Goal: Task Accomplishment & Management: Manage account settings

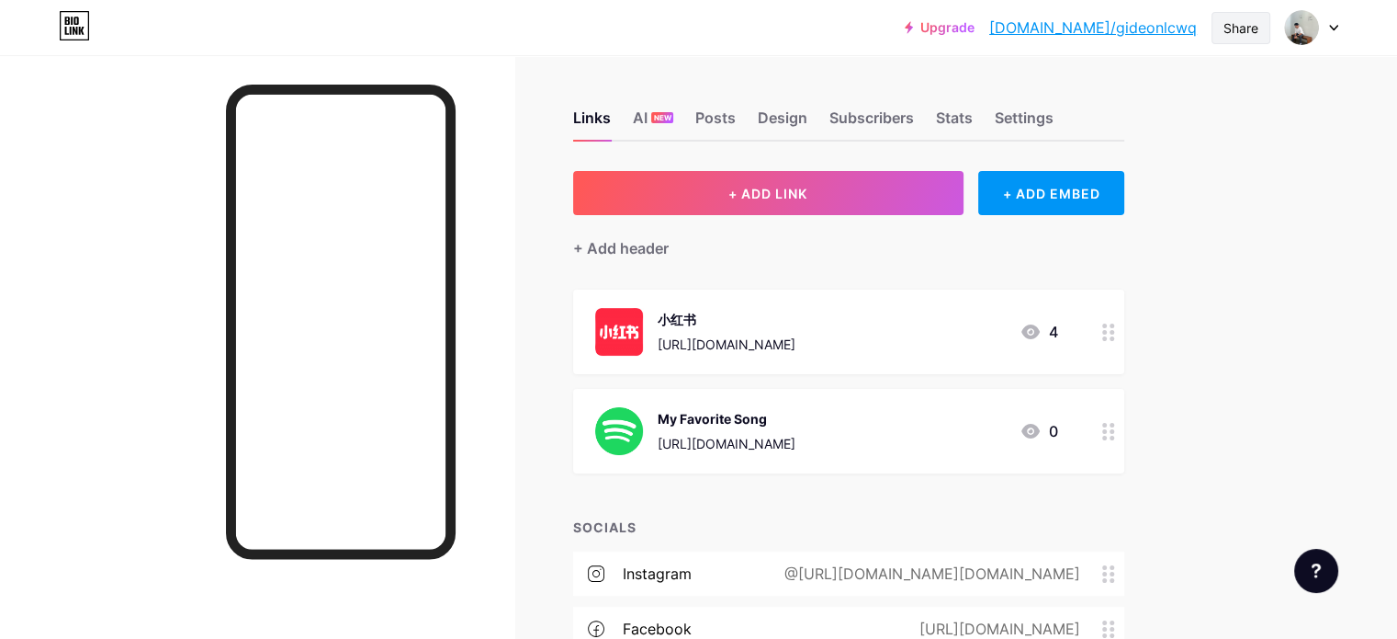
click at [1238, 32] on div "Share" at bounding box center [1241, 27] width 35 height 19
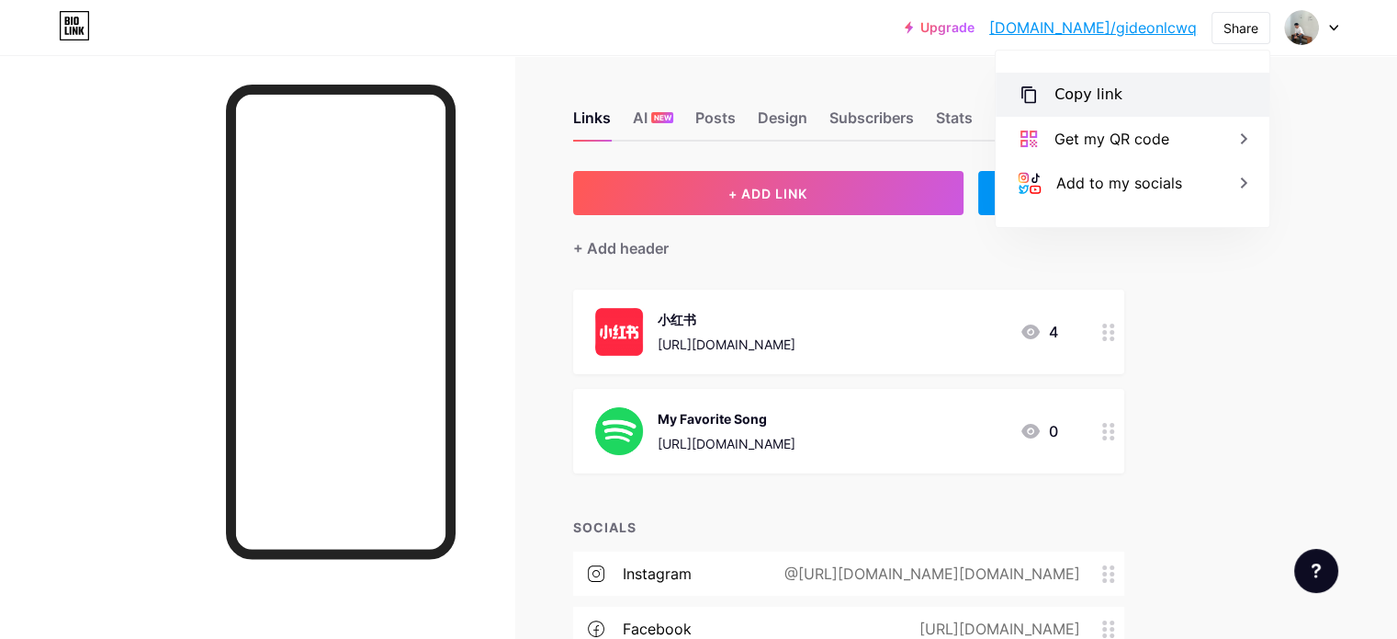
click at [1121, 105] on div "Copy link" at bounding box center [1133, 95] width 274 height 44
click at [1202, 334] on div "Links AI NEW Posts Design Subscribers Stats Settings + ADD LINK + ADD EMBED + A…" at bounding box center [601, 481] width 1202 height 853
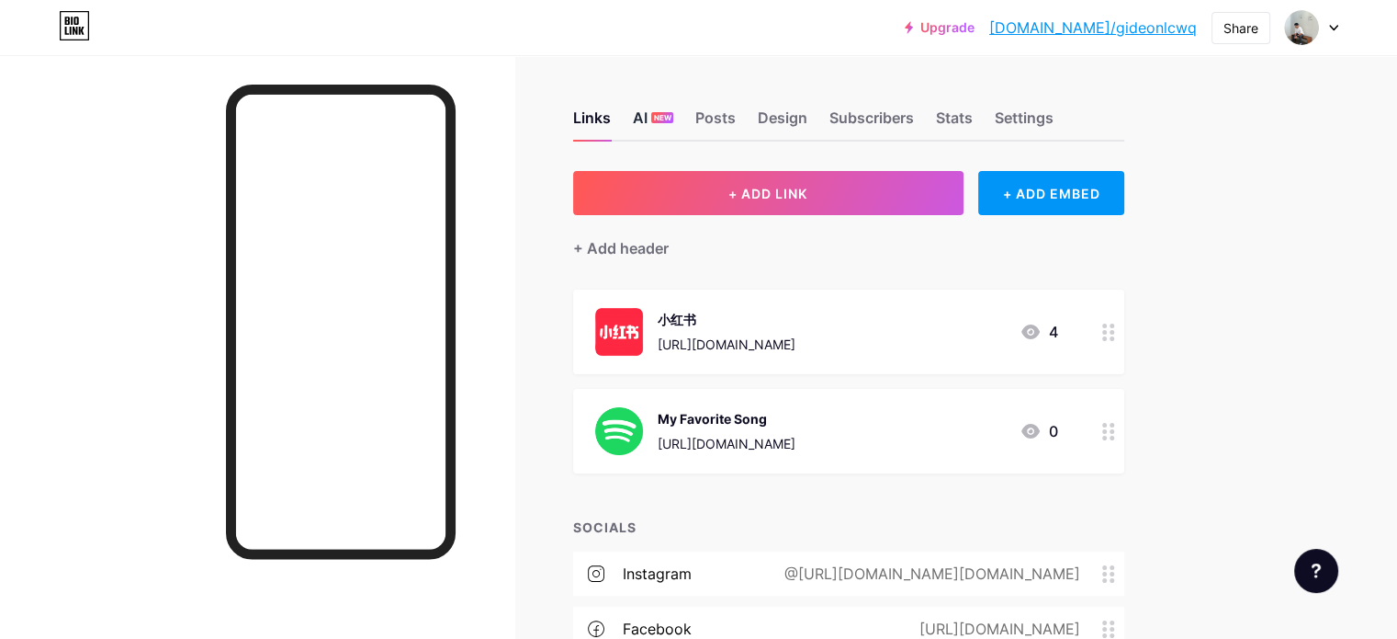
click at [672, 114] on span "NEW" at bounding box center [662, 117] width 17 height 11
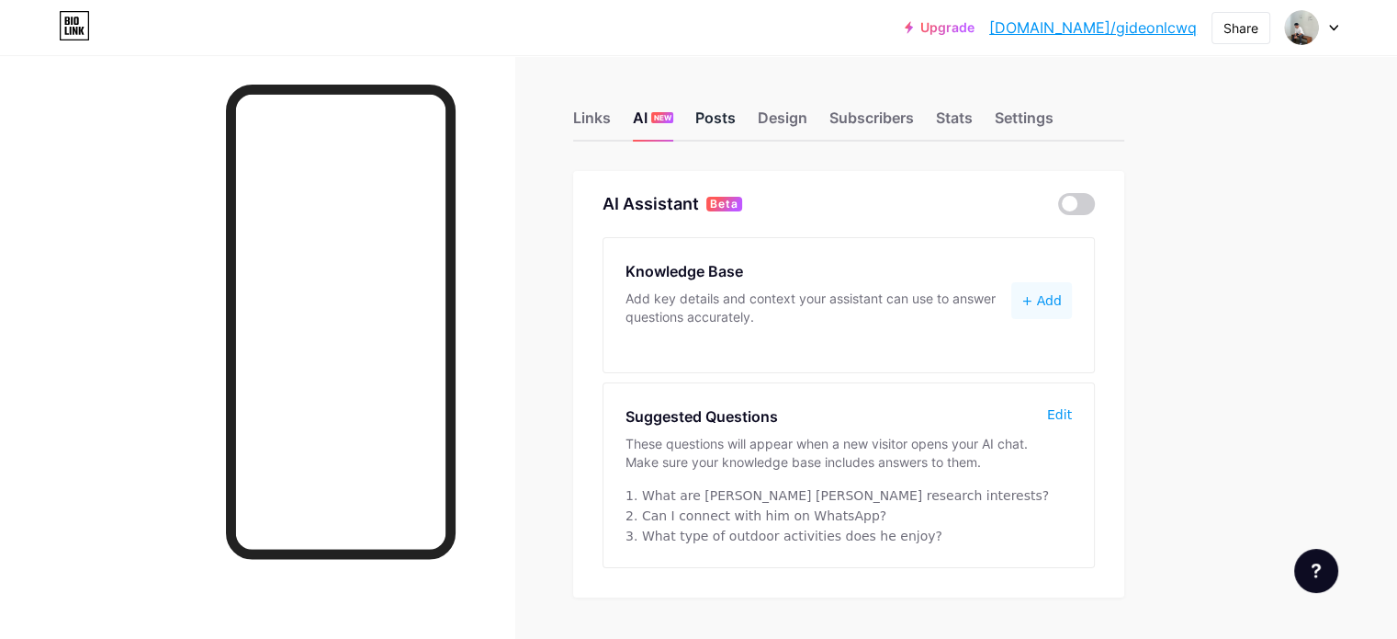
click at [736, 120] on div "Posts" at bounding box center [716, 123] width 40 height 33
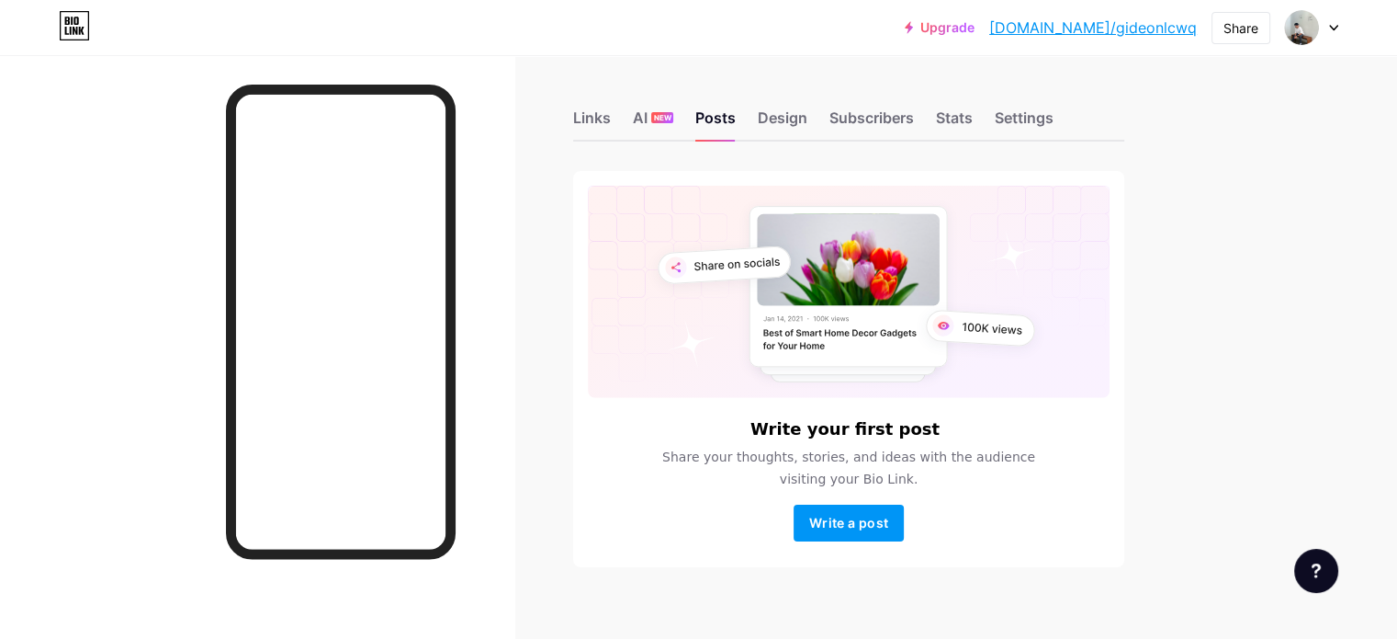
click at [1315, 576] on icon at bounding box center [1316, 570] width 9 height 15
click at [808, 118] on div "Design" at bounding box center [783, 123] width 50 height 33
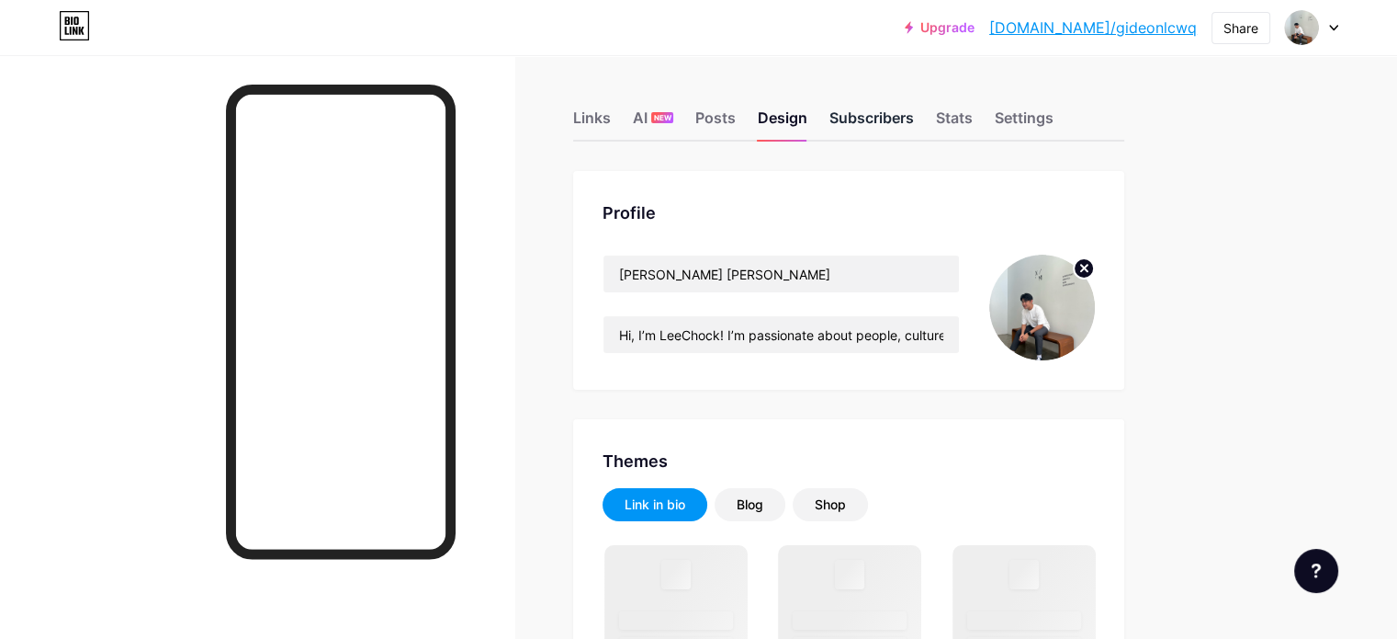
click at [914, 120] on div "Subscribers" at bounding box center [872, 123] width 85 height 33
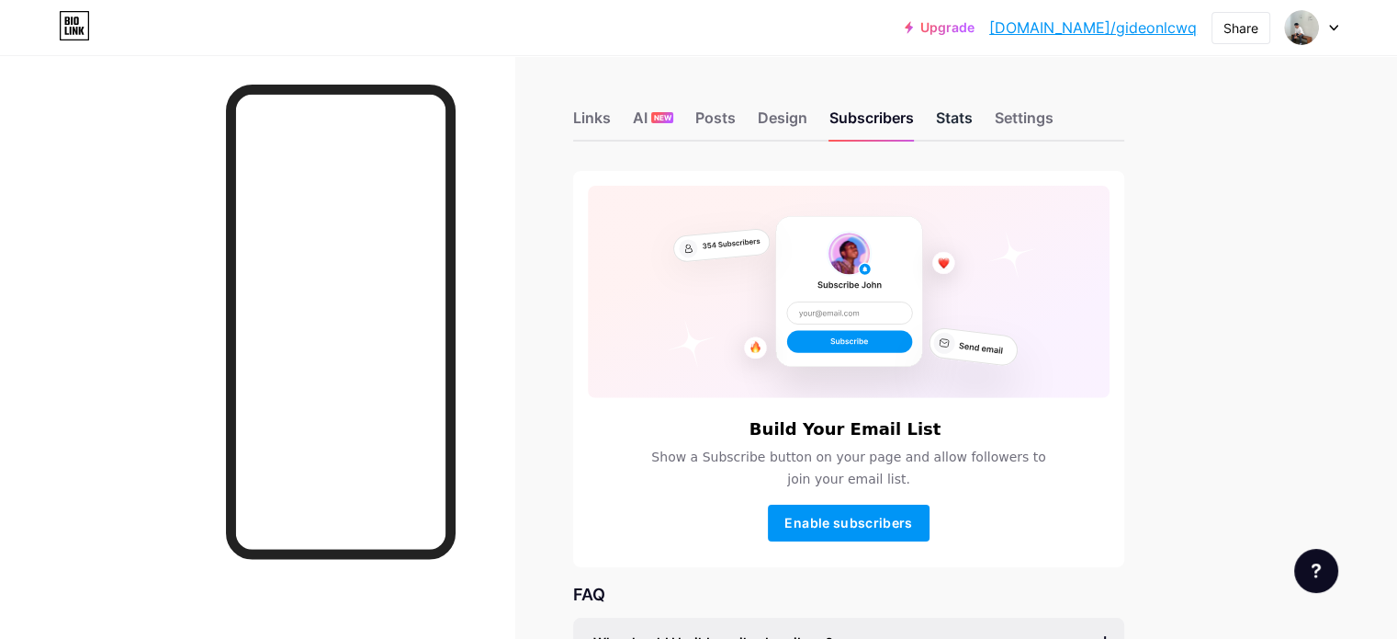
click at [973, 128] on div "Stats" at bounding box center [954, 123] width 37 height 33
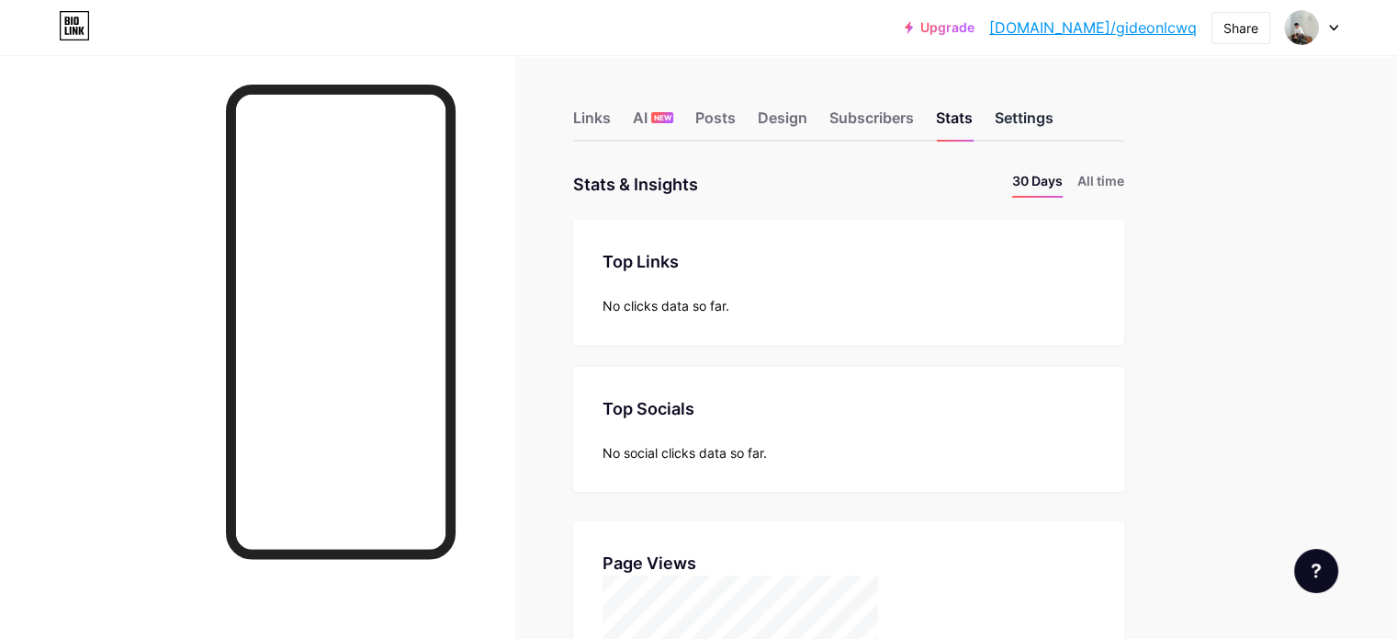
click at [1054, 113] on div "Settings" at bounding box center [1024, 123] width 59 height 33
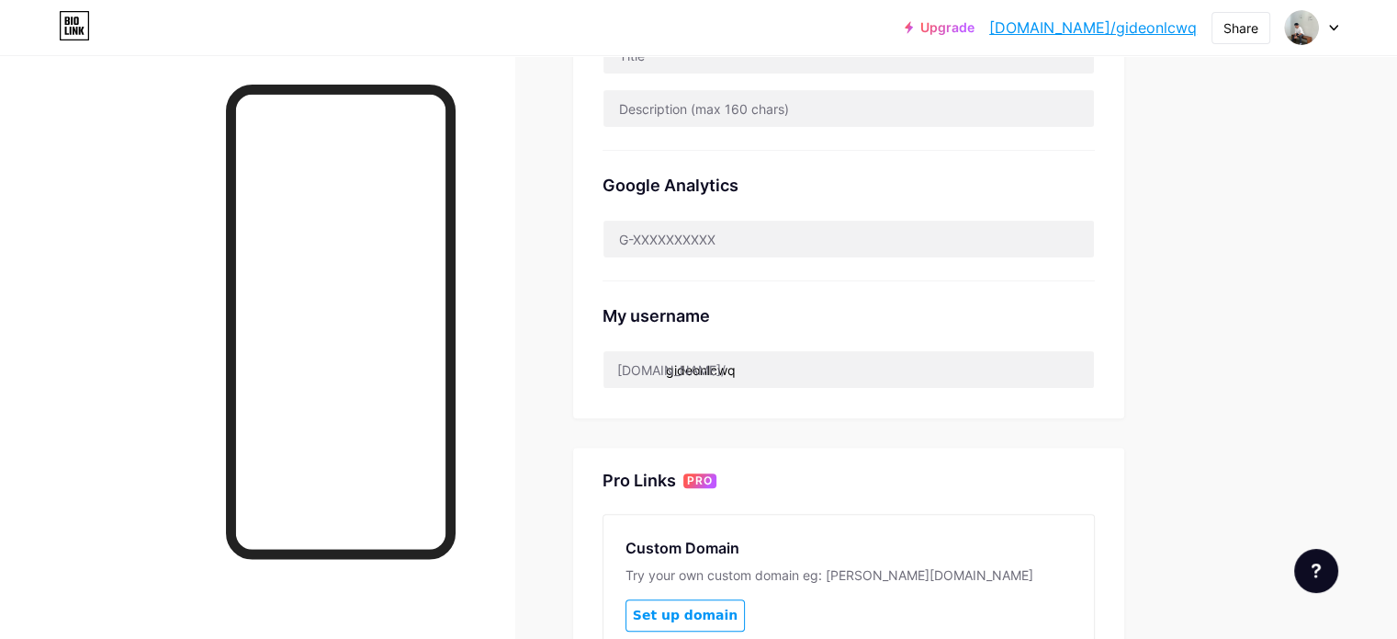
scroll to position [809, 0]
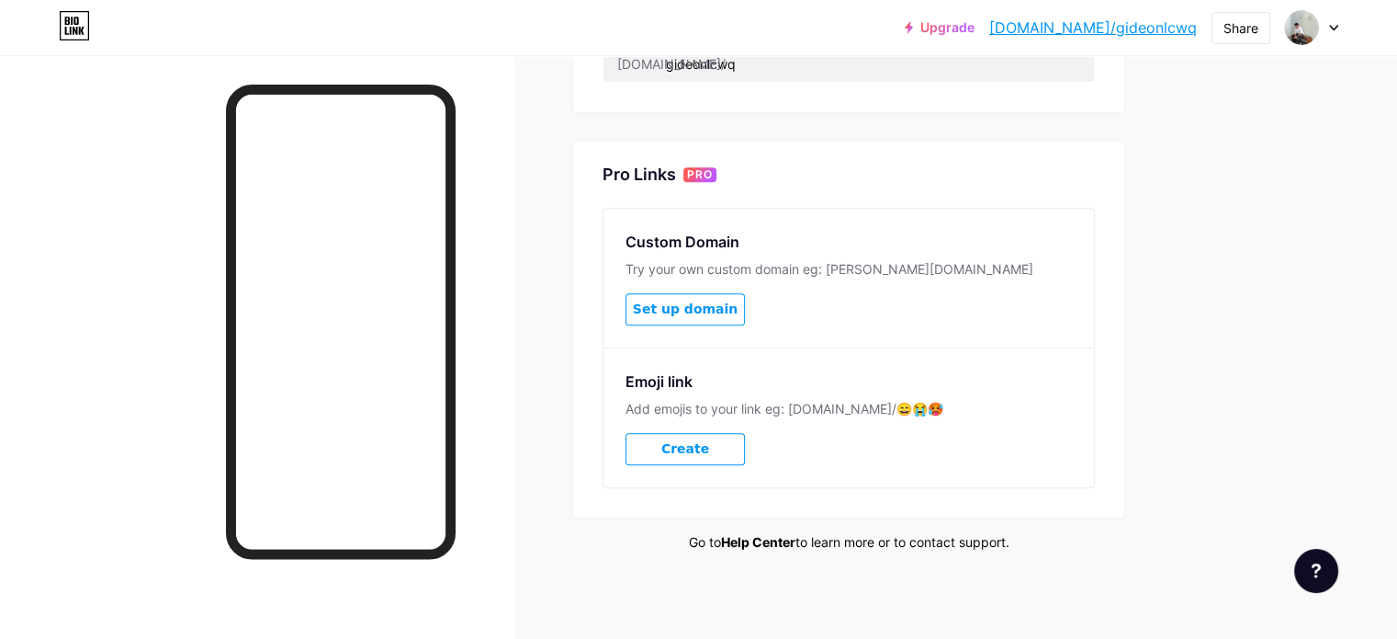
click at [796, 539] on link "Help Center" at bounding box center [758, 542] width 74 height 16
click at [1330, 25] on icon at bounding box center [1333, 28] width 9 height 6
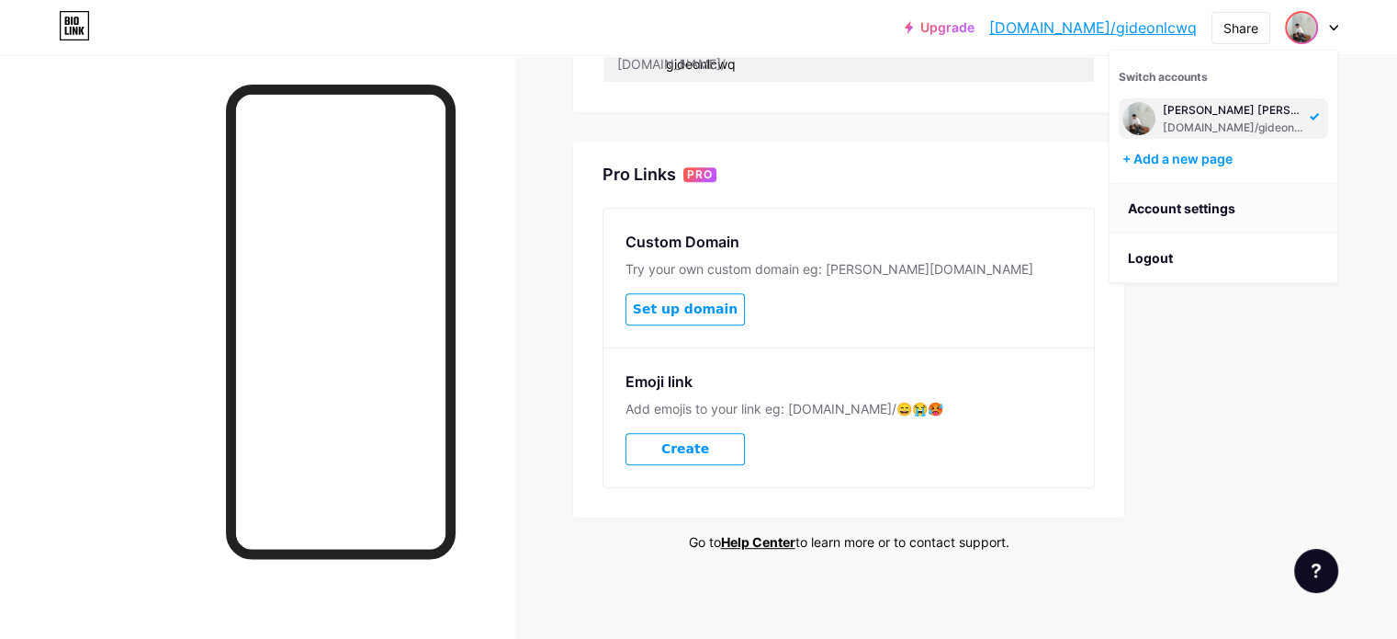
click at [1199, 208] on link "Account settings" at bounding box center [1224, 209] width 228 height 50
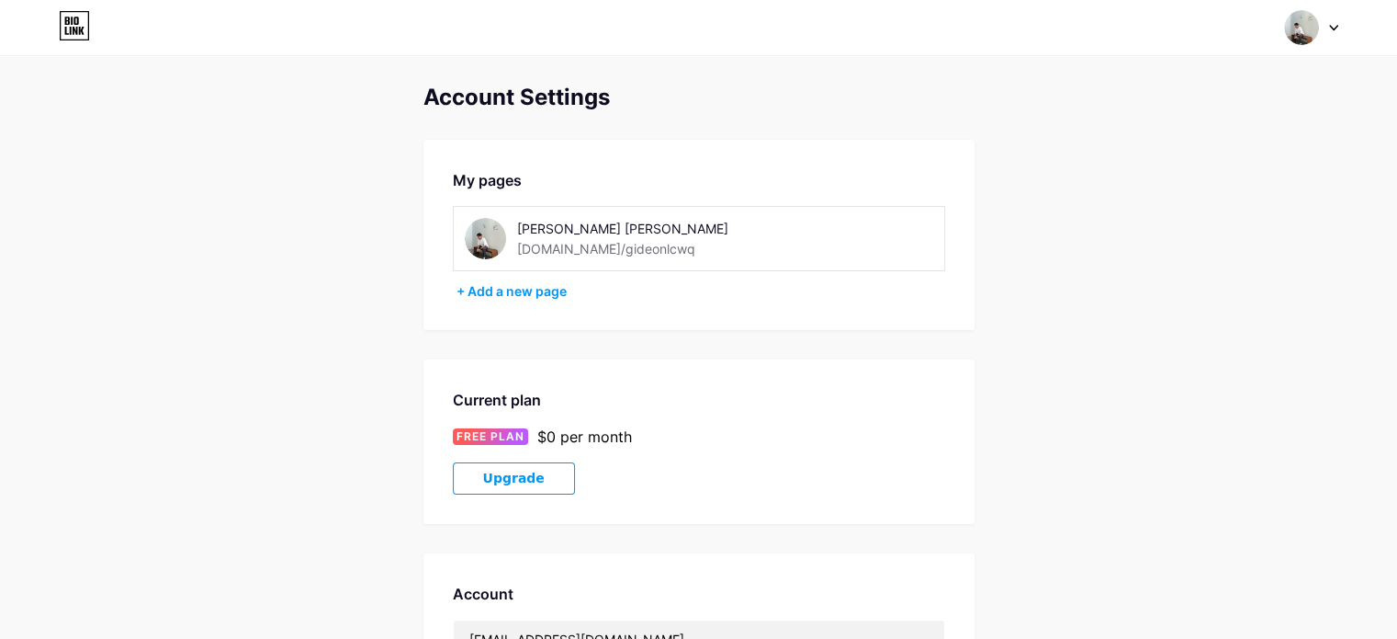
click at [1317, 28] on img at bounding box center [1301, 27] width 35 height 35
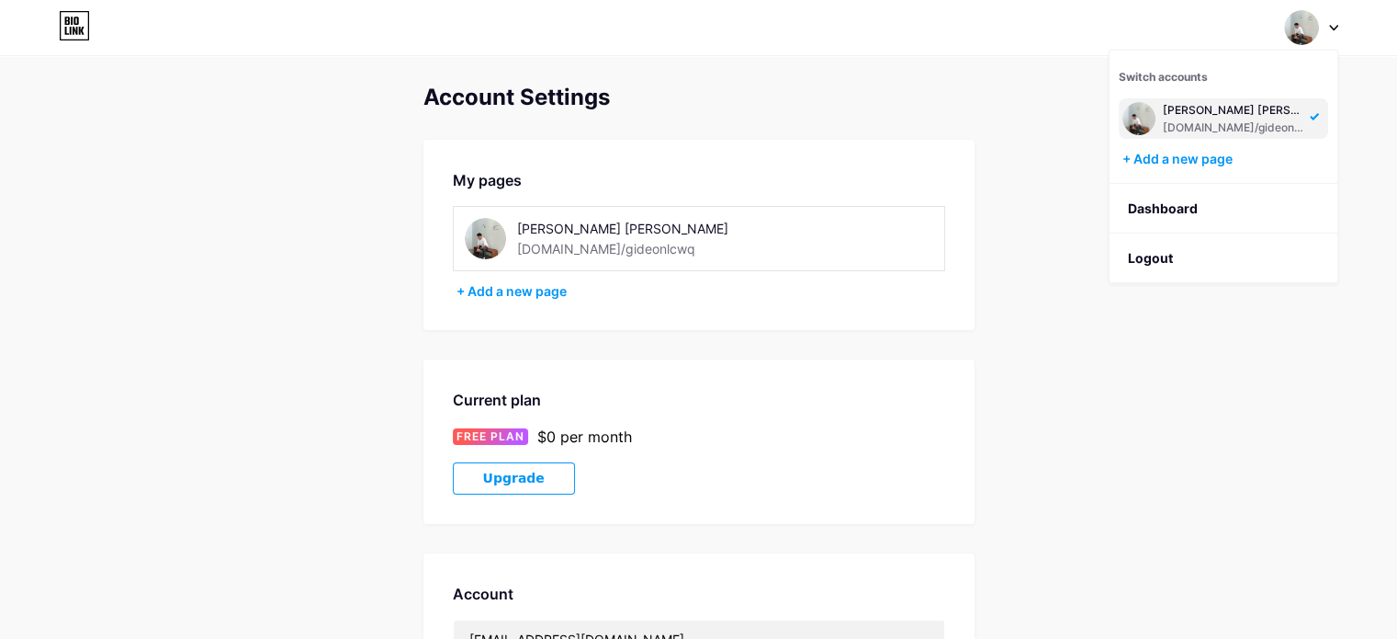
click at [1163, 109] on div "[PERSON_NAME] [PERSON_NAME]" at bounding box center [1233, 110] width 141 height 15
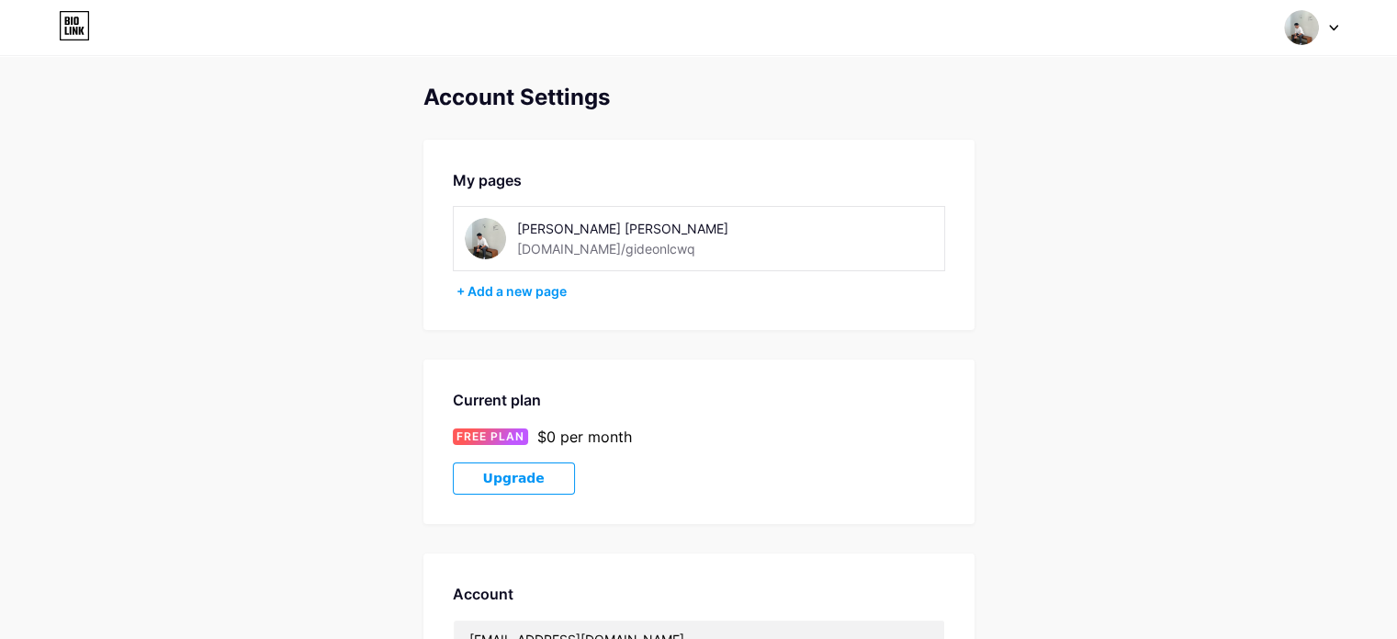
click at [1313, 32] on img at bounding box center [1301, 27] width 35 height 35
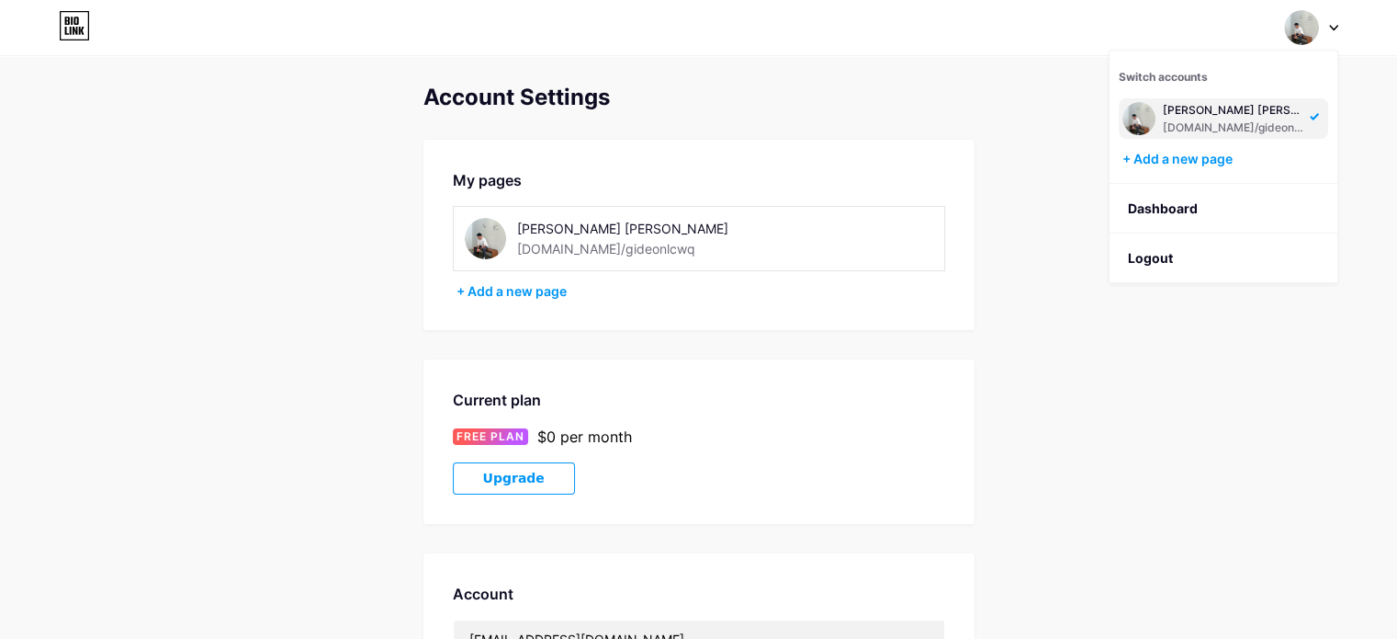
click at [579, 242] on div "[DOMAIN_NAME]/gideonlcwq" at bounding box center [606, 248] width 178 height 19
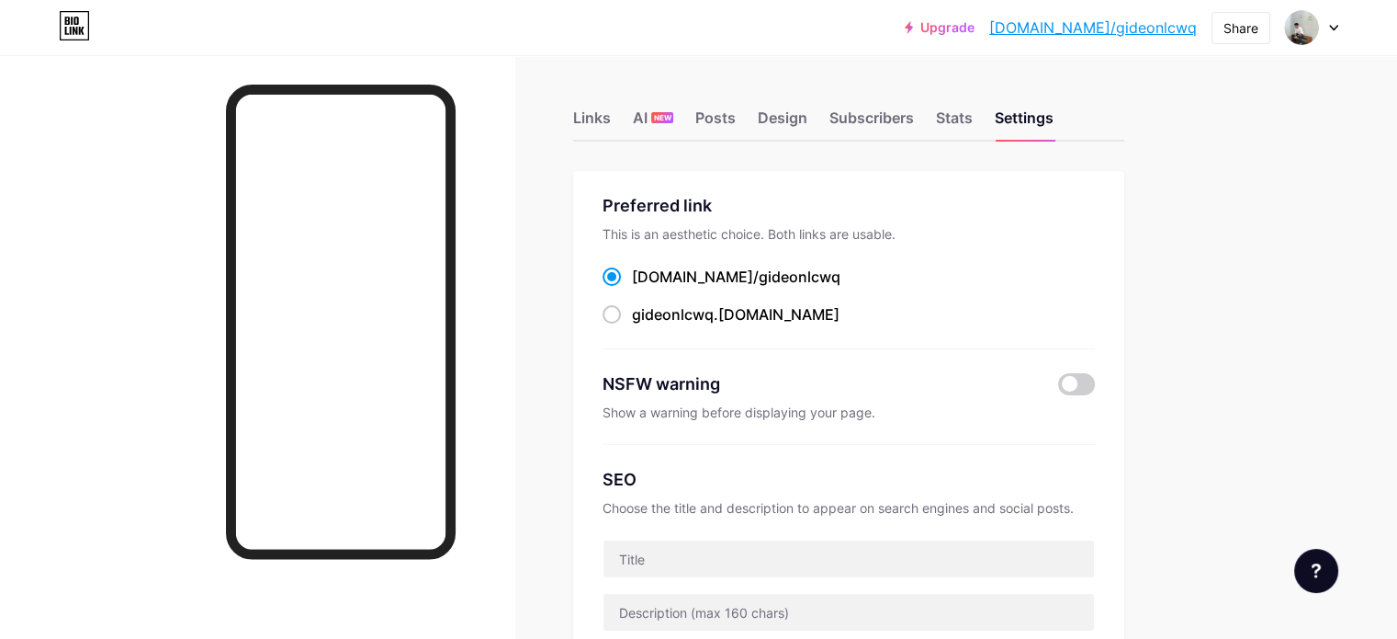
click at [1103, 26] on link "[DOMAIN_NAME]/gideonlcwq" at bounding box center [1094, 28] width 208 height 22
click at [1330, 32] on div at bounding box center [1311, 27] width 53 height 33
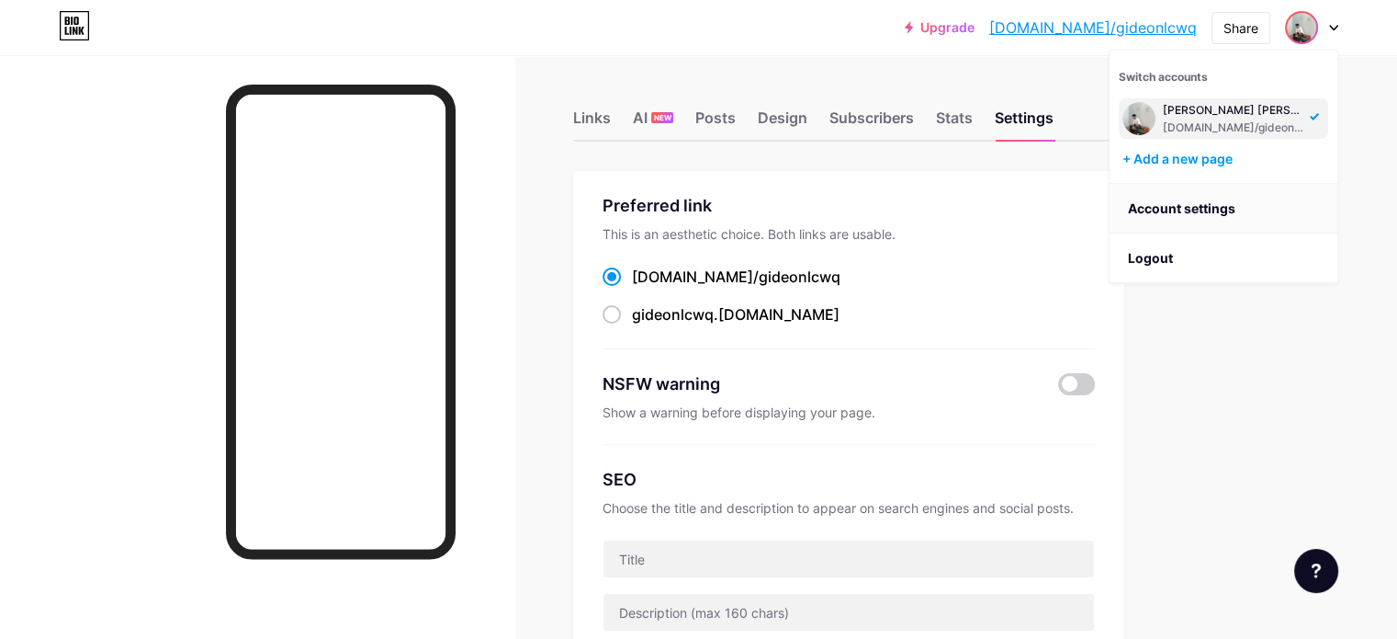
click at [1169, 210] on link "Account settings" at bounding box center [1224, 209] width 228 height 50
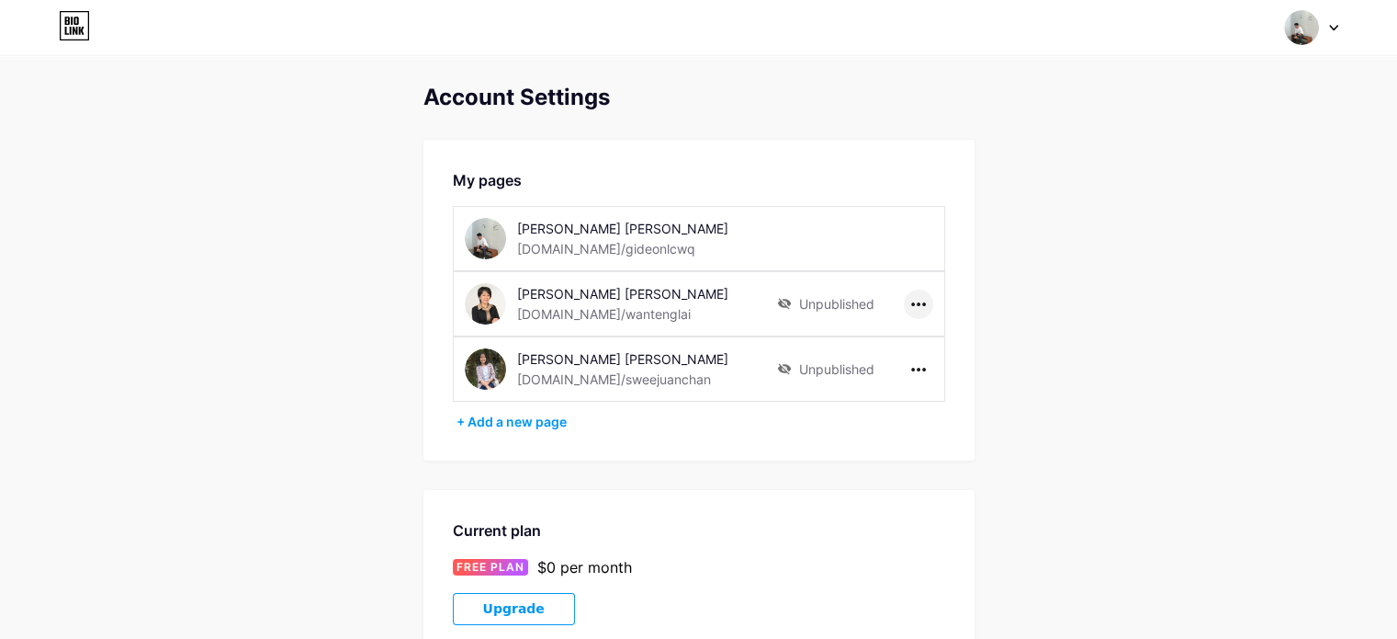
click at [917, 300] on div at bounding box center [918, 303] width 29 height 29
click at [945, 381] on li "Delete page" at bounding box center [975, 376] width 141 height 34
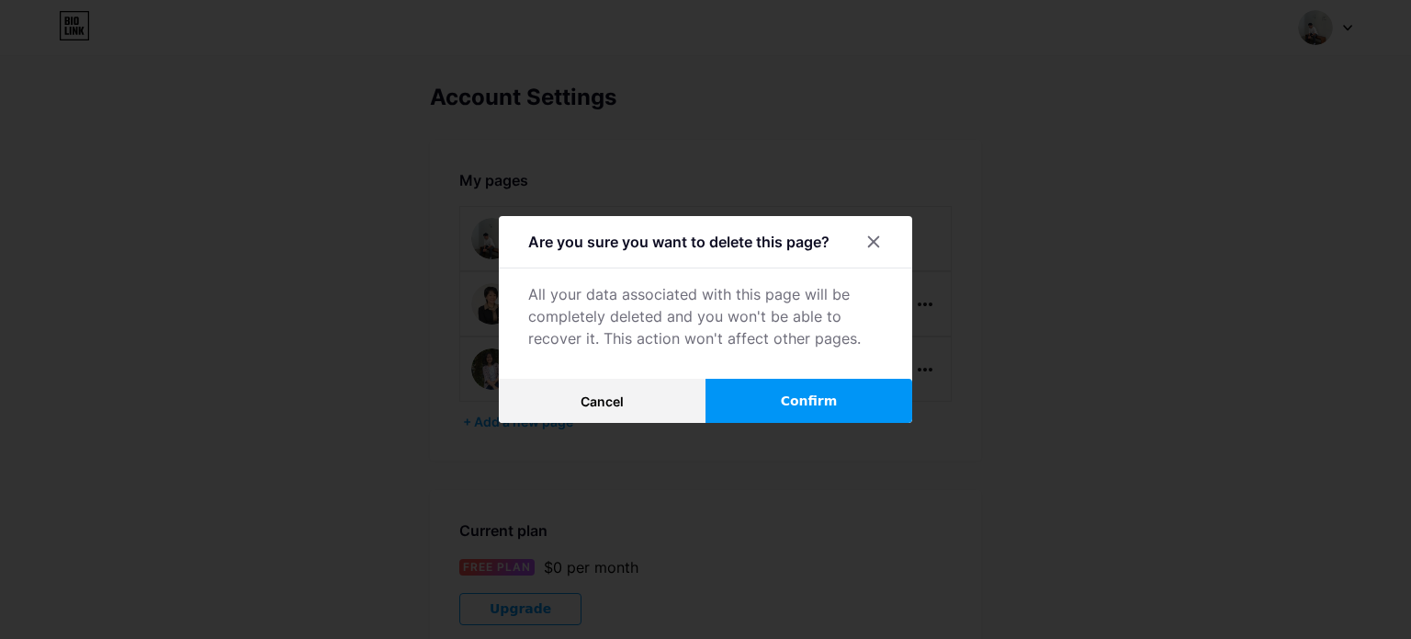
click at [812, 401] on span "Confirm" at bounding box center [809, 400] width 57 height 19
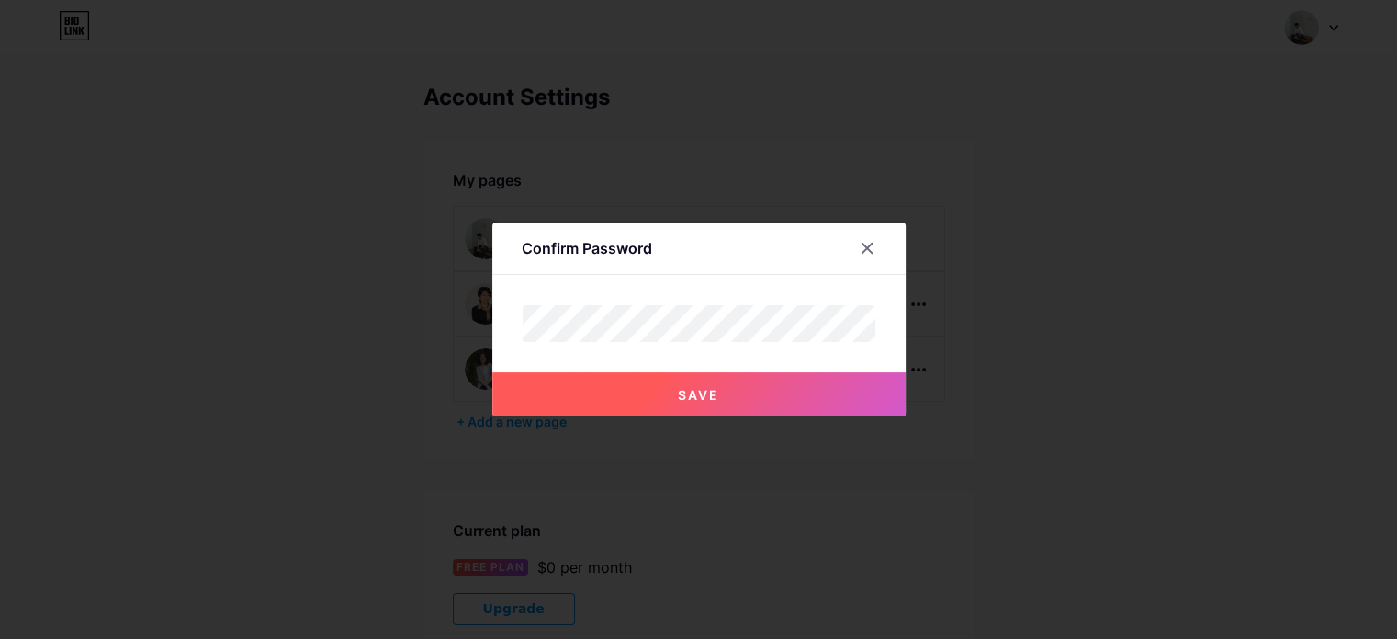
click at [729, 396] on button "Save" at bounding box center [698, 394] width 413 height 44
click at [871, 259] on div at bounding box center [867, 248] width 33 height 33
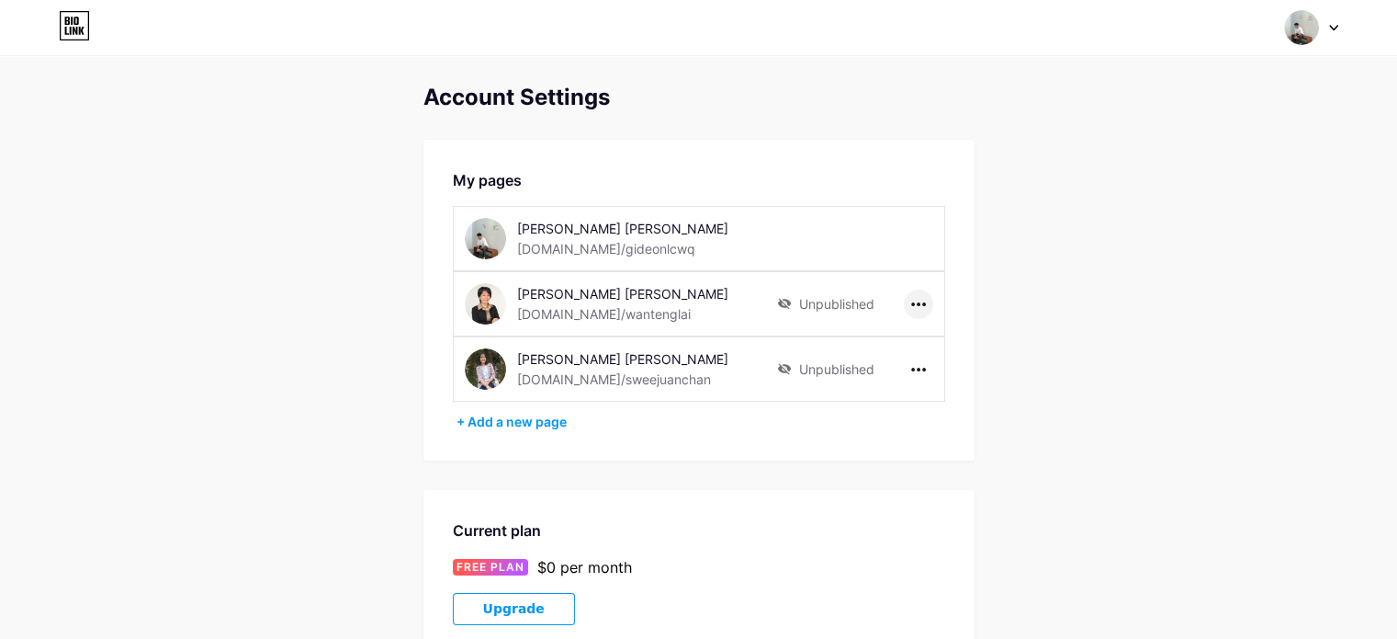
click at [922, 307] on div at bounding box center [918, 303] width 29 height 29
click at [942, 379] on li "Delete page" at bounding box center [975, 376] width 141 height 34
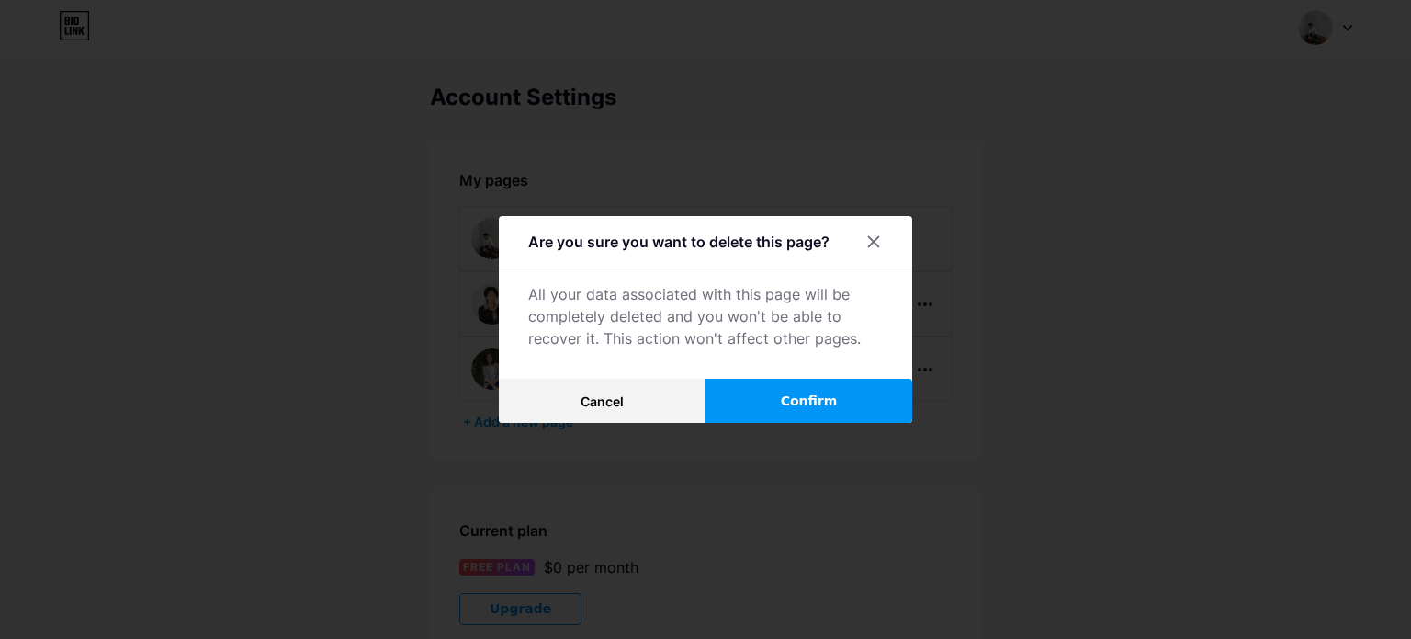
click at [793, 400] on span "Confirm" at bounding box center [809, 400] width 57 height 19
click at [820, 391] on span "Confirm" at bounding box center [809, 400] width 57 height 19
click at [755, 409] on button "Confirm" at bounding box center [809, 401] width 207 height 44
click at [861, 241] on div at bounding box center [873, 241] width 33 height 33
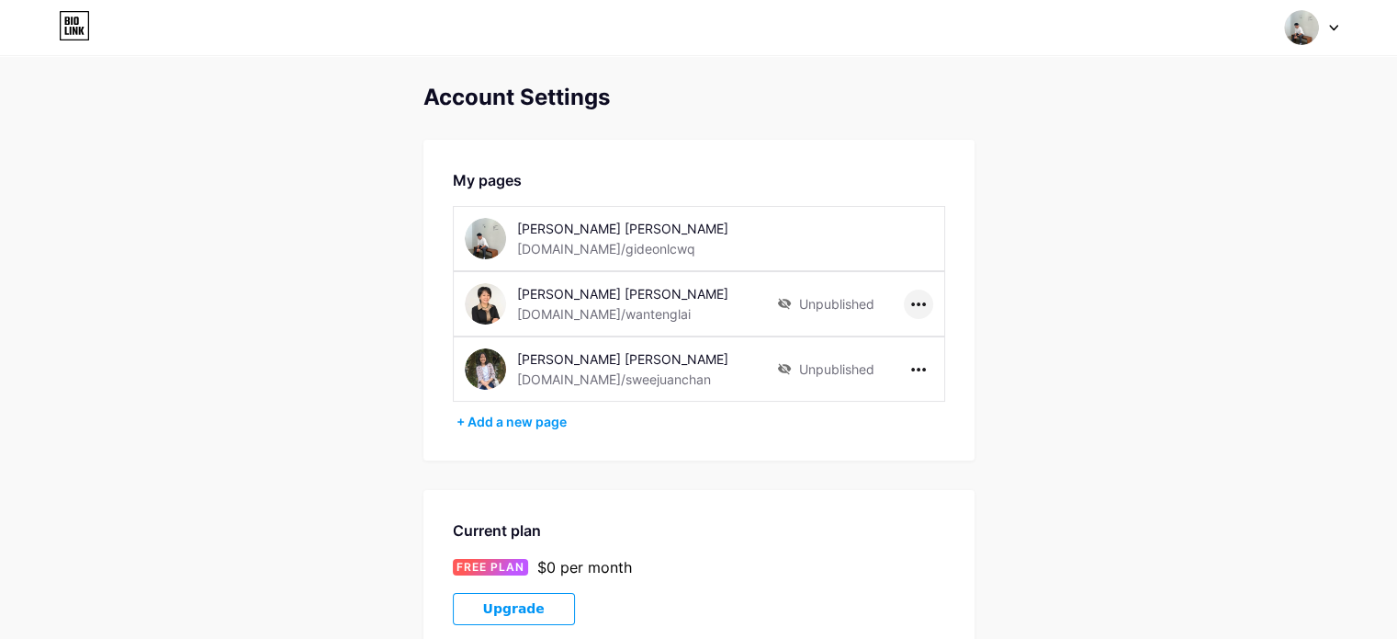
click at [928, 302] on div at bounding box center [918, 303] width 29 height 29
click at [944, 381] on li "Delete page" at bounding box center [975, 376] width 141 height 34
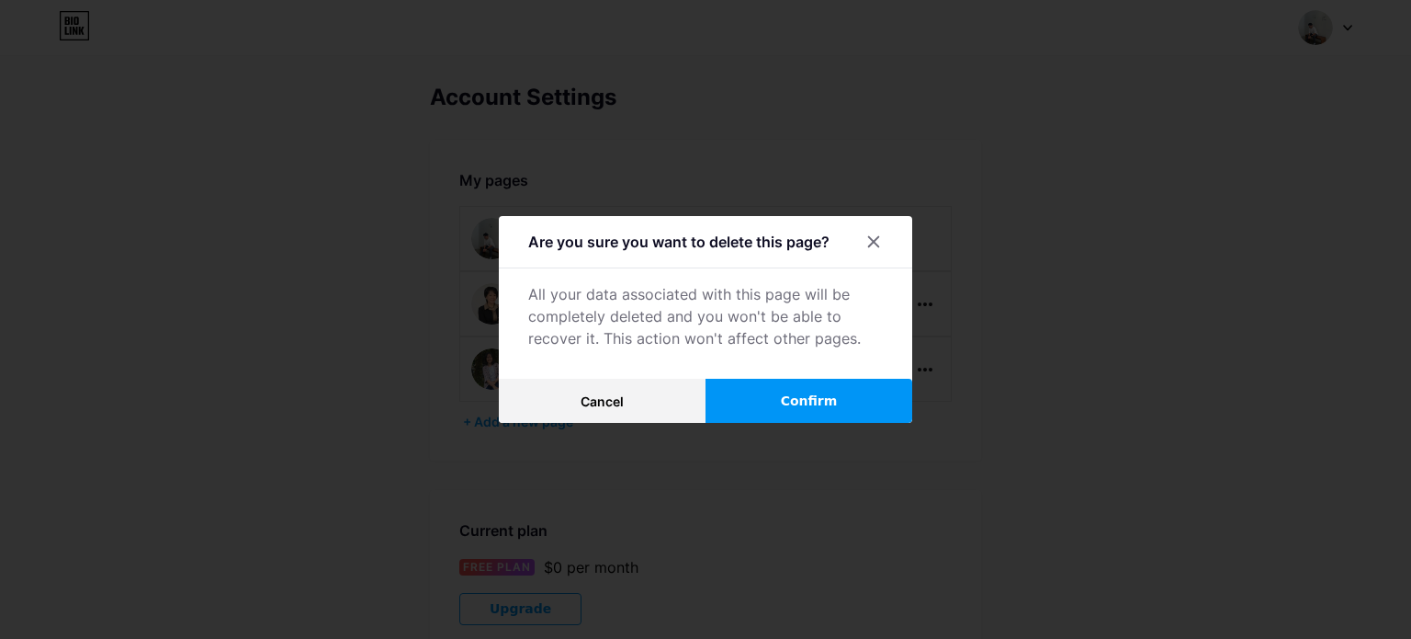
click at [867, 397] on button "Confirm" at bounding box center [809, 401] width 207 height 44
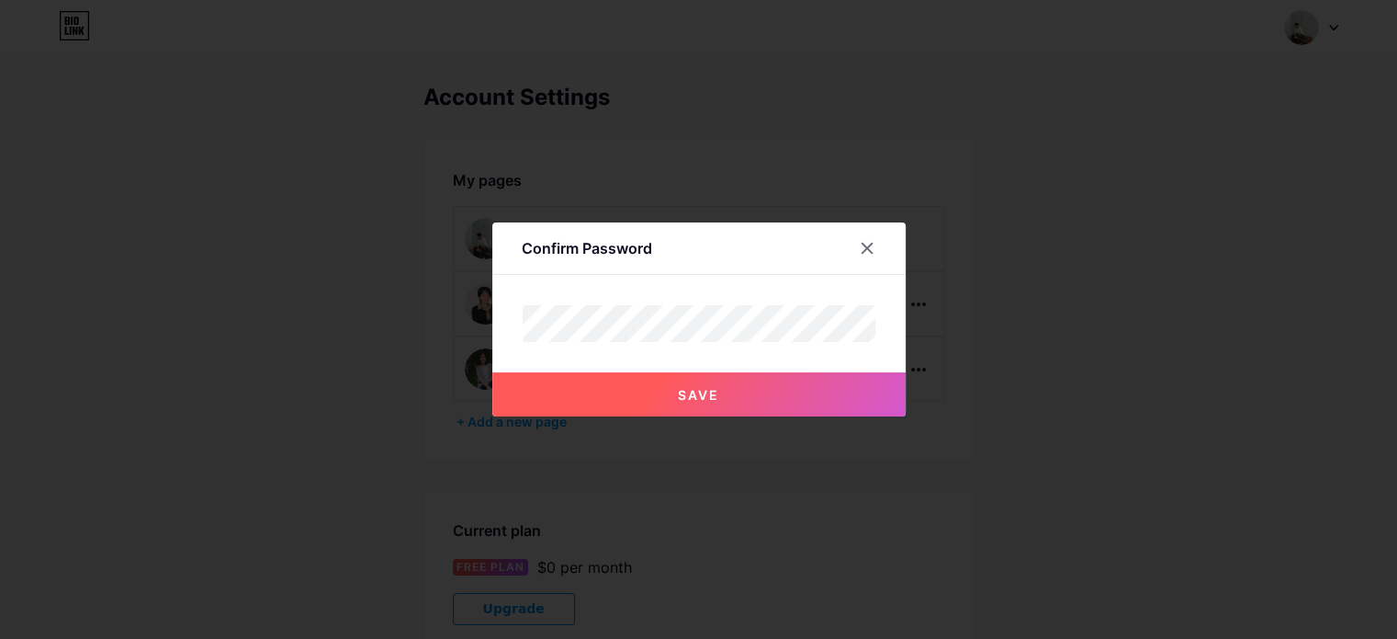
click at [719, 396] on span "Save" at bounding box center [698, 395] width 41 height 16
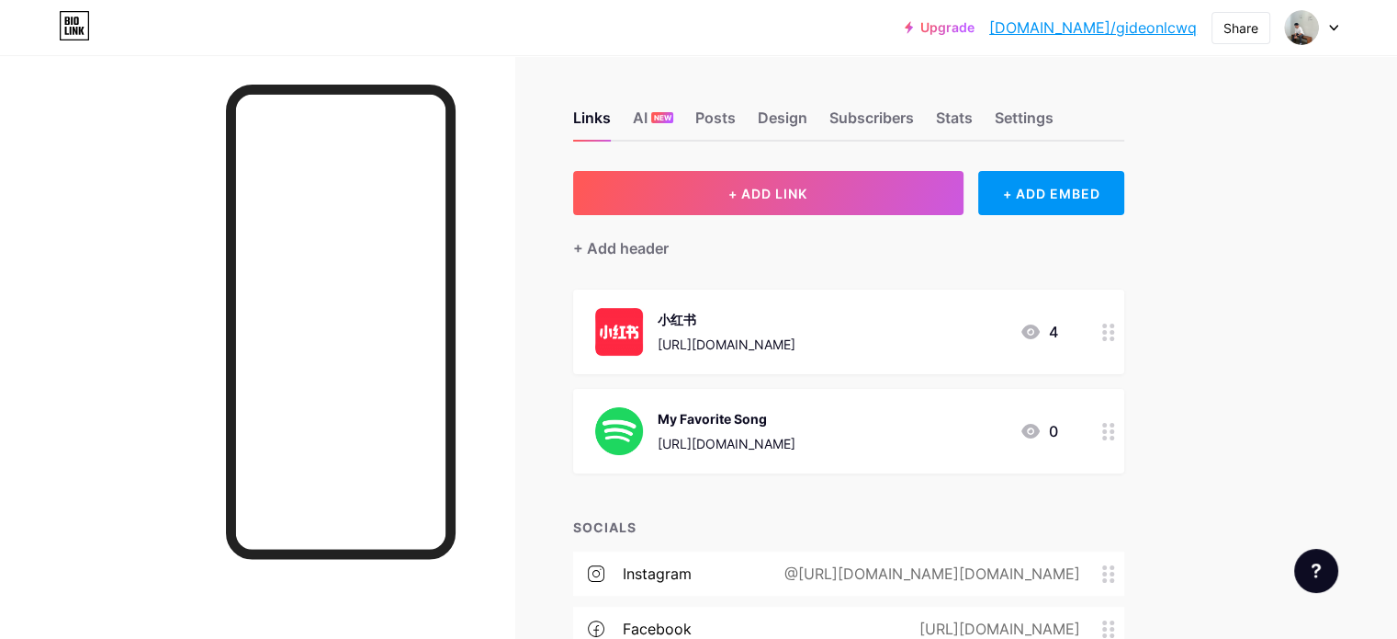
click at [1337, 25] on icon at bounding box center [1333, 28] width 9 height 6
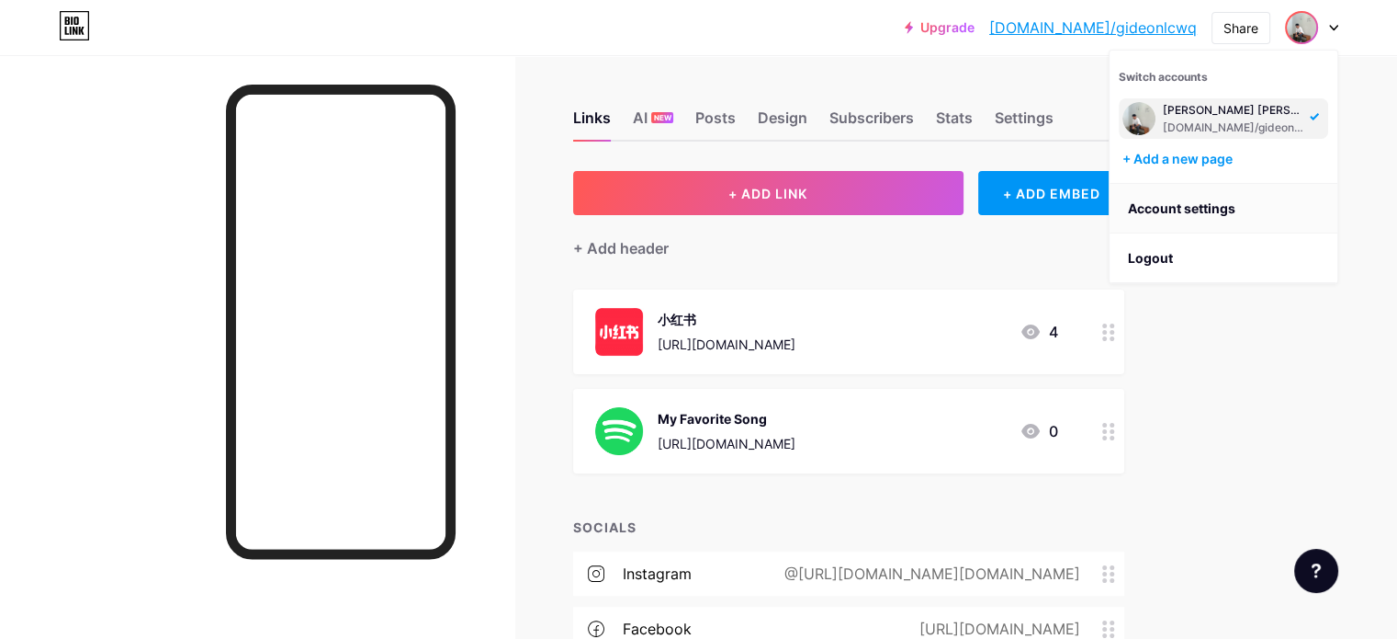
click at [1198, 209] on link "Account settings" at bounding box center [1224, 209] width 228 height 50
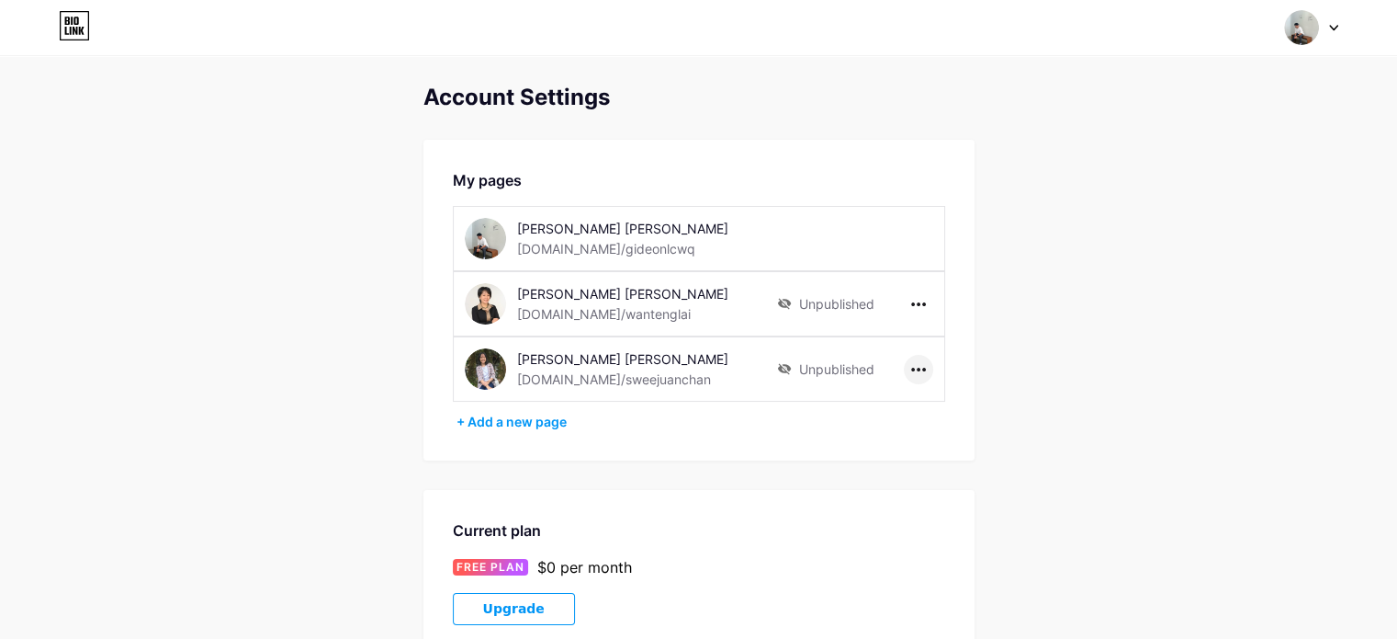
click at [918, 369] on icon at bounding box center [918, 370] width 15 height 4
click at [924, 440] on li "Delete page" at bounding box center [975, 441] width 141 height 34
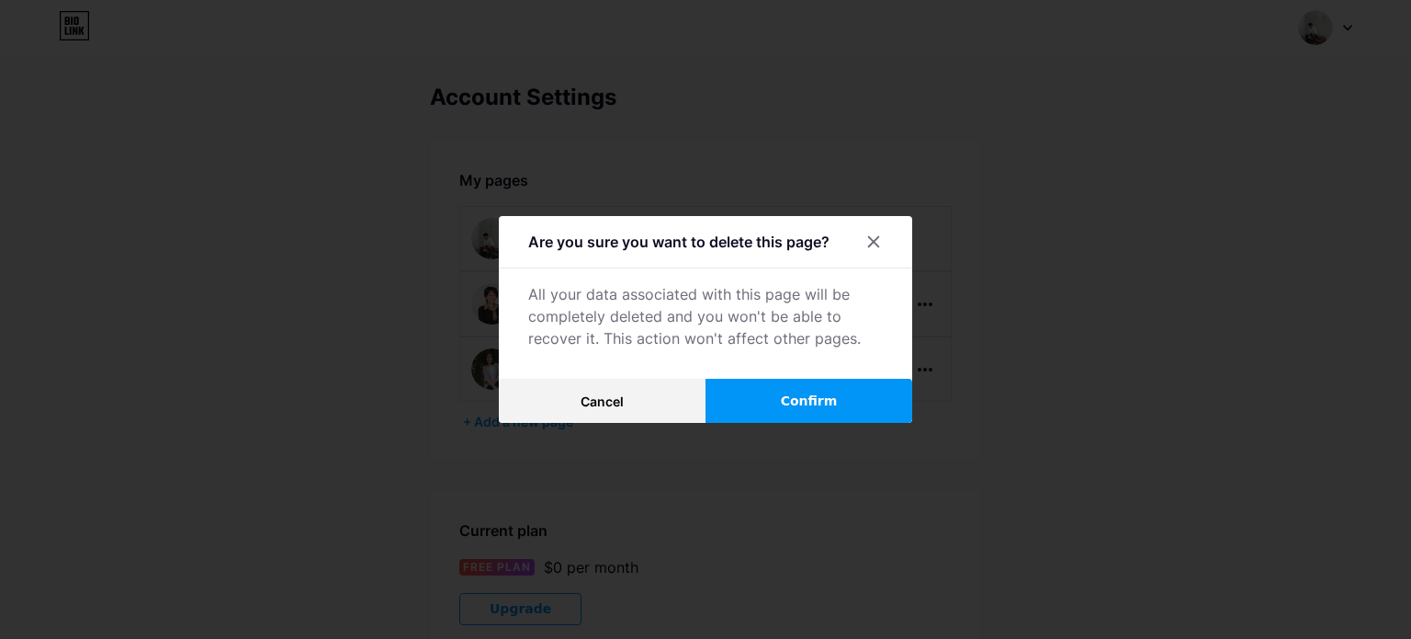
click at [820, 409] on span "Confirm" at bounding box center [809, 400] width 57 height 19
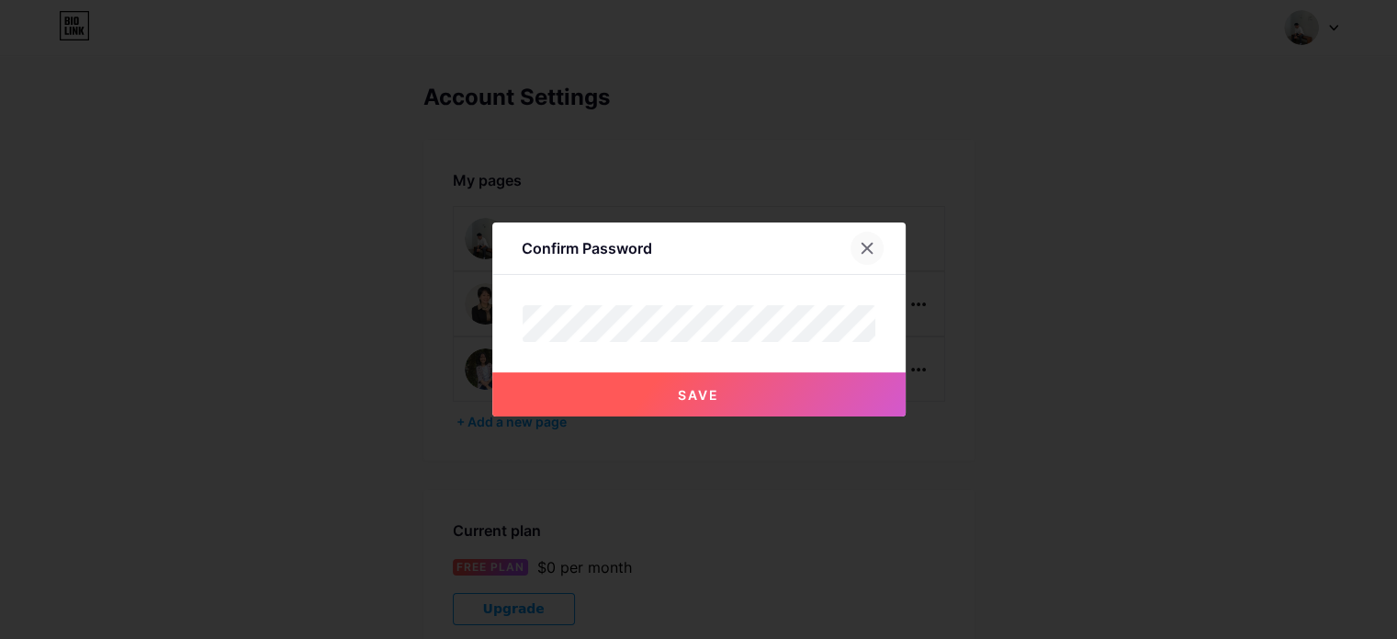
click at [872, 254] on icon at bounding box center [867, 248] width 10 height 10
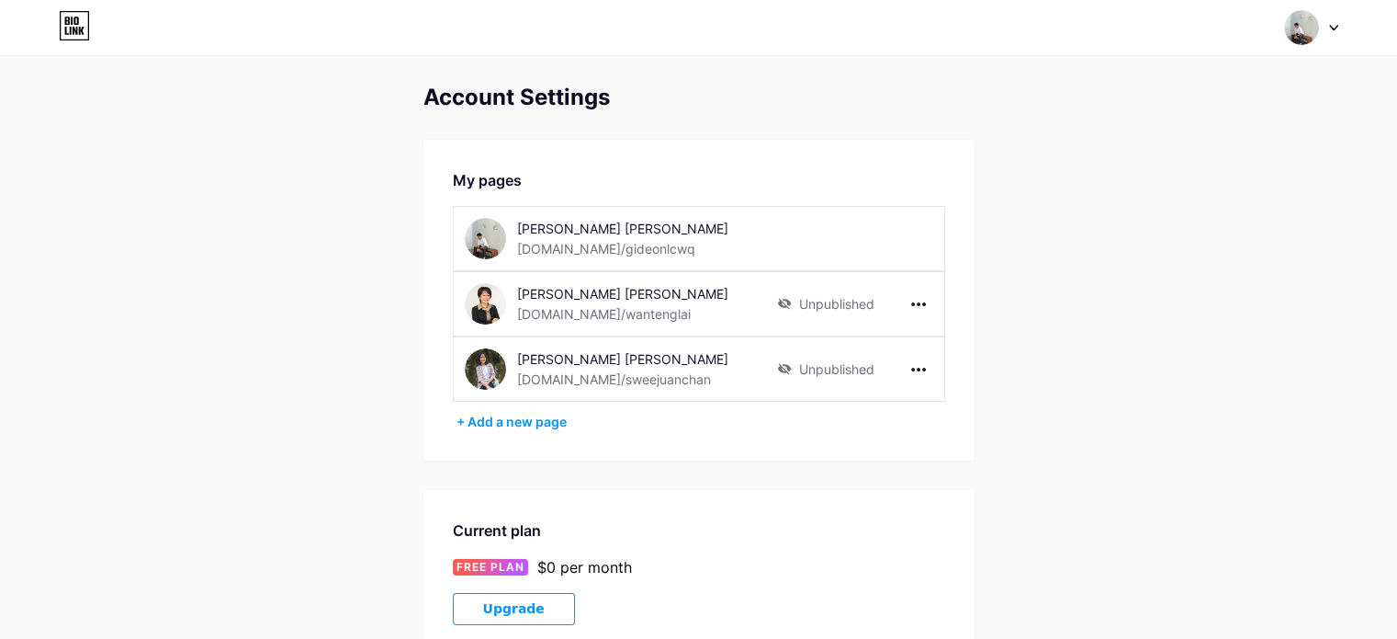
click at [1330, 36] on div at bounding box center [1311, 27] width 53 height 33
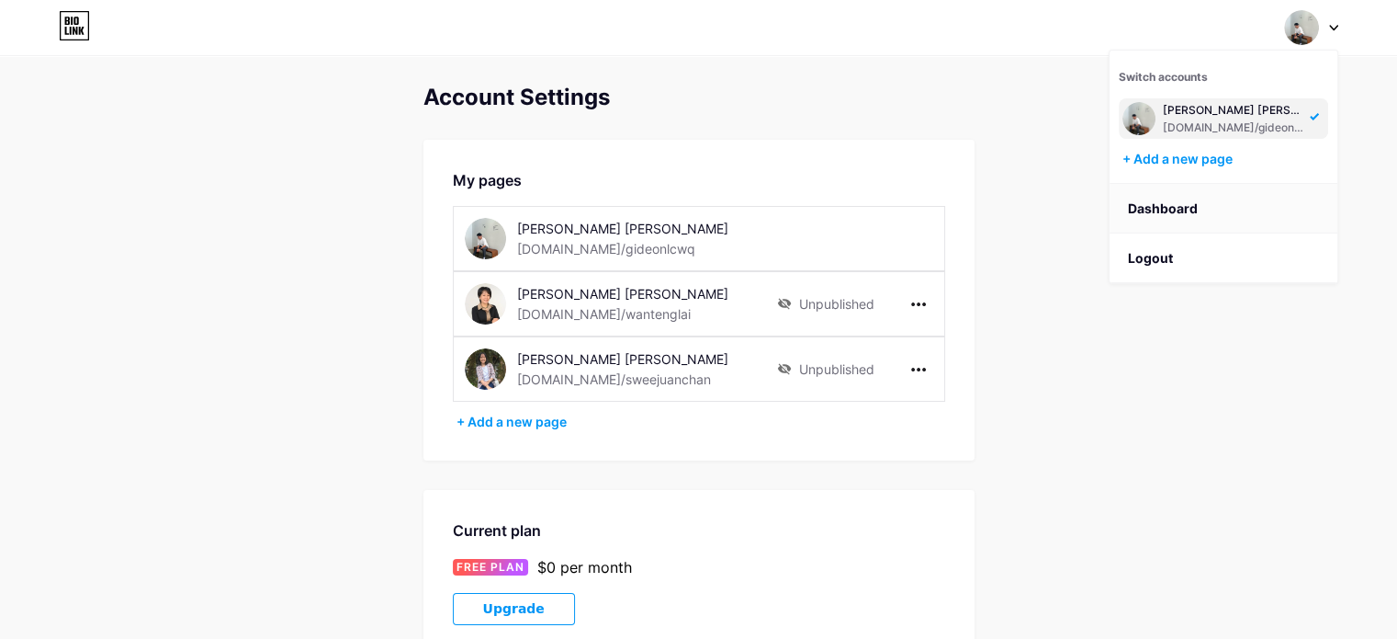
click at [1194, 207] on link "Dashboard" at bounding box center [1224, 209] width 228 height 50
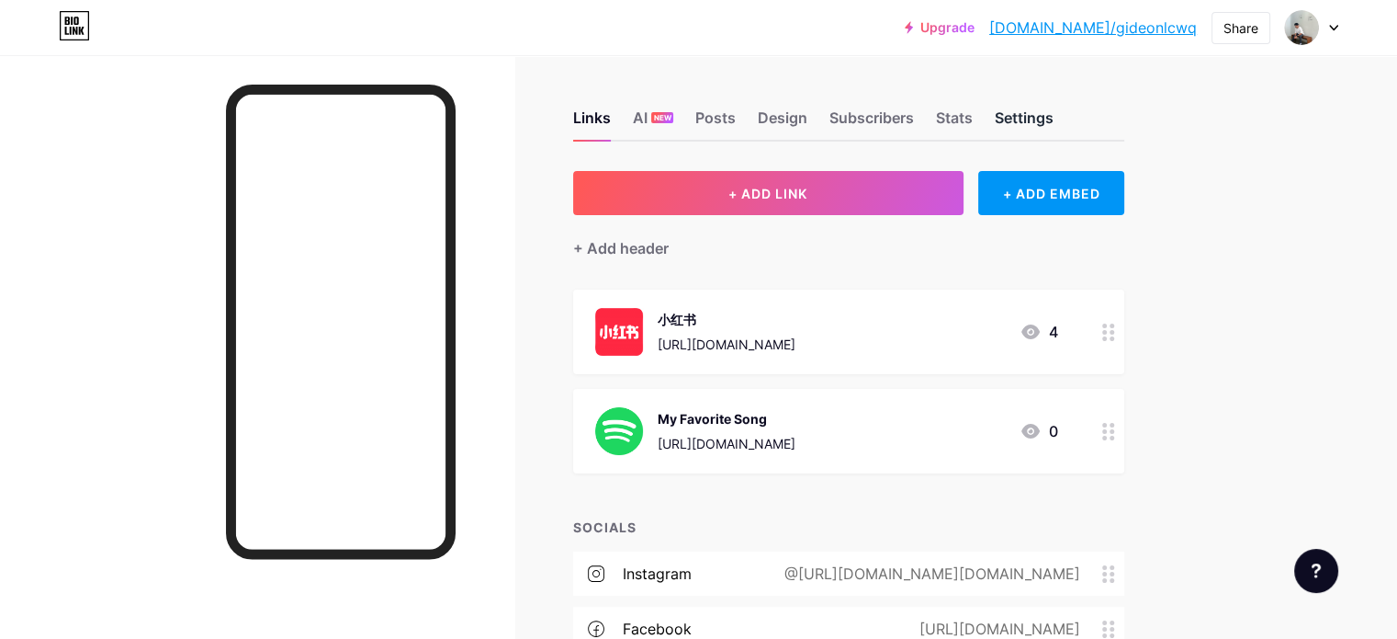
click at [1054, 121] on div "Settings" at bounding box center [1024, 123] width 59 height 33
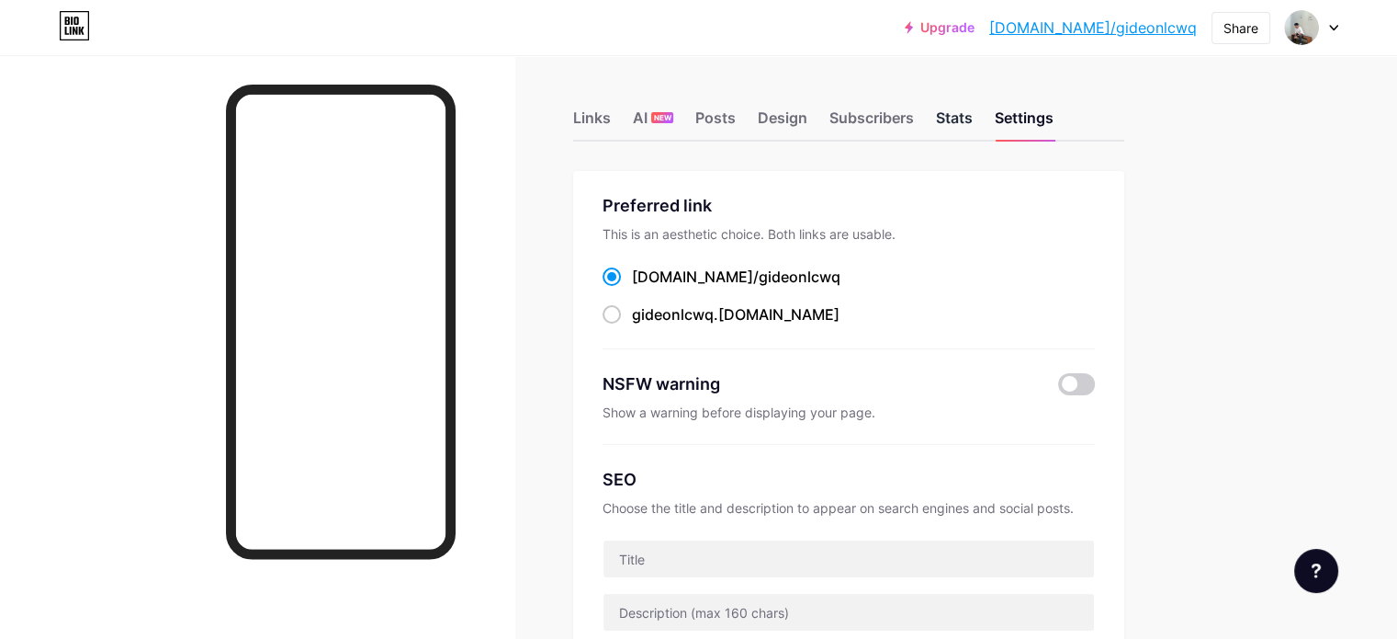
click at [973, 115] on div "Stats" at bounding box center [954, 123] width 37 height 33
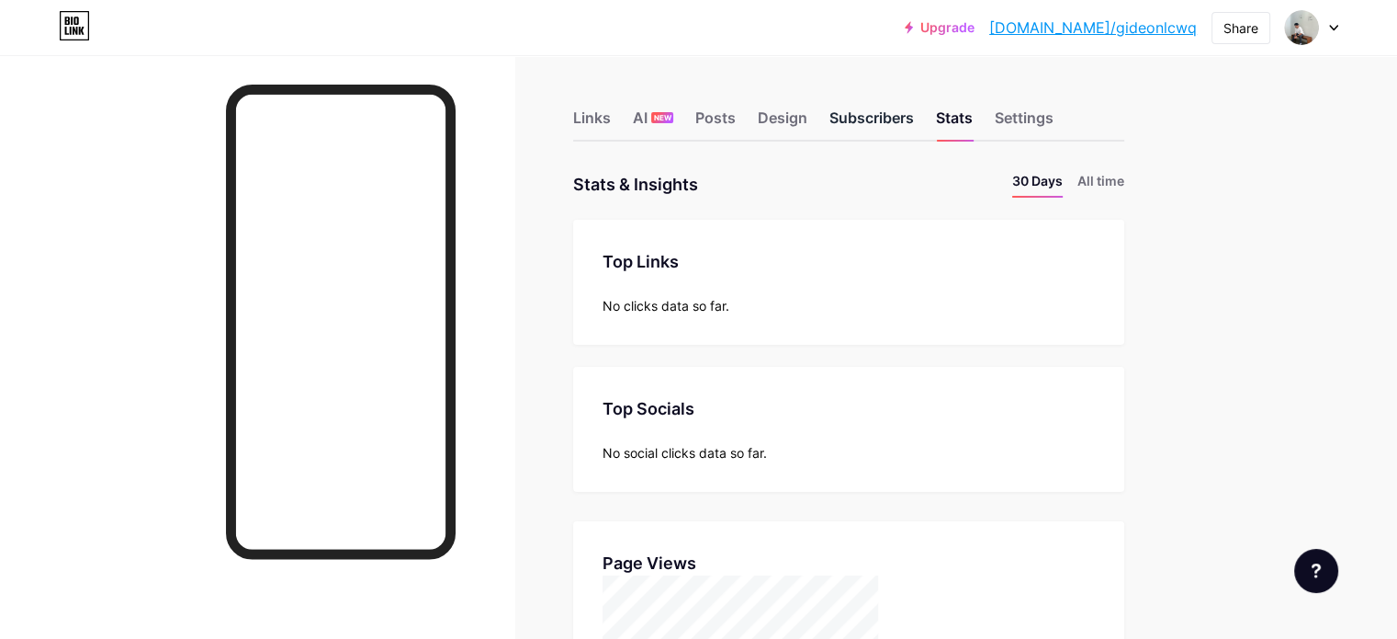
click at [914, 125] on div "Subscribers" at bounding box center [872, 123] width 85 height 33
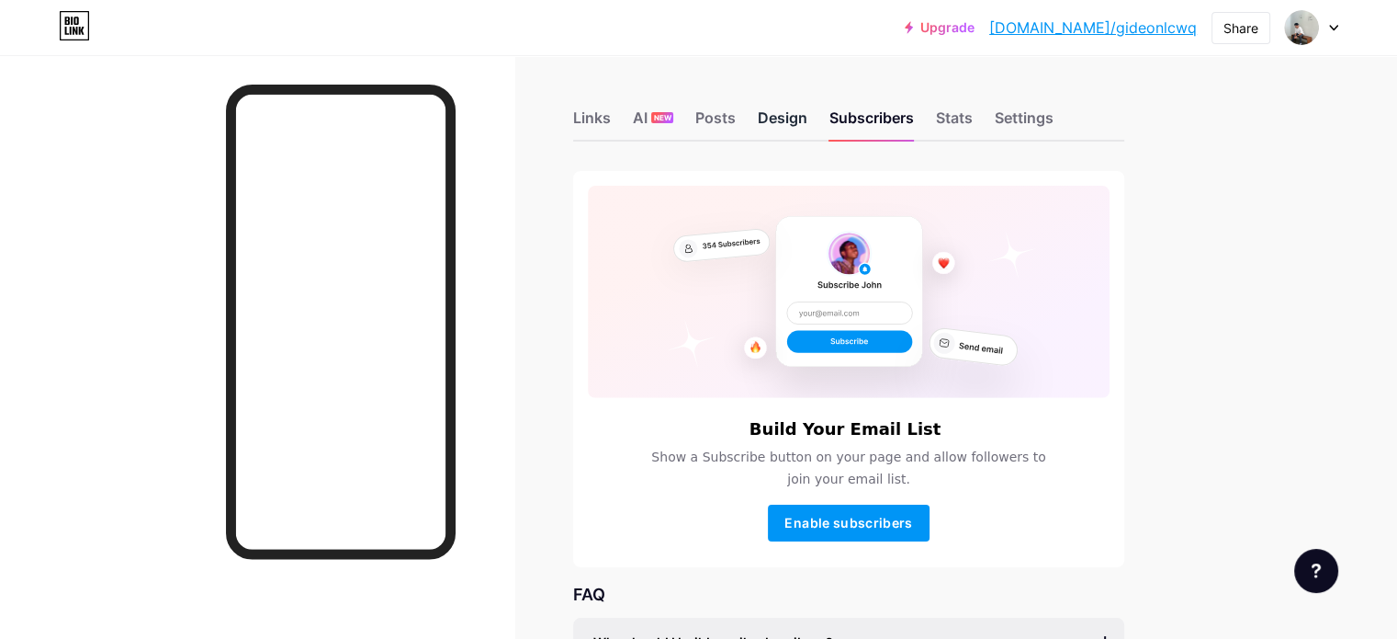
click at [808, 131] on div "Design" at bounding box center [783, 123] width 50 height 33
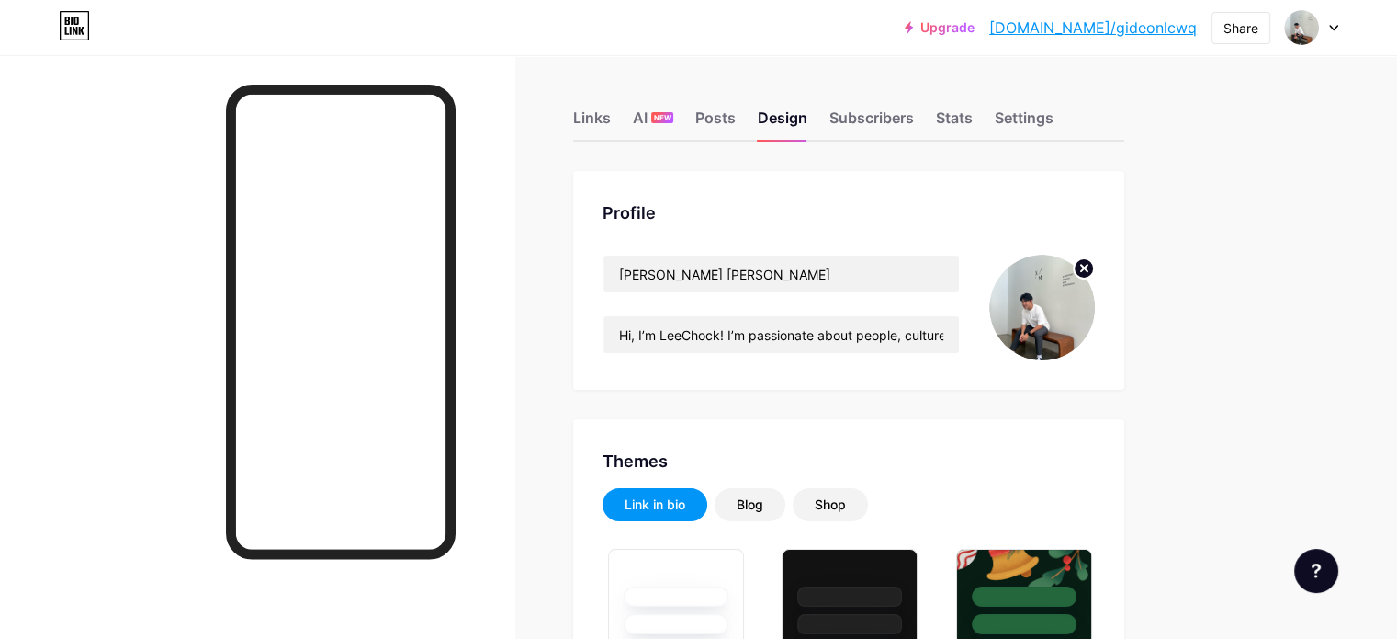
click at [1331, 28] on icon at bounding box center [1333, 28] width 9 height 6
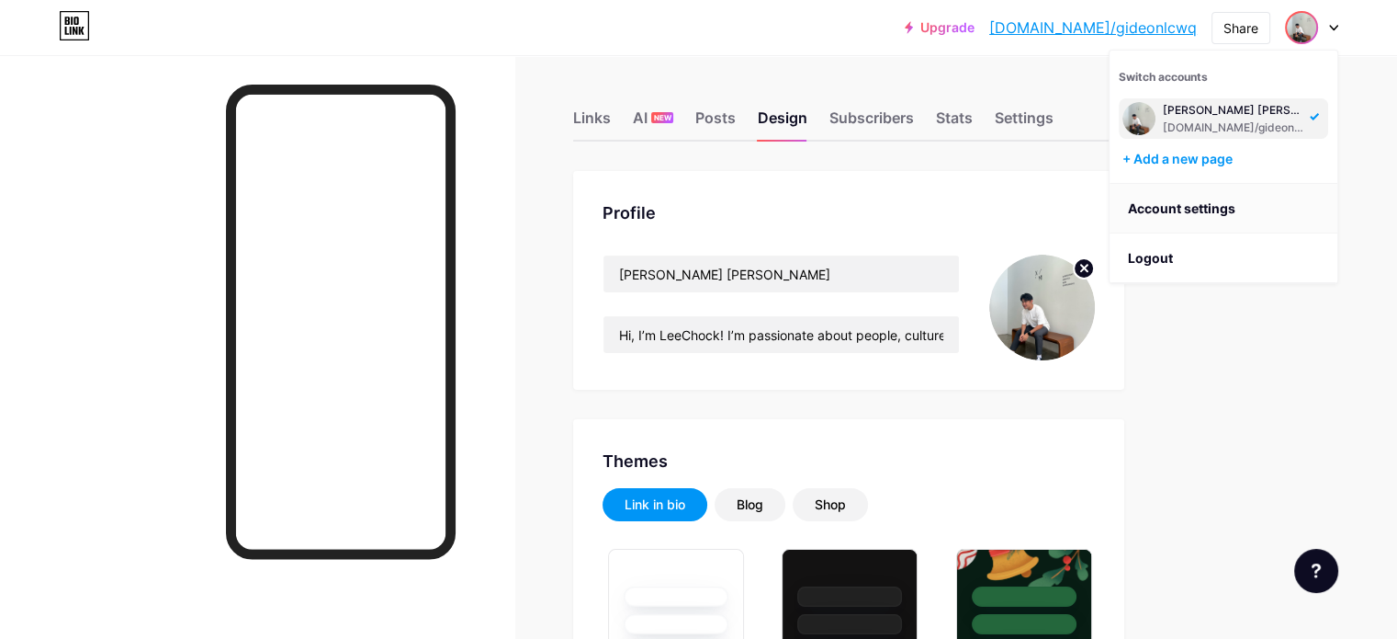
click at [1221, 213] on link "Account settings" at bounding box center [1224, 209] width 228 height 50
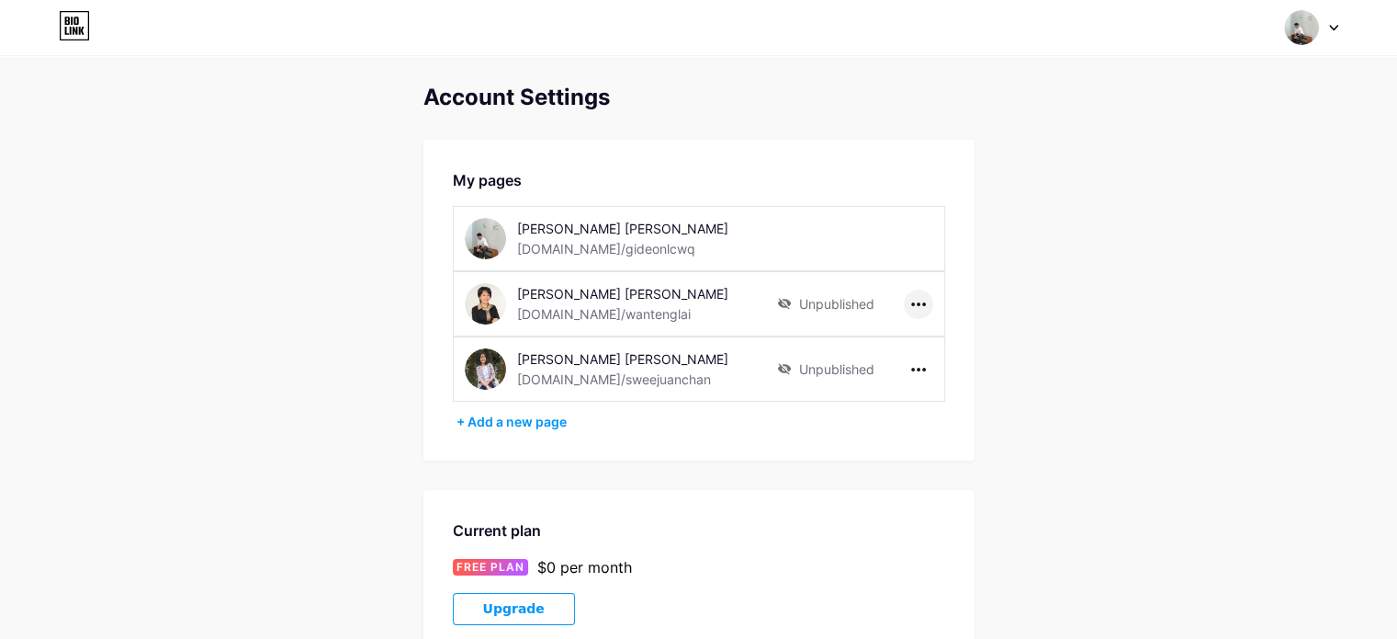
click at [922, 305] on div at bounding box center [918, 303] width 29 height 29
click at [946, 377] on li "Delete page" at bounding box center [975, 376] width 141 height 34
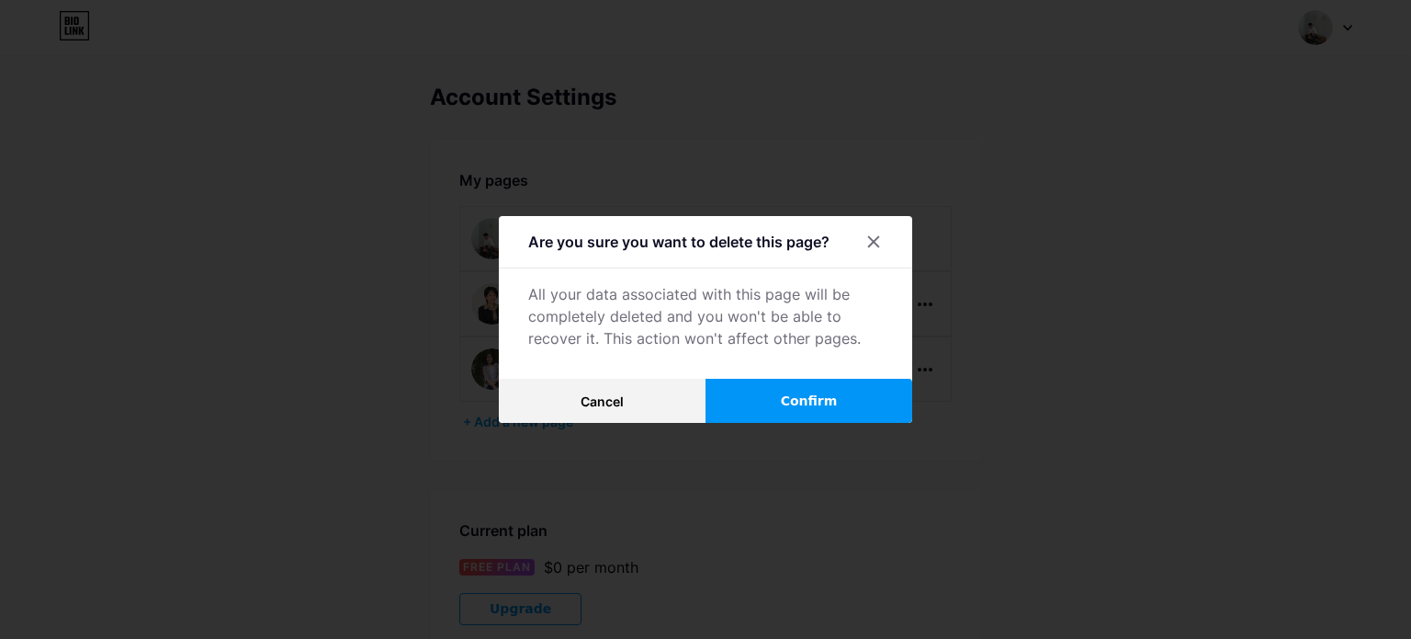
click at [826, 405] on span "Confirm" at bounding box center [809, 400] width 57 height 19
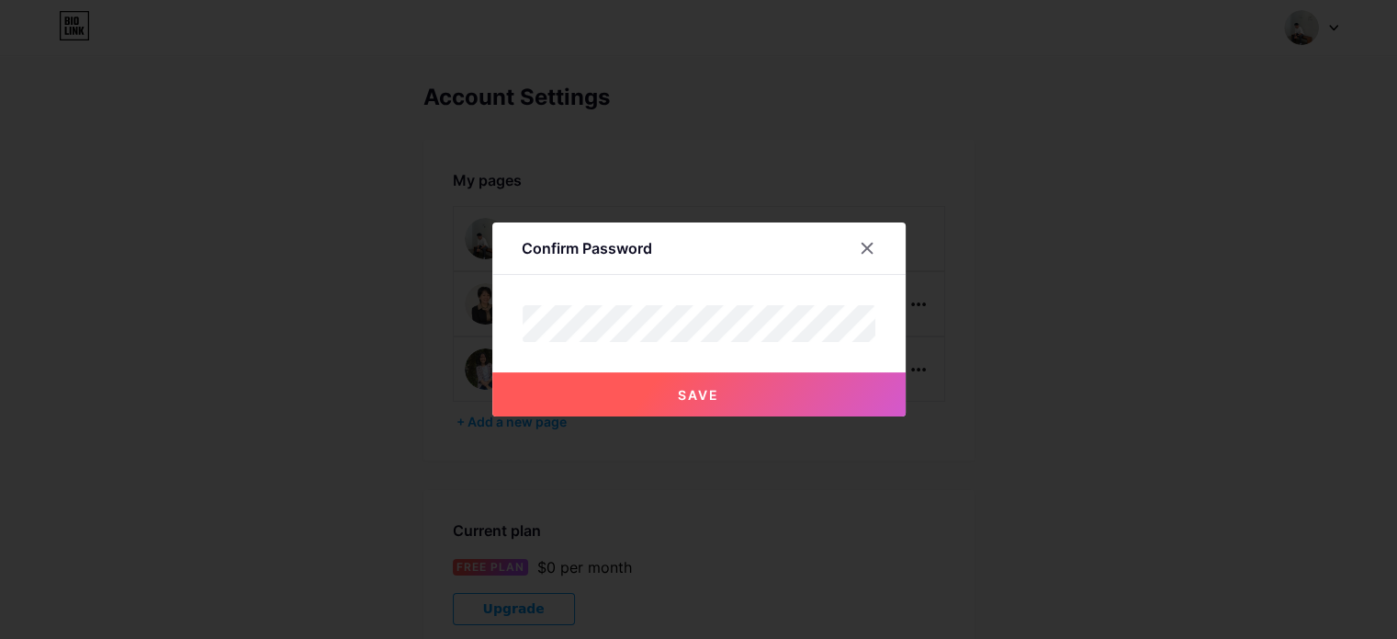
click at [592, 375] on button "Save" at bounding box center [698, 394] width 413 height 44
click at [869, 249] on icon at bounding box center [867, 248] width 15 height 15
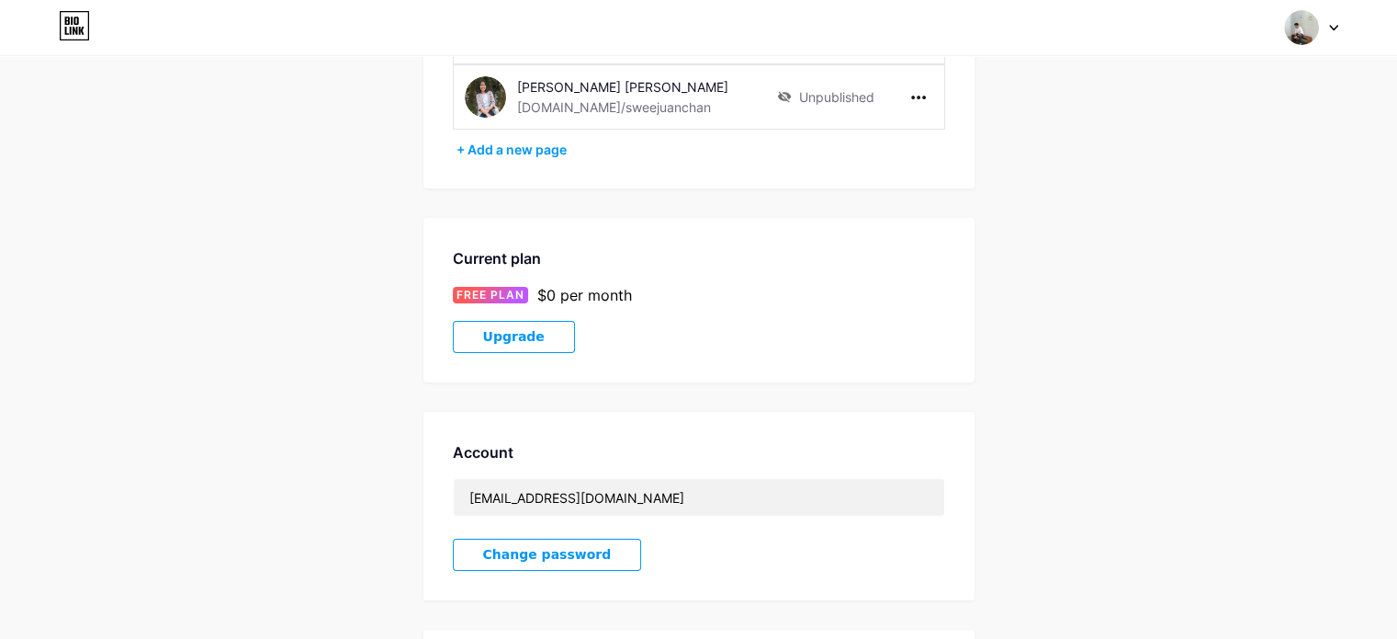
scroll to position [516, 0]
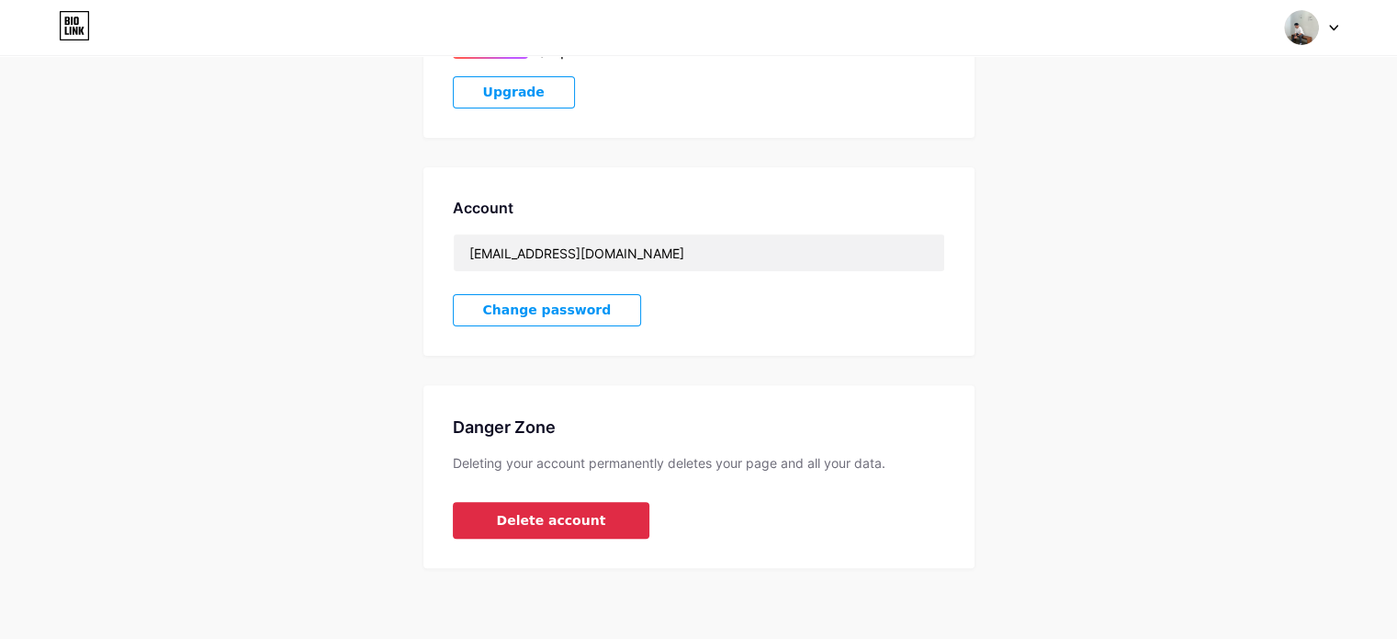
click at [583, 520] on span "Delete account" at bounding box center [551, 520] width 109 height 19
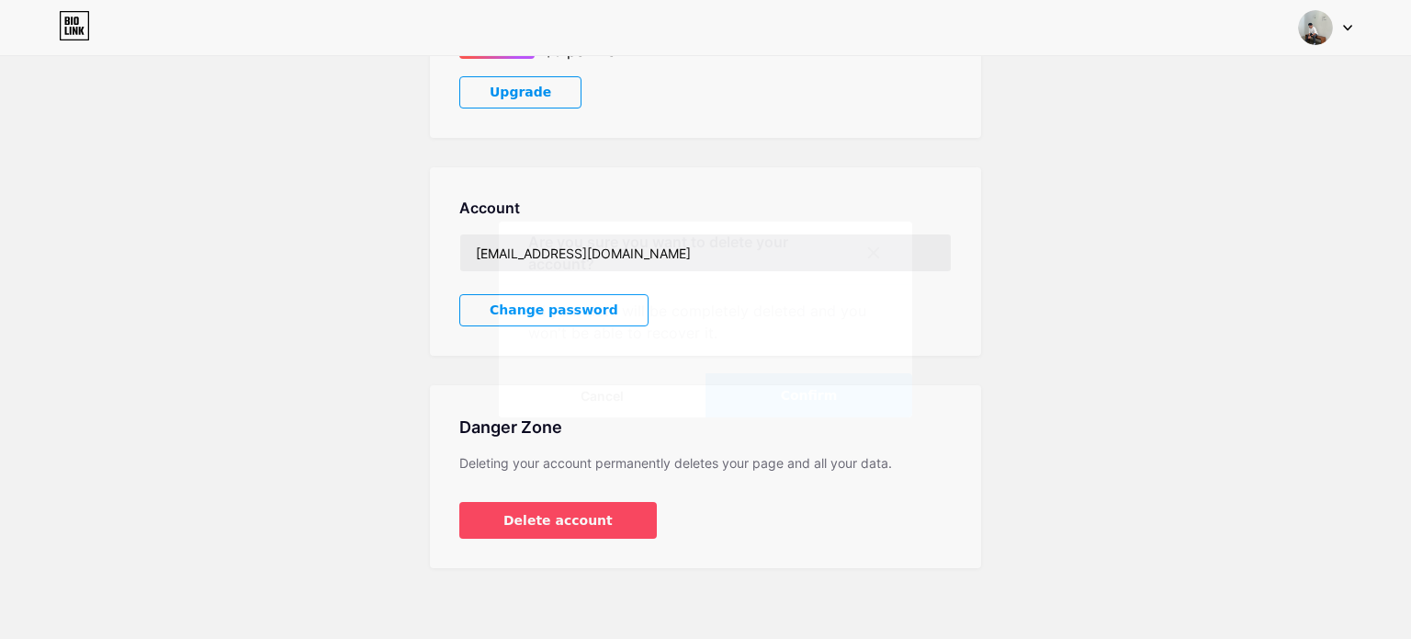
click at [771, 402] on button "Confirm" at bounding box center [809, 395] width 207 height 44
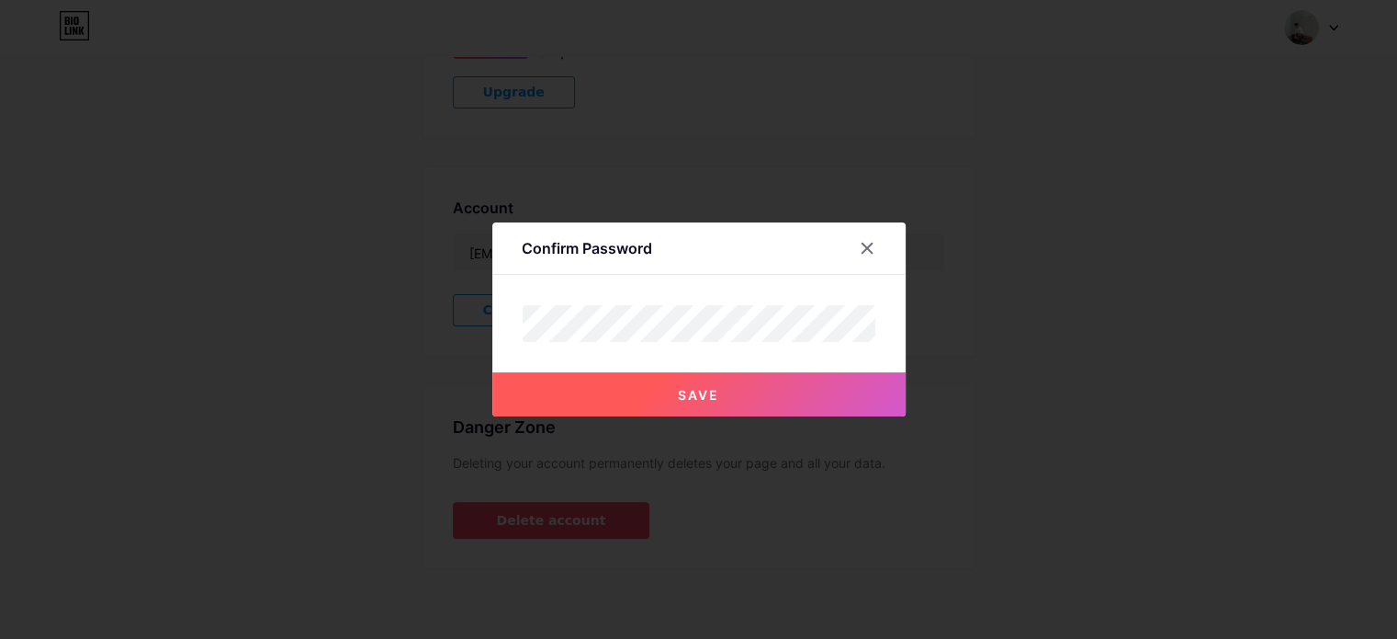
click at [714, 343] on div "Save" at bounding box center [698, 380] width 413 height 74
click at [884, 247] on div at bounding box center [867, 248] width 33 height 33
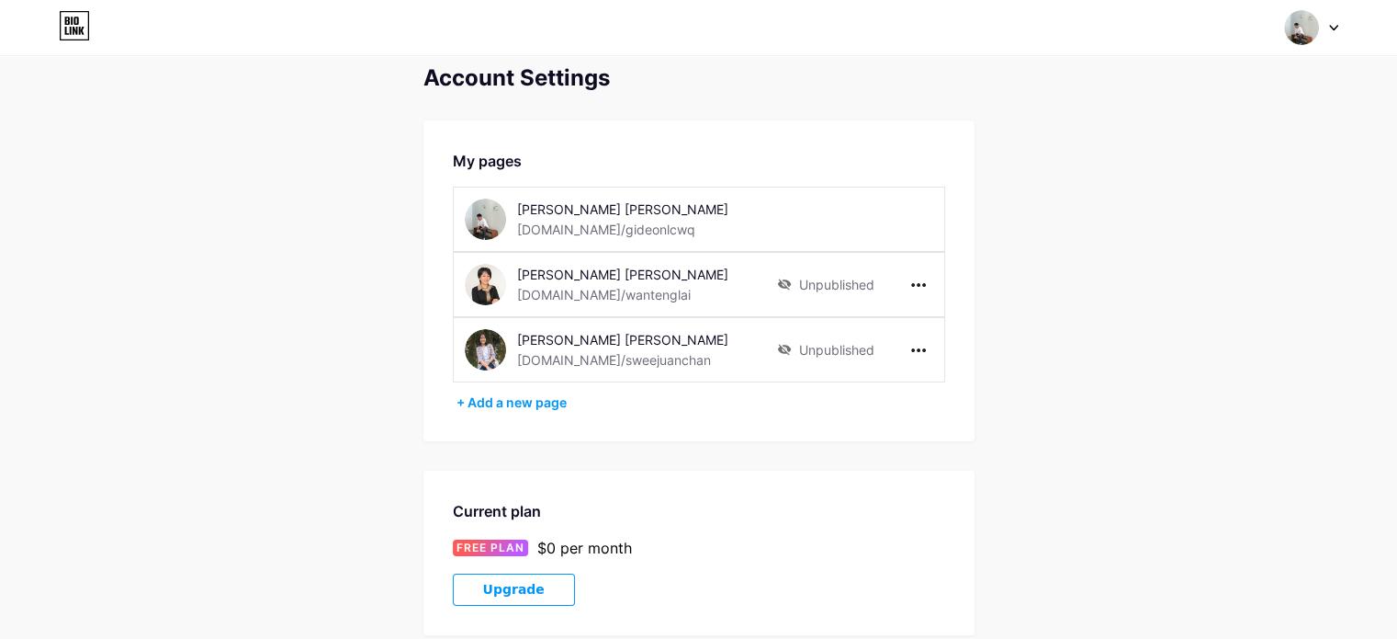
scroll to position [0, 0]
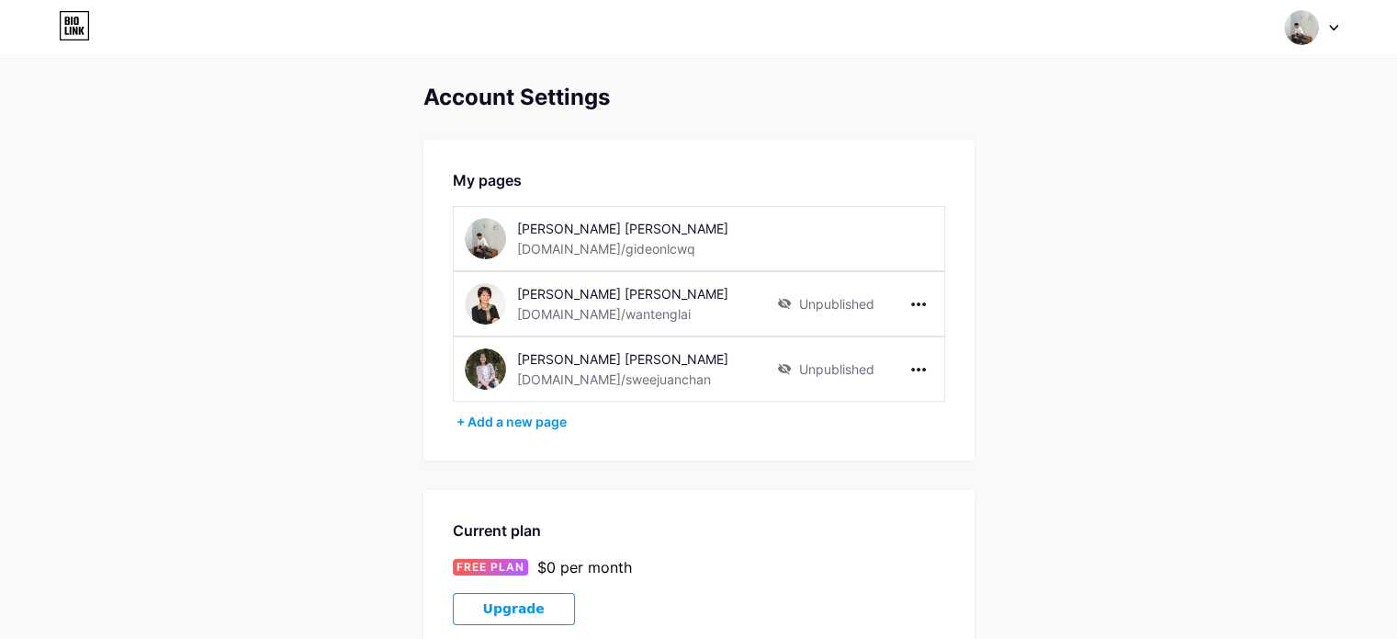
click at [1316, 40] on span at bounding box center [1301, 27] width 35 height 35
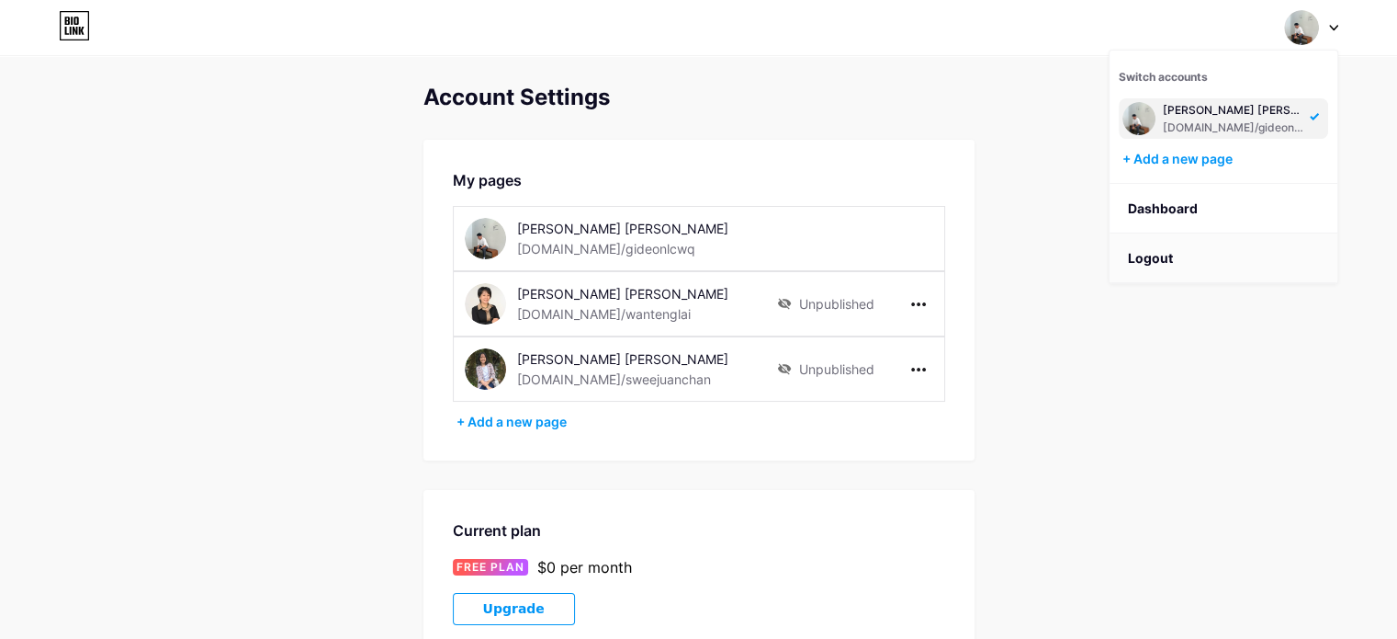
click at [1153, 267] on li "Logout" at bounding box center [1224, 258] width 228 height 50
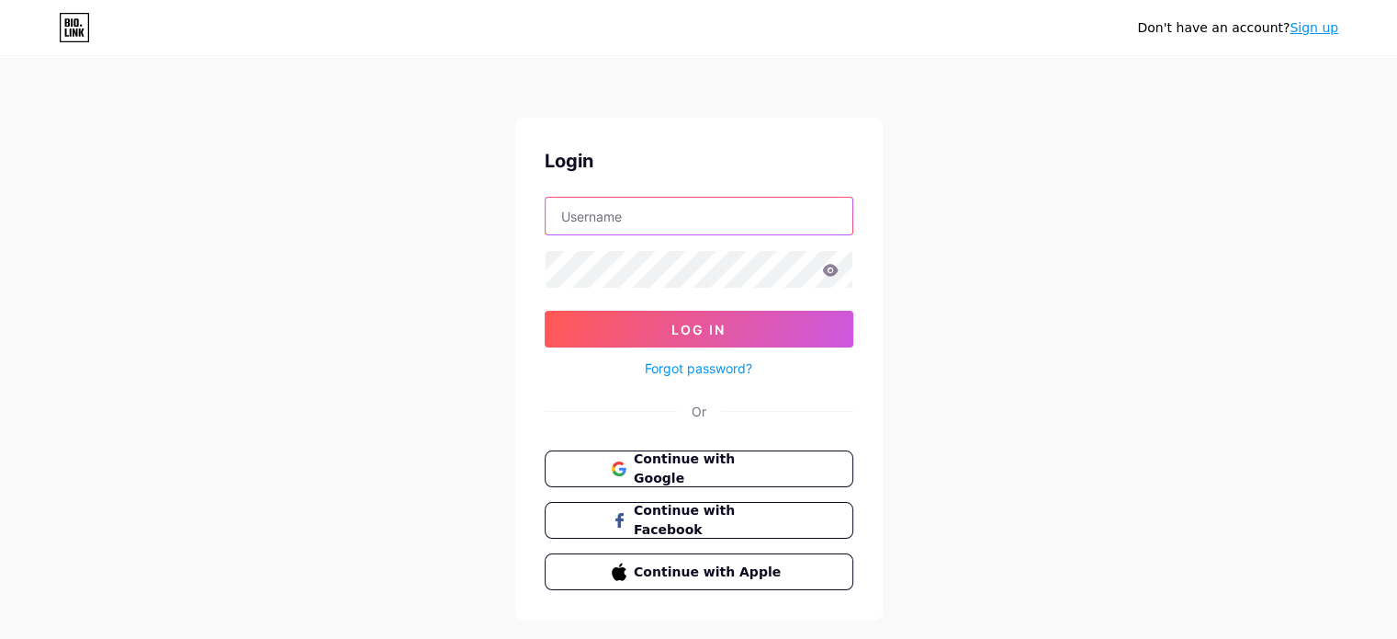
click at [621, 216] on input "text" at bounding box center [699, 216] width 307 height 37
drag, startPoint x: 1061, startPoint y: 266, endPoint x: 1045, endPoint y: 278, distance: 20.4
click at [1061, 266] on div "Don't have an account? Sign up Login Log In Forgot password? Or Continue with G…" at bounding box center [698, 339] width 1397 height 678
click at [727, 468] on span "Continue with Google" at bounding box center [709, 469] width 153 height 40
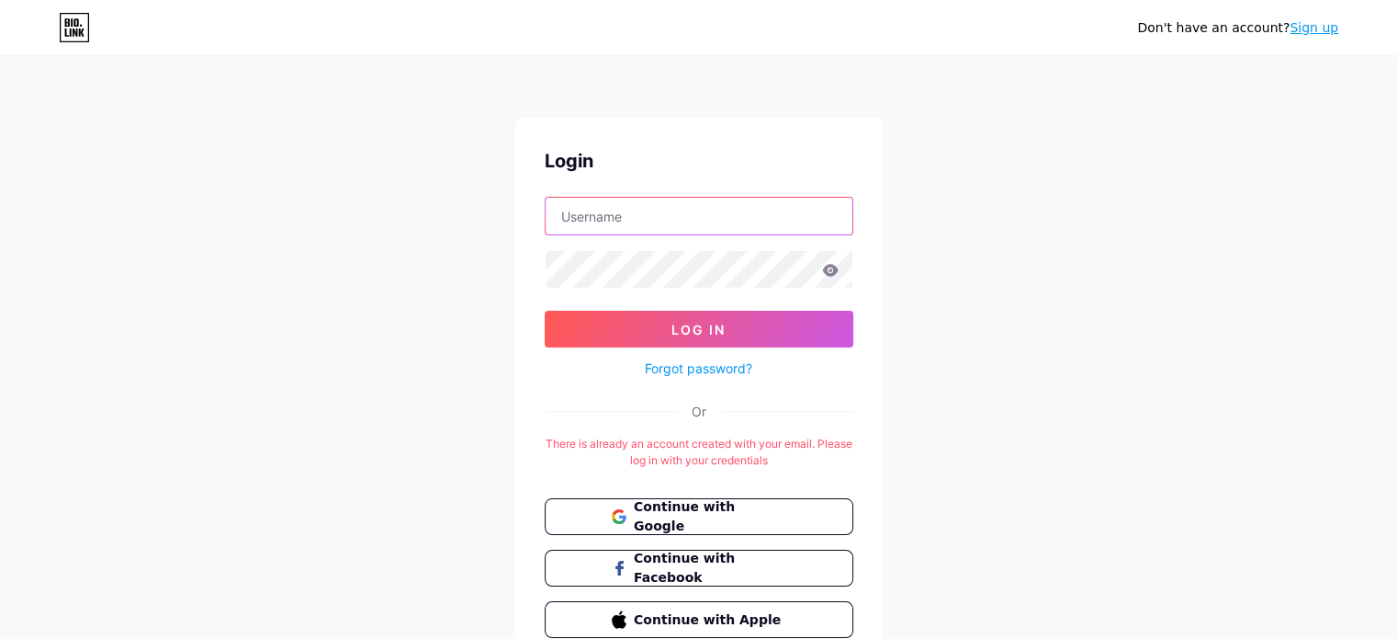
click at [702, 198] on input "text" at bounding box center [699, 216] width 307 height 37
click at [638, 212] on input "text" at bounding box center [699, 216] width 307 height 37
click at [1080, 260] on div "Don't have an account? Sign up Login w Log In Forgot password? Or There is alre…" at bounding box center [698, 363] width 1397 height 726
click at [715, 230] on input "w" at bounding box center [699, 216] width 307 height 37
type input "[EMAIL_ADDRESS][DOMAIN_NAME]"
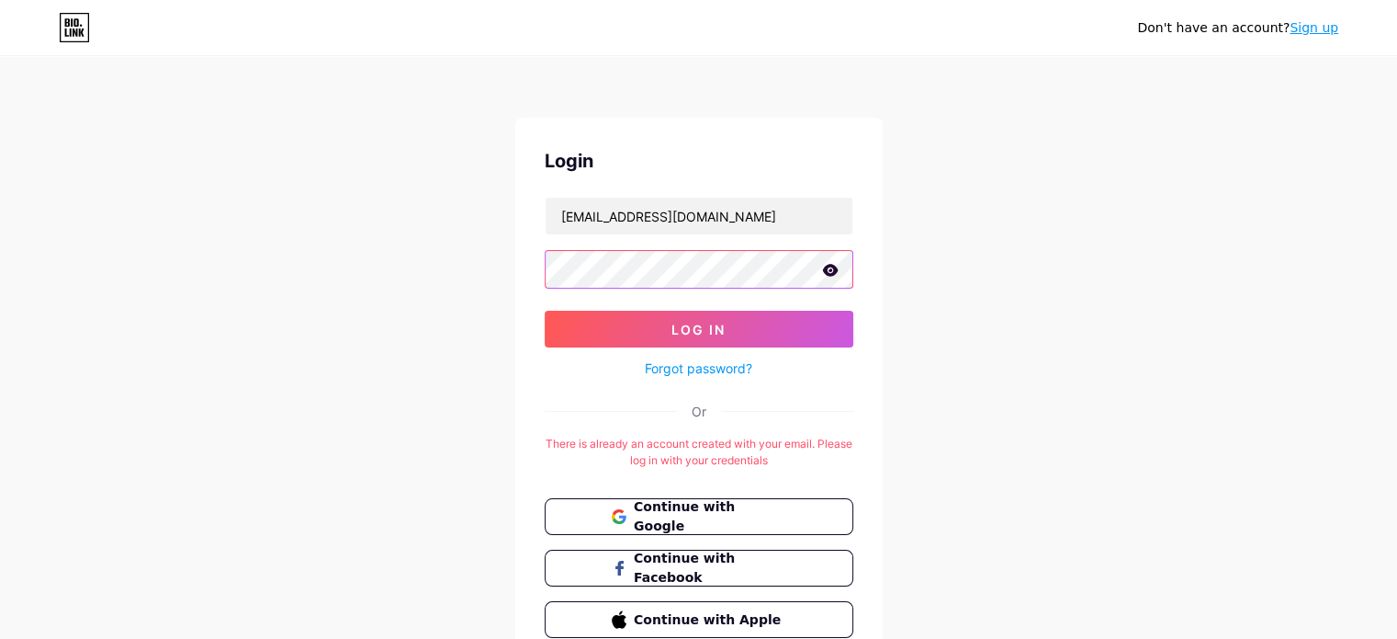
click at [545, 311] on button "Log In" at bounding box center [699, 329] width 309 height 37
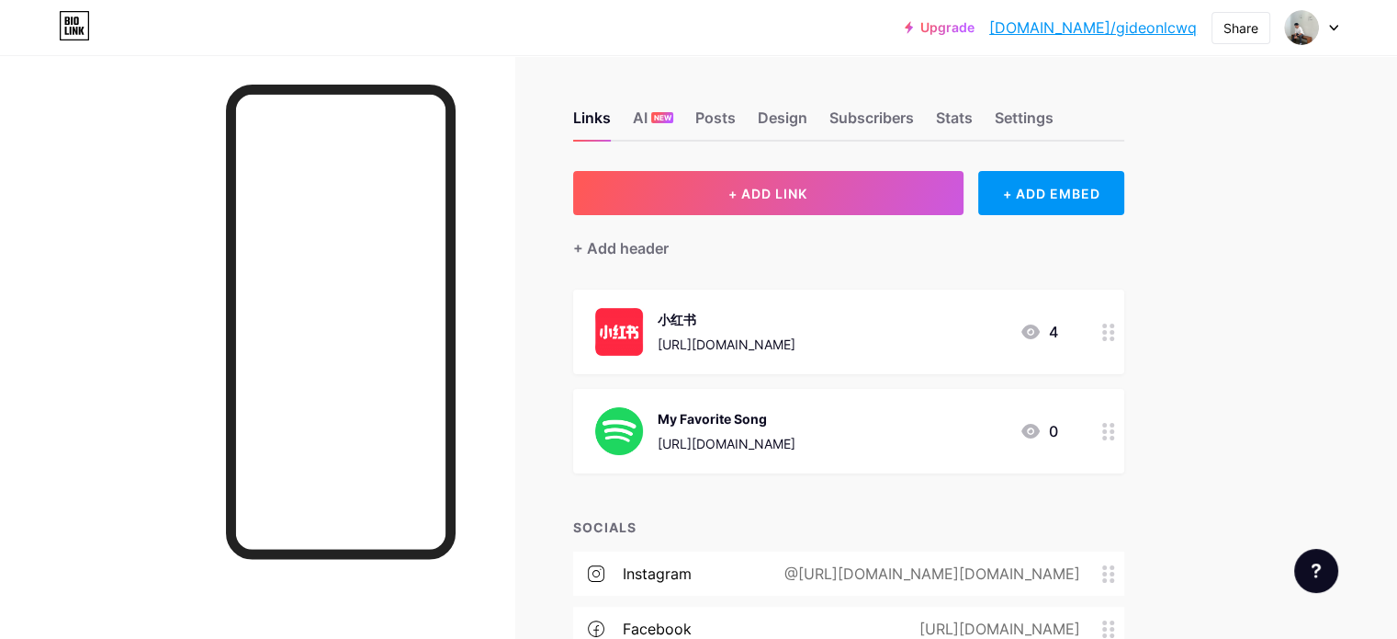
click at [1333, 36] on div at bounding box center [1311, 27] width 53 height 33
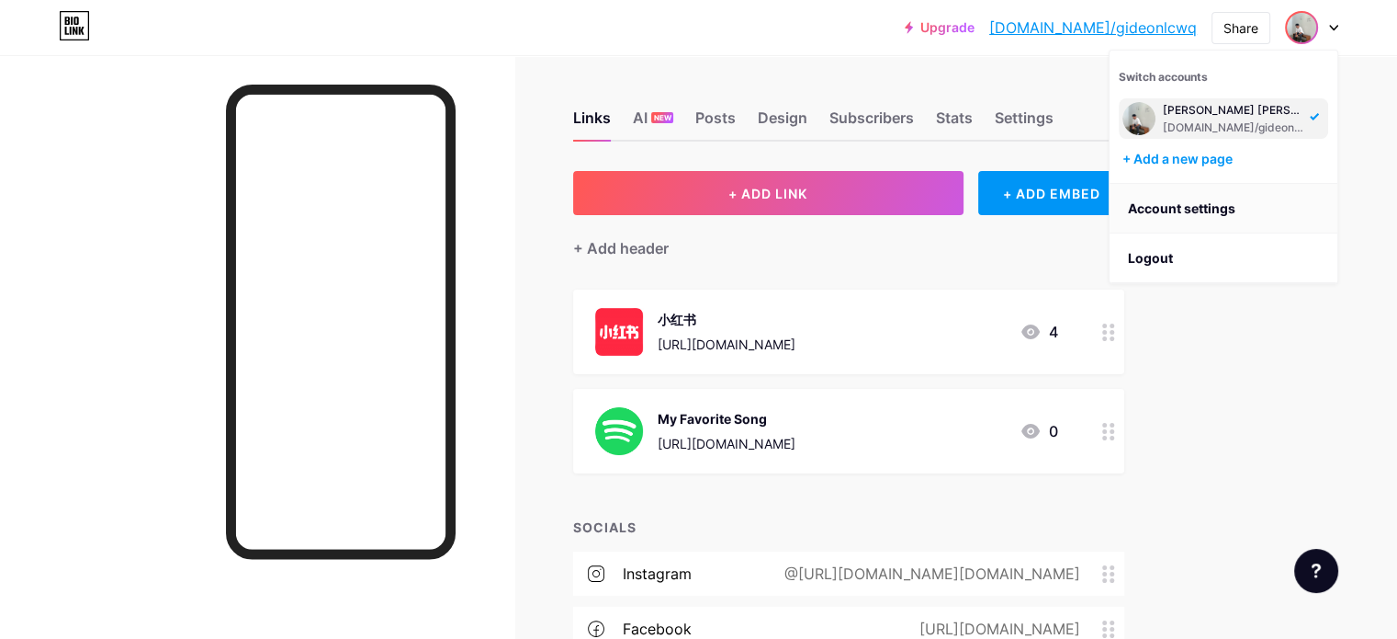
click at [1239, 210] on link "Account settings" at bounding box center [1224, 209] width 228 height 50
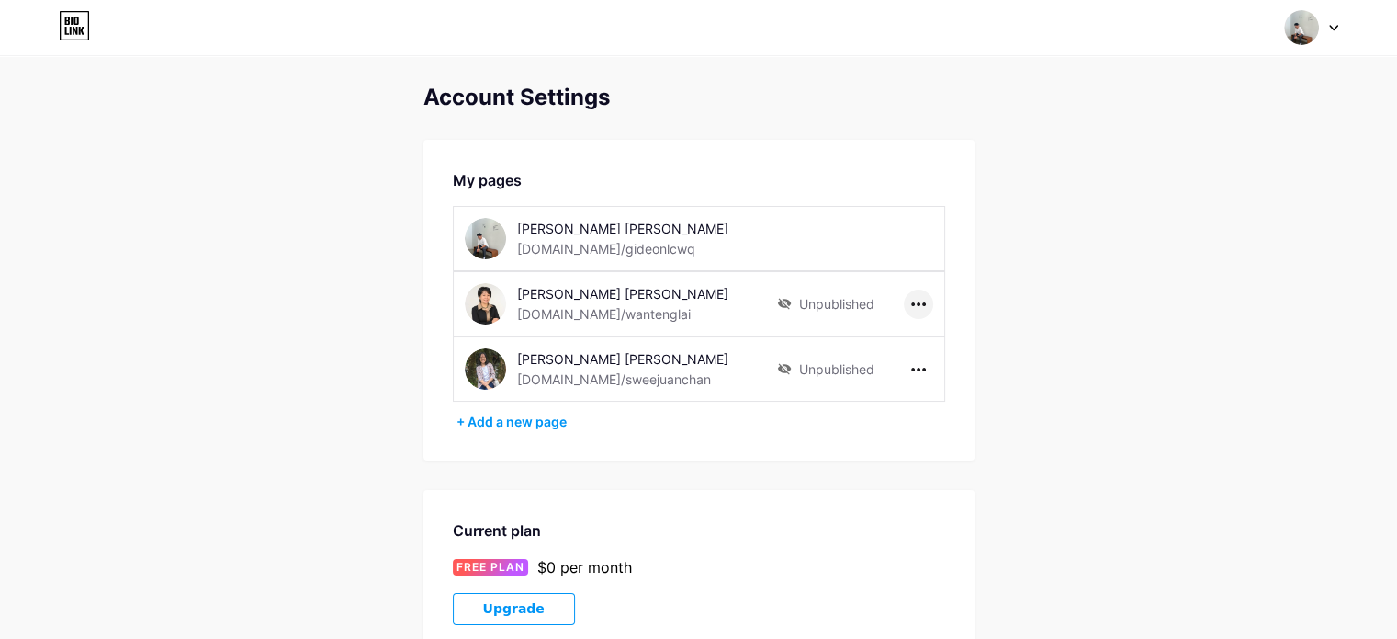
click at [912, 302] on icon at bounding box center [918, 304] width 15 height 4
click at [949, 368] on li "Delete page" at bounding box center [975, 376] width 141 height 34
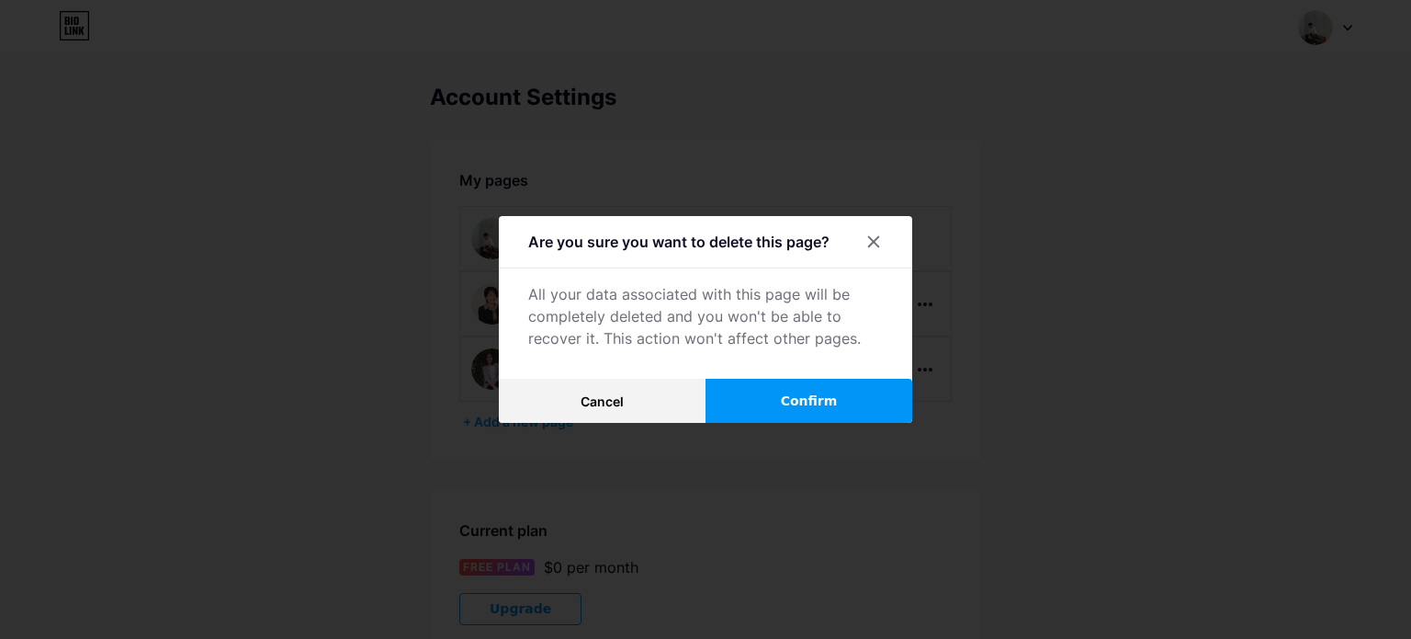
click at [870, 392] on button "Confirm" at bounding box center [809, 401] width 207 height 44
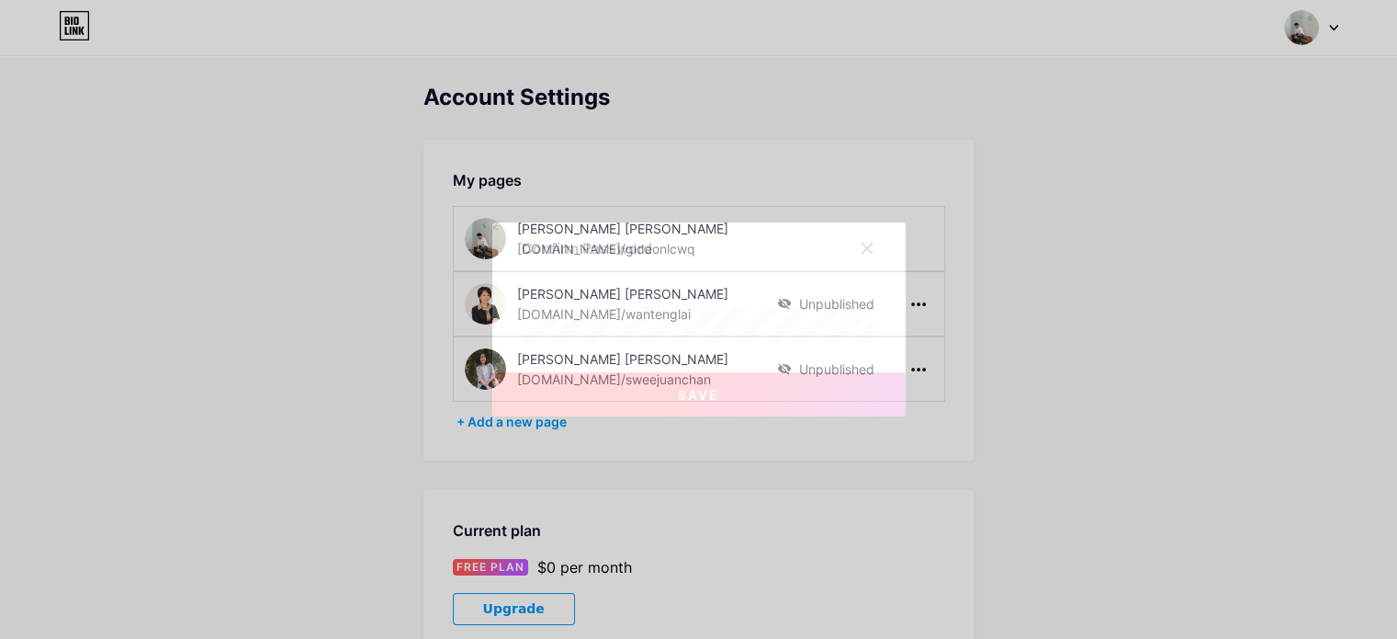
click at [753, 379] on button "Save" at bounding box center [698, 394] width 413 height 44
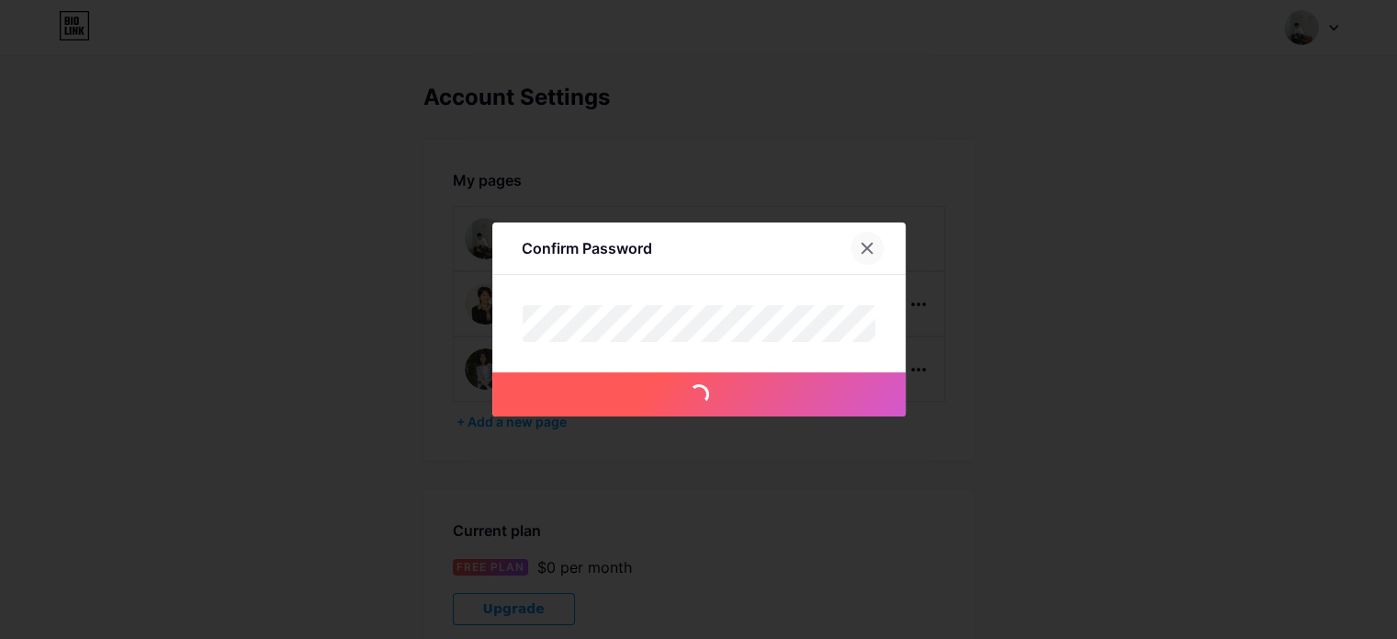
click at [875, 244] on icon at bounding box center [867, 248] width 15 height 15
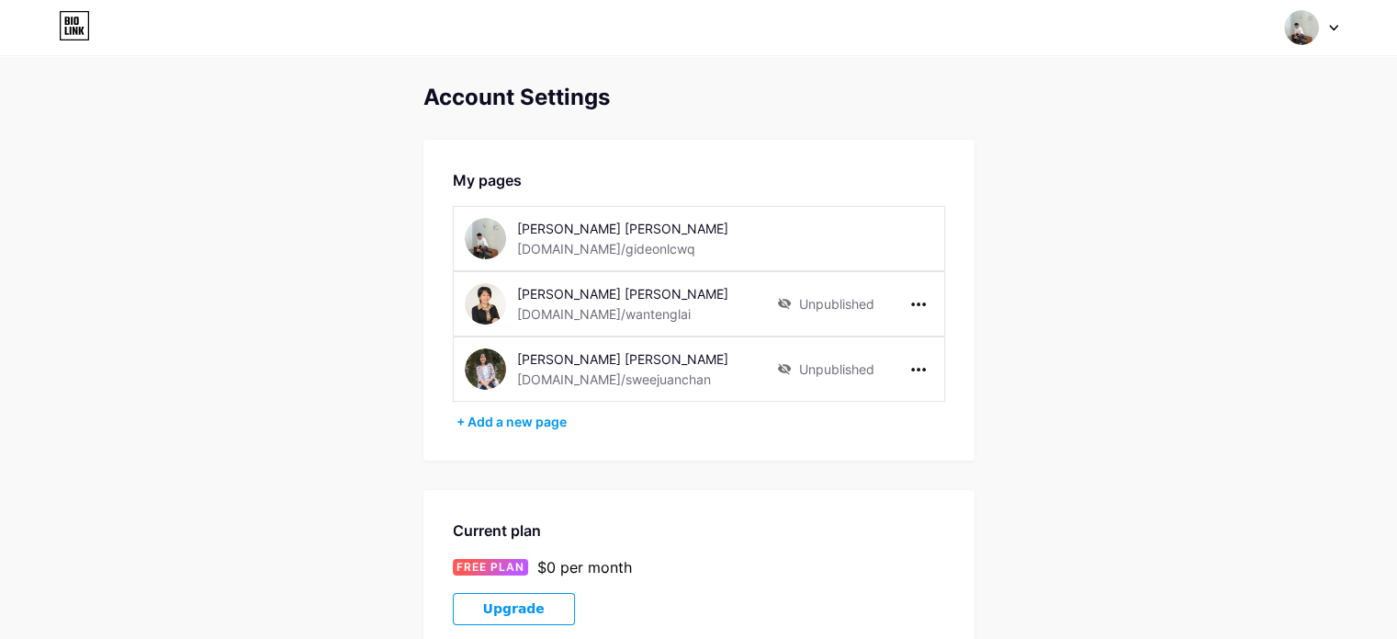
click at [508, 377] on div "[PERSON_NAME] [PERSON_NAME] [DOMAIN_NAME]/sweejuanchan" at bounding box center [621, 368] width 312 height 41
click at [490, 370] on img at bounding box center [485, 368] width 41 height 41
click at [848, 368] on div "Unpublished" at bounding box center [825, 368] width 97 height 41
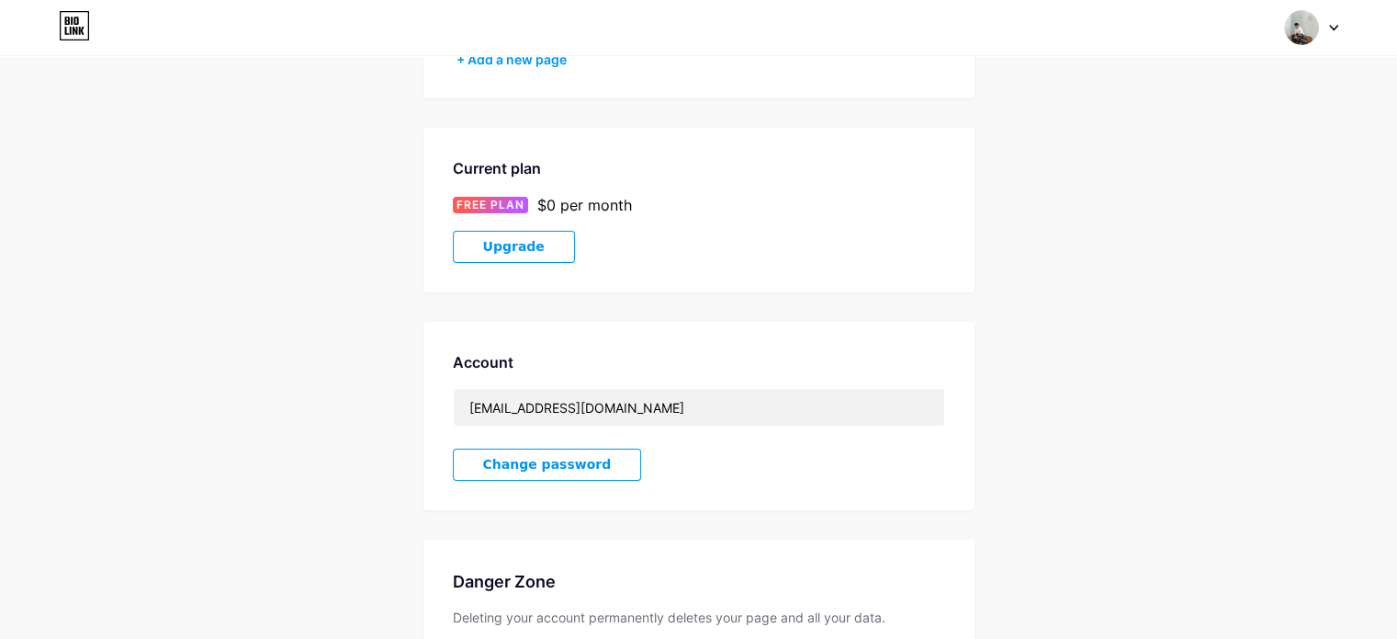
scroll to position [459, 0]
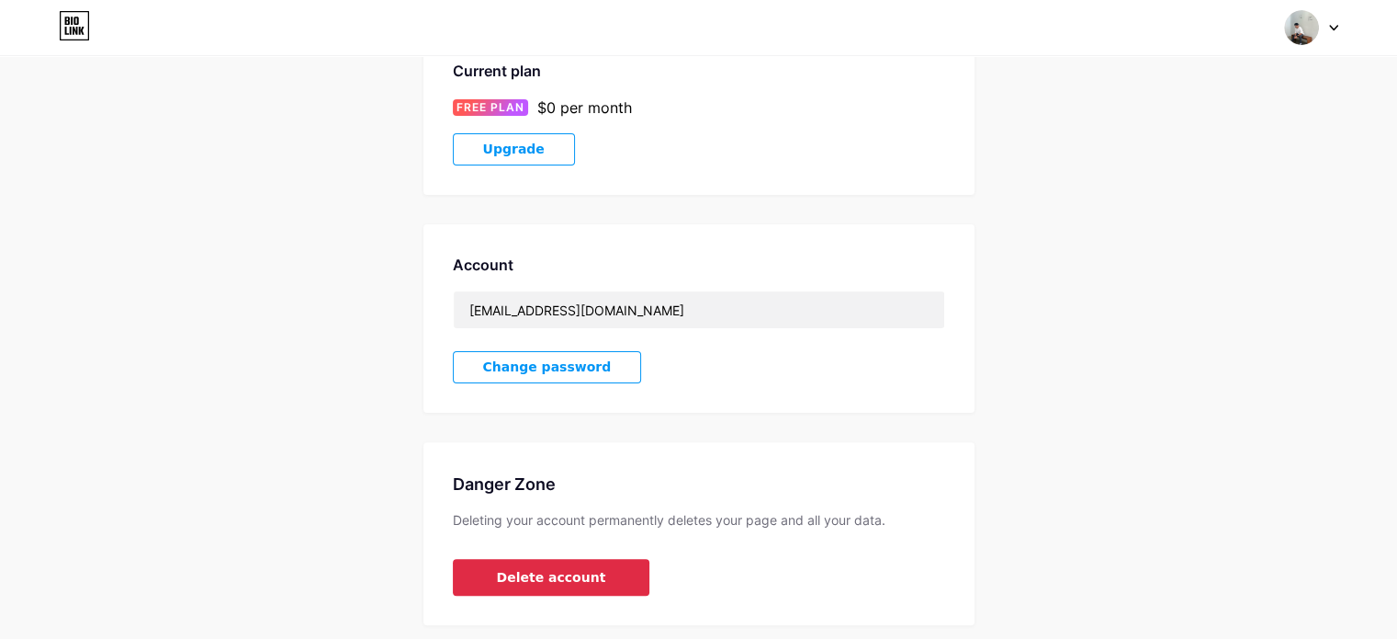
click at [526, 591] on button "Delete account" at bounding box center [552, 577] width 198 height 37
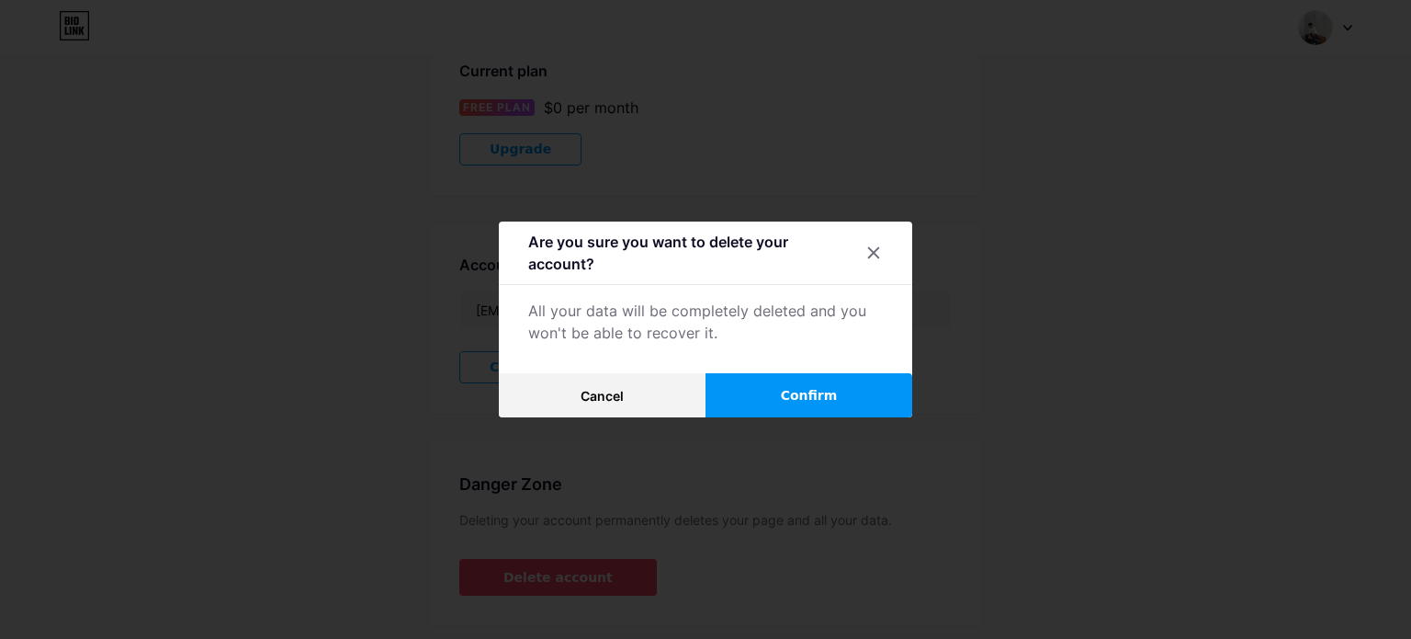
click at [790, 388] on span "Confirm" at bounding box center [809, 395] width 57 height 19
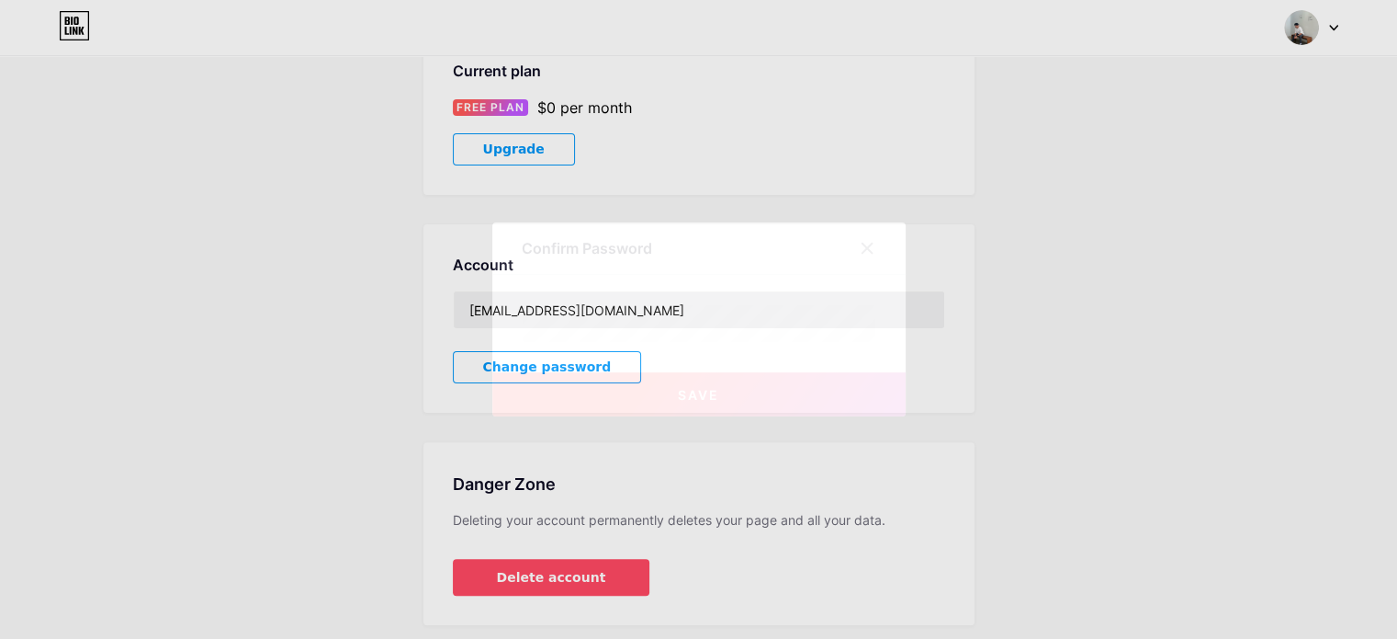
click at [884, 253] on div at bounding box center [867, 248] width 33 height 33
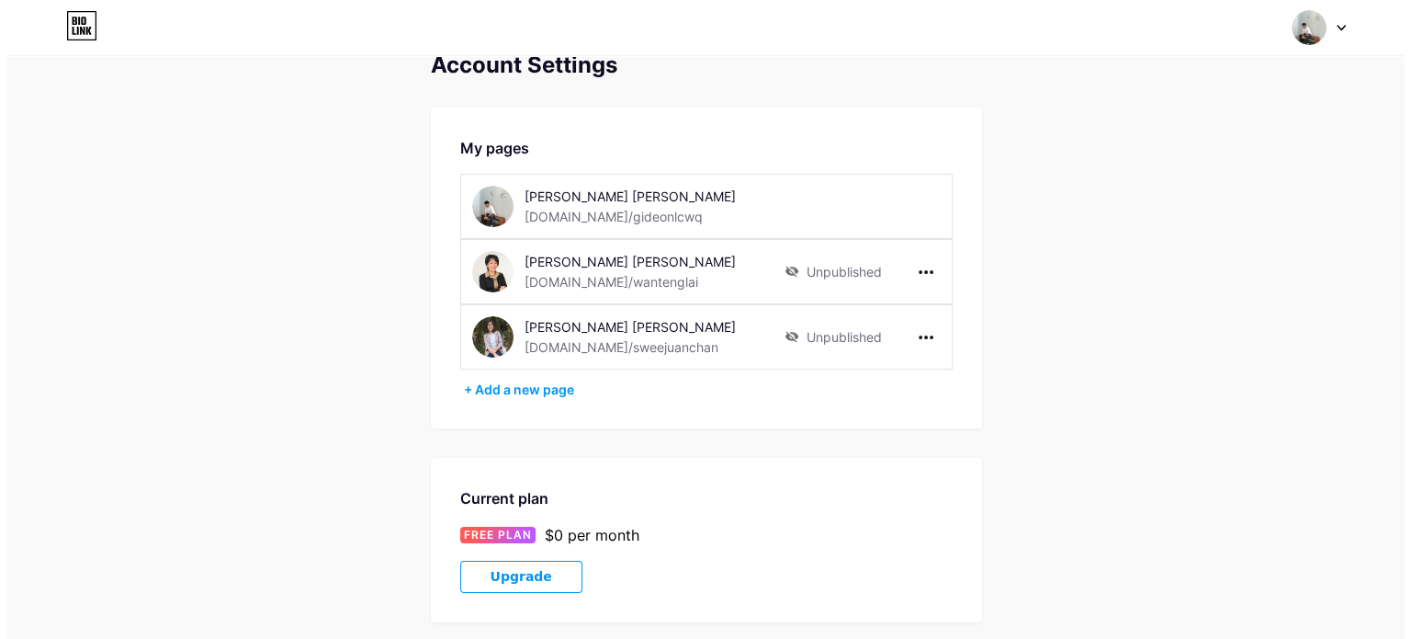
scroll to position [0, 0]
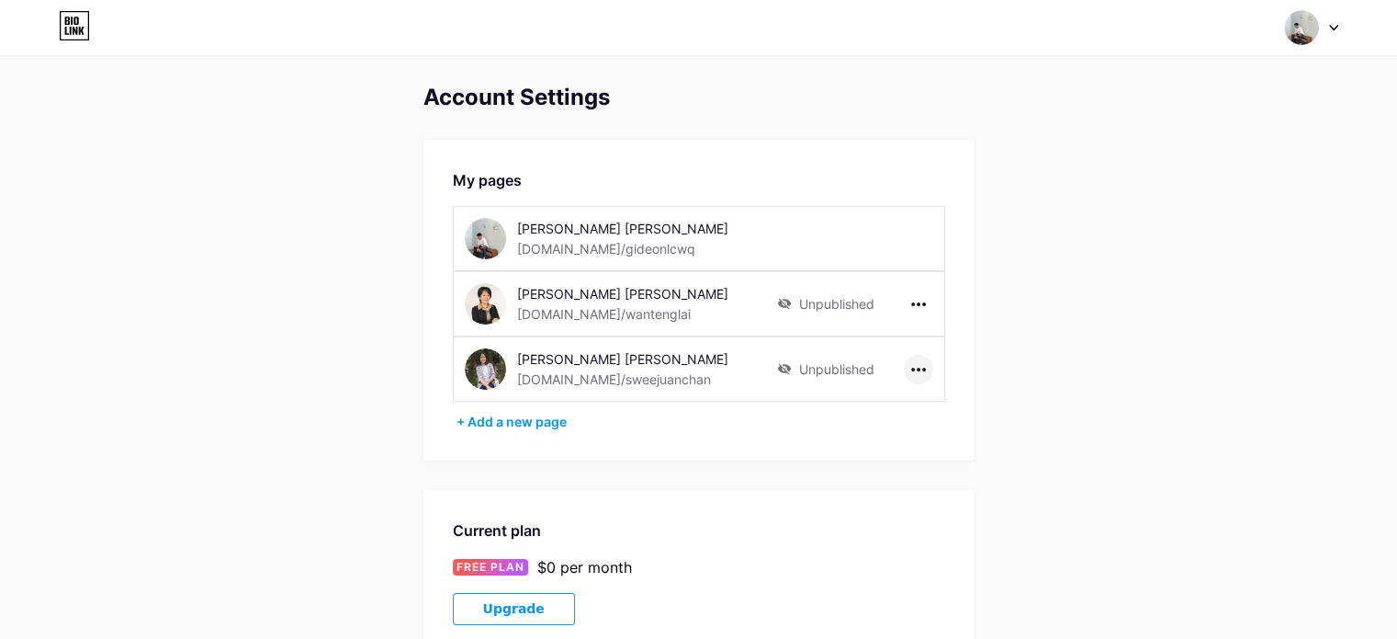
click at [916, 368] on icon at bounding box center [918, 370] width 15 height 4
click at [961, 432] on li "Delete page" at bounding box center [975, 441] width 141 height 34
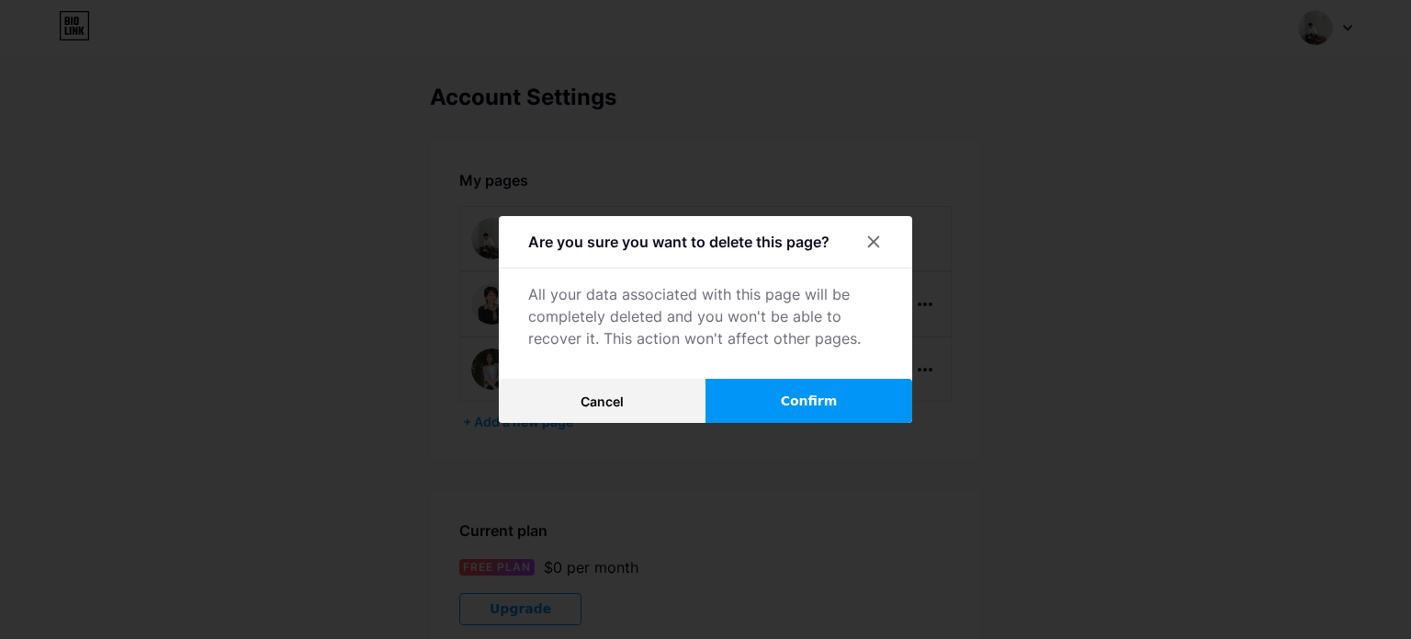
click at [785, 392] on span "Confirm" at bounding box center [809, 400] width 57 height 19
click at [792, 401] on span "Confirm" at bounding box center [809, 400] width 57 height 19
click at [820, 410] on span "Confirm" at bounding box center [809, 400] width 57 height 19
click at [846, 393] on button "Confirm" at bounding box center [809, 401] width 207 height 44
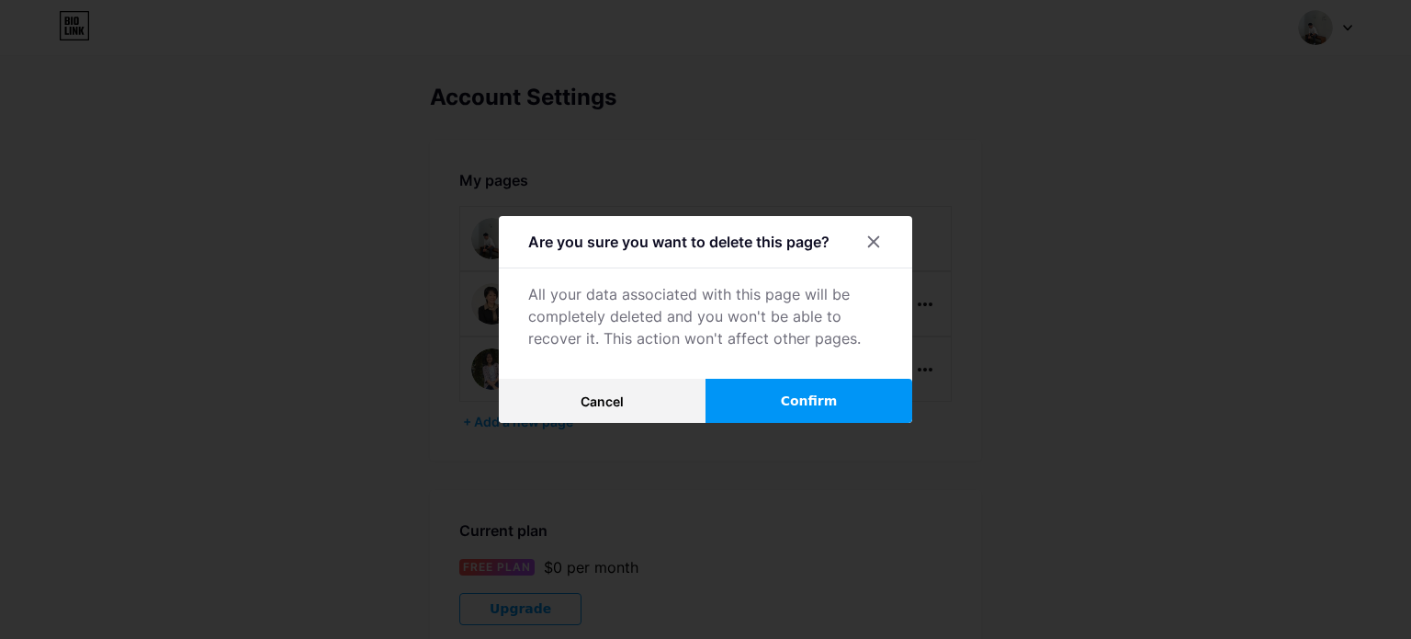
click at [846, 393] on button "Confirm" at bounding box center [809, 401] width 207 height 44
click at [846, 392] on button "Confirm" at bounding box center [809, 401] width 207 height 44
click at [867, 243] on icon at bounding box center [873, 241] width 15 height 15
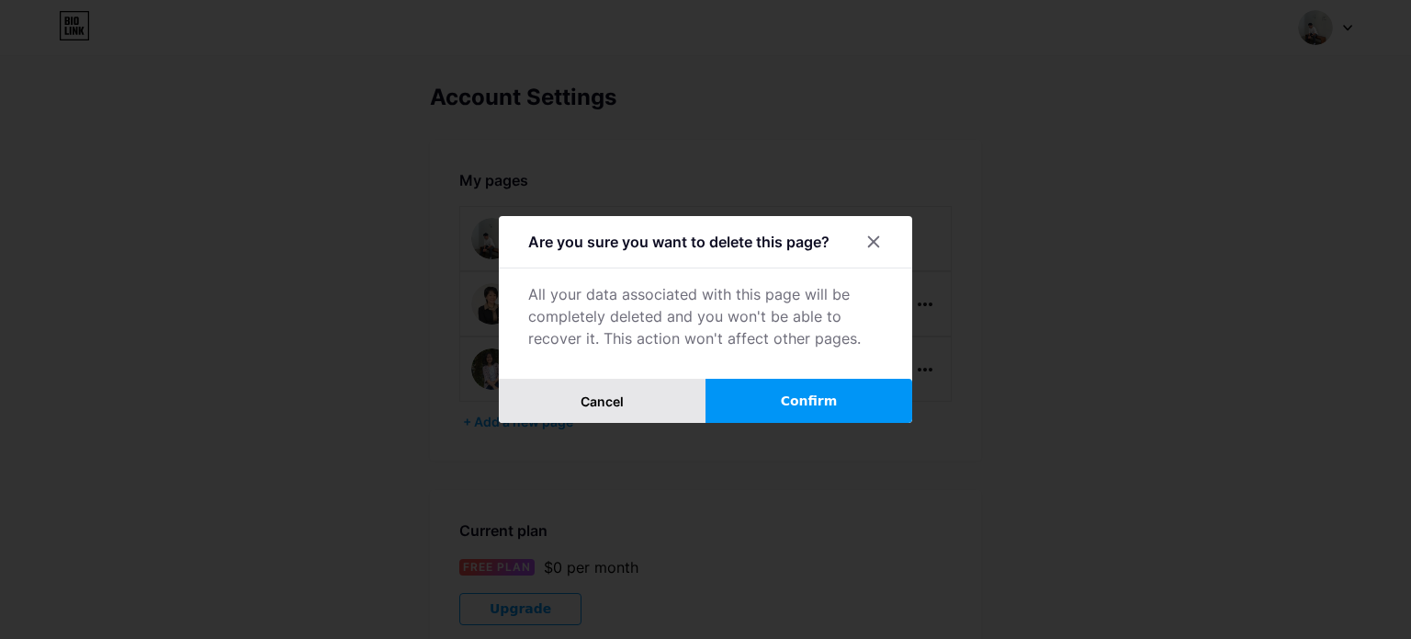
click at [609, 414] on button "Cancel" at bounding box center [602, 401] width 207 height 44
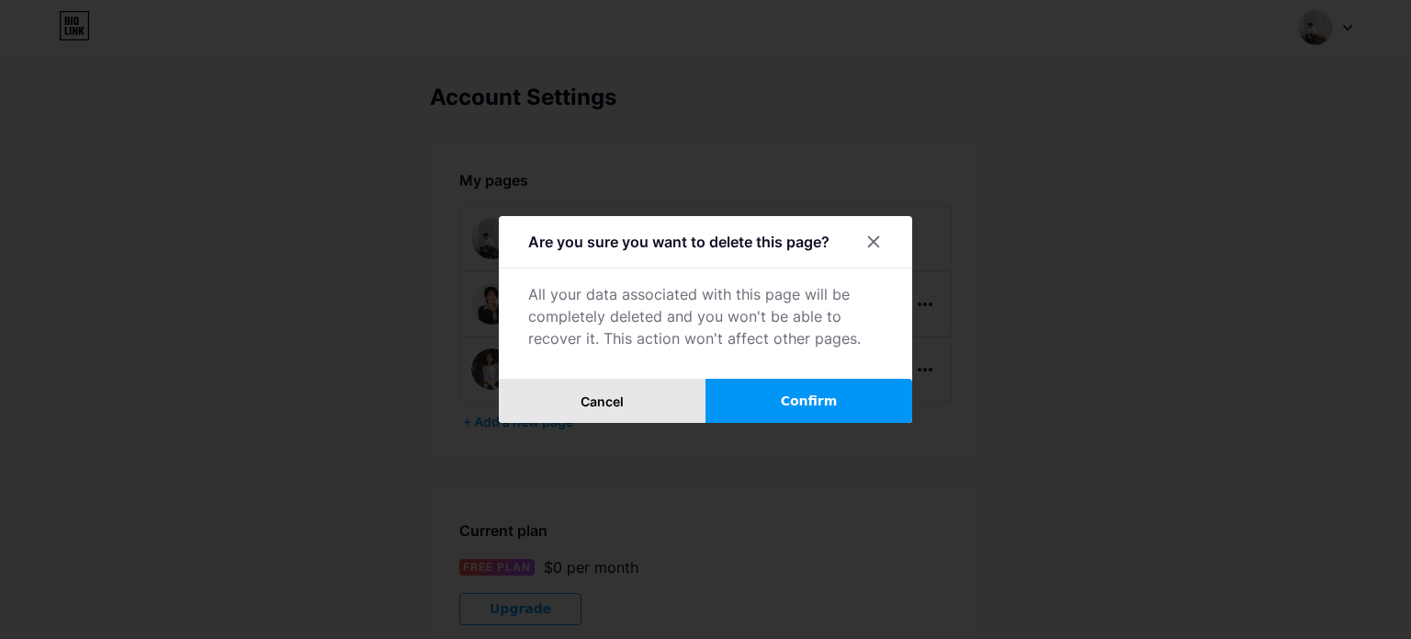
click at [609, 407] on button "Cancel" at bounding box center [602, 401] width 207 height 44
click at [609, 405] on span "Cancel" at bounding box center [602, 401] width 43 height 16
click at [609, 404] on span "Cancel" at bounding box center [602, 401] width 43 height 16
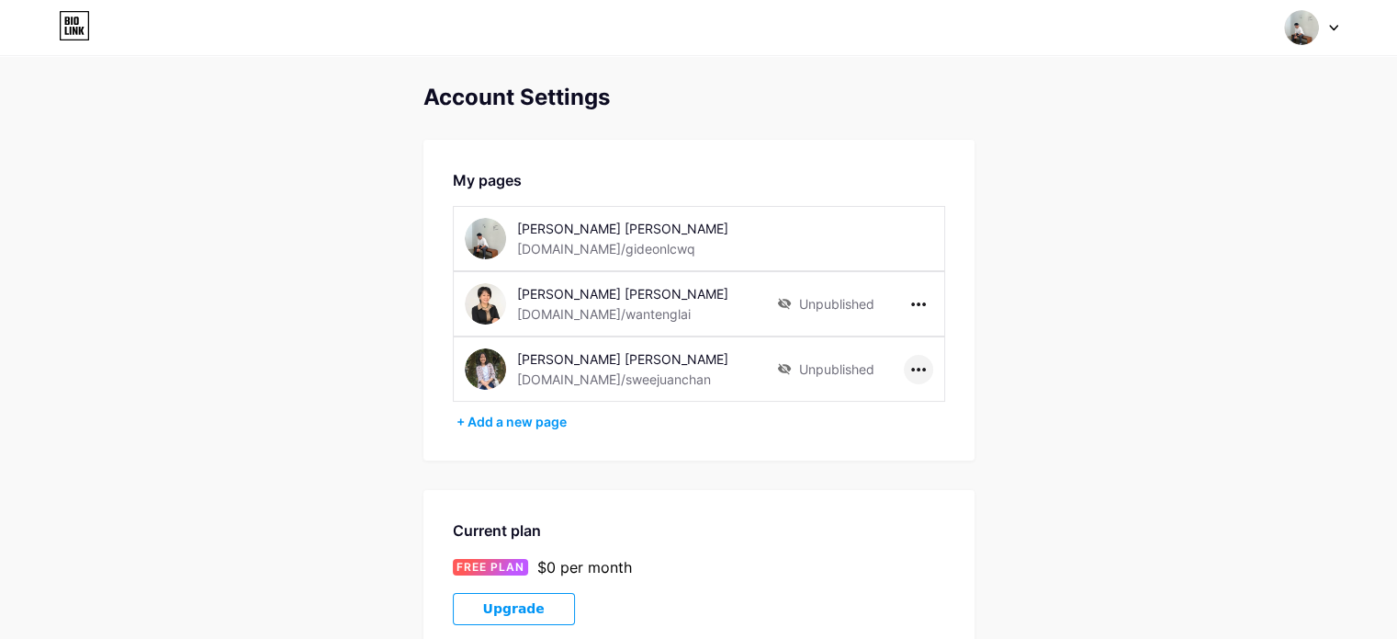
click at [914, 364] on div at bounding box center [918, 369] width 29 height 29
click at [948, 449] on li "Delete page" at bounding box center [975, 441] width 141 height 34
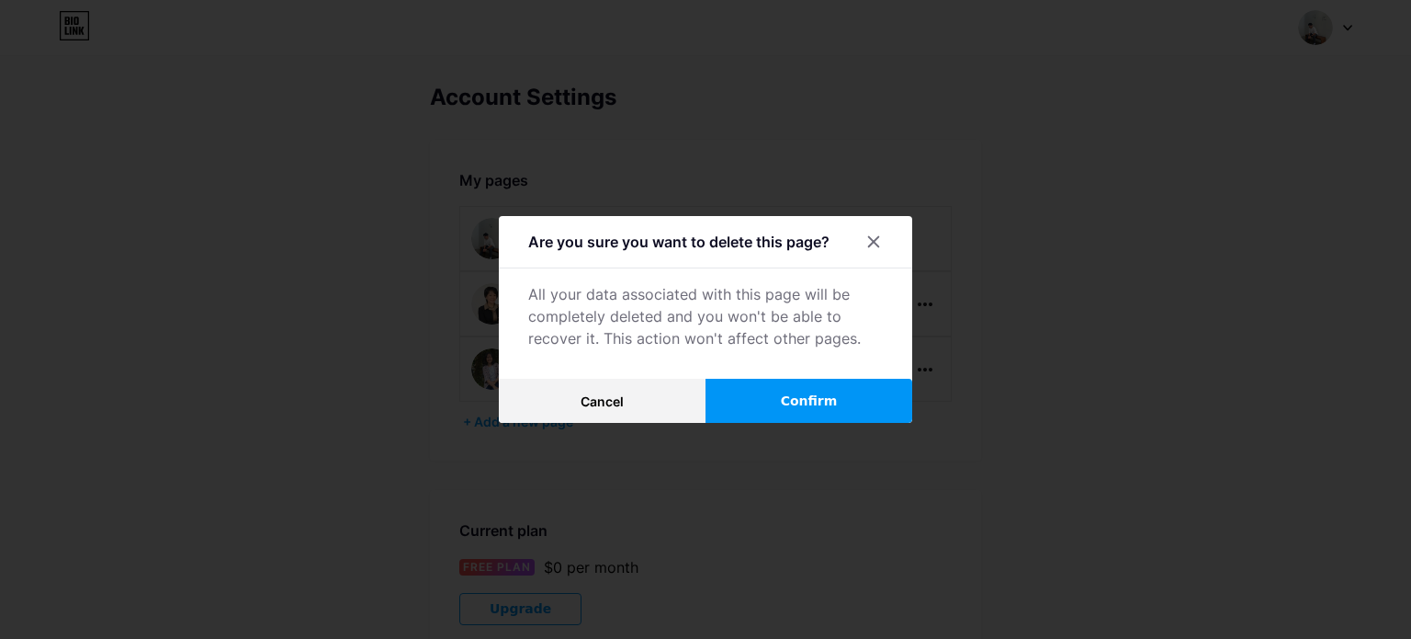
click at [842, 383] on button "Confirm" at bounding box center [809, 401] width 207 height 44
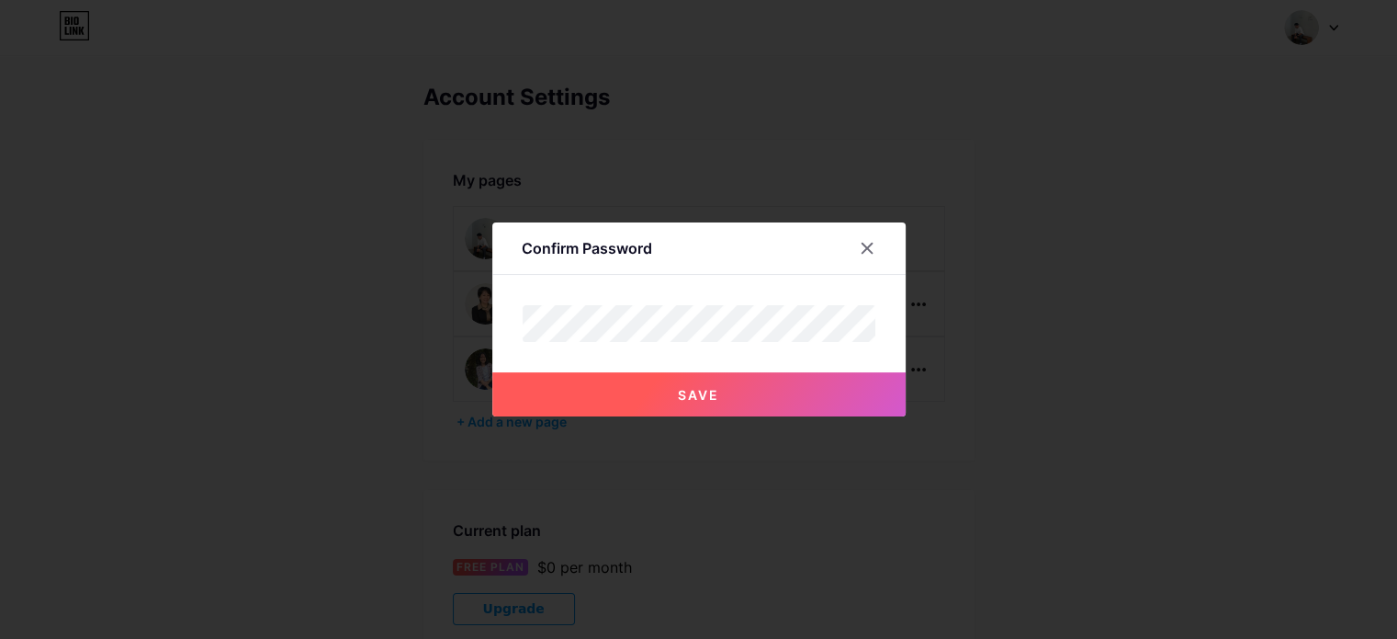
click at [722, 377] on button "Save" at bounding box center [698, 394] width 413 height 44
click at [882, 245] on div at bounding box center [867, 248] width 33 height 33
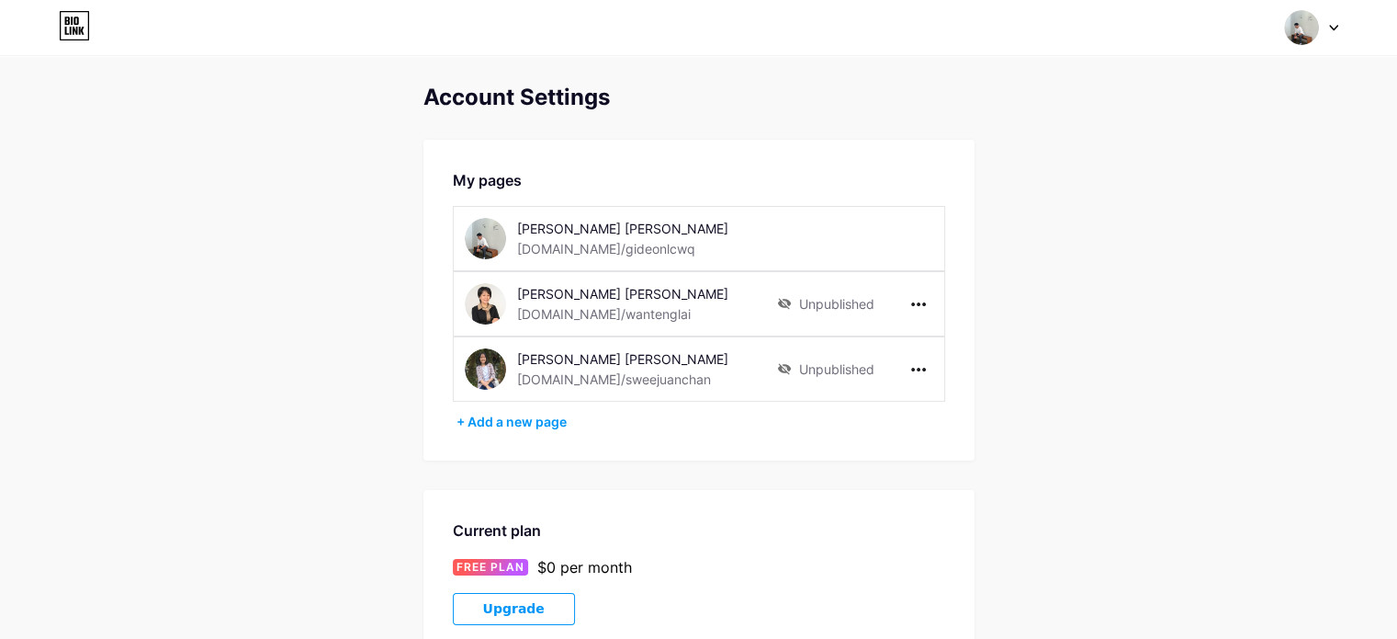
click at [1354, 35] on div "Switch accounts [PERSON_NAME] [PERSON_NAME] [DOMAIN_NAME]/gideonlcwq + Add a ne…" at bounding box center [698, 27] width 1397 height 33
click at [1328, 21] on div at bounding box center [1311, 27] width 53 height 33
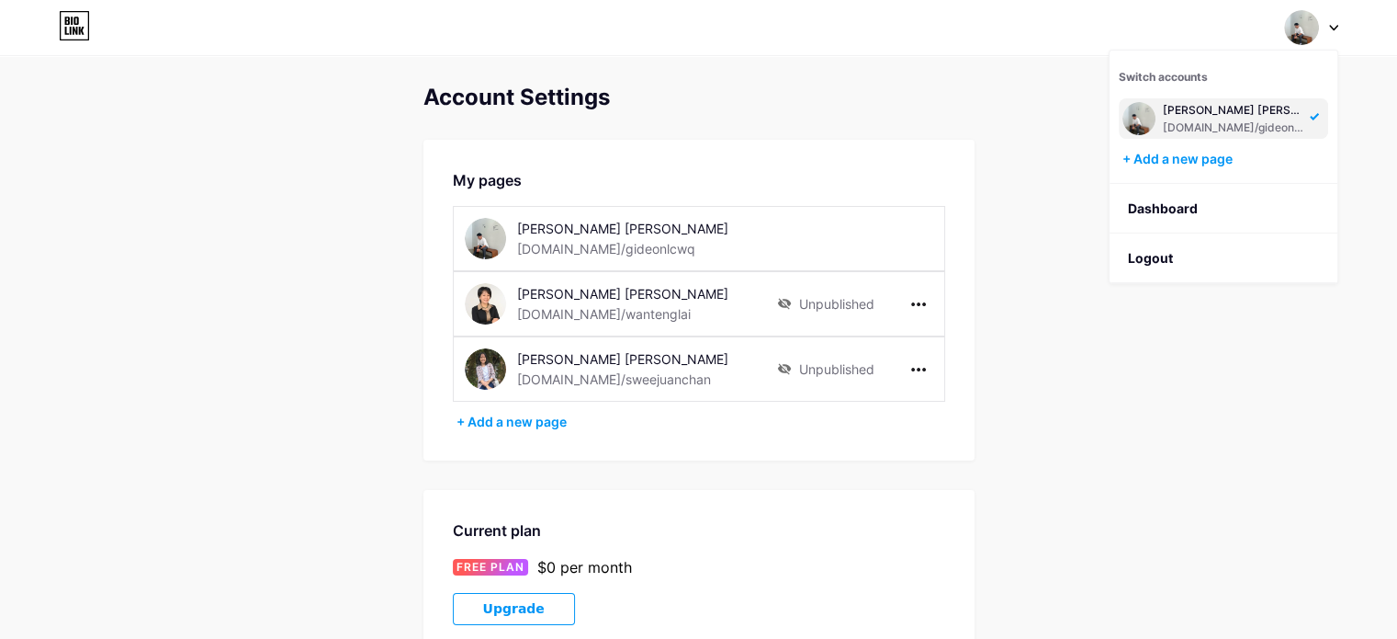
click at [1126, 352] on div "Account Settings My pages [PERSON_NAME] [PERSON_NAME] [DOMAIN_NAME]/gideonlcwq …" at bounding box center [698, 585] width 1397 height 1000
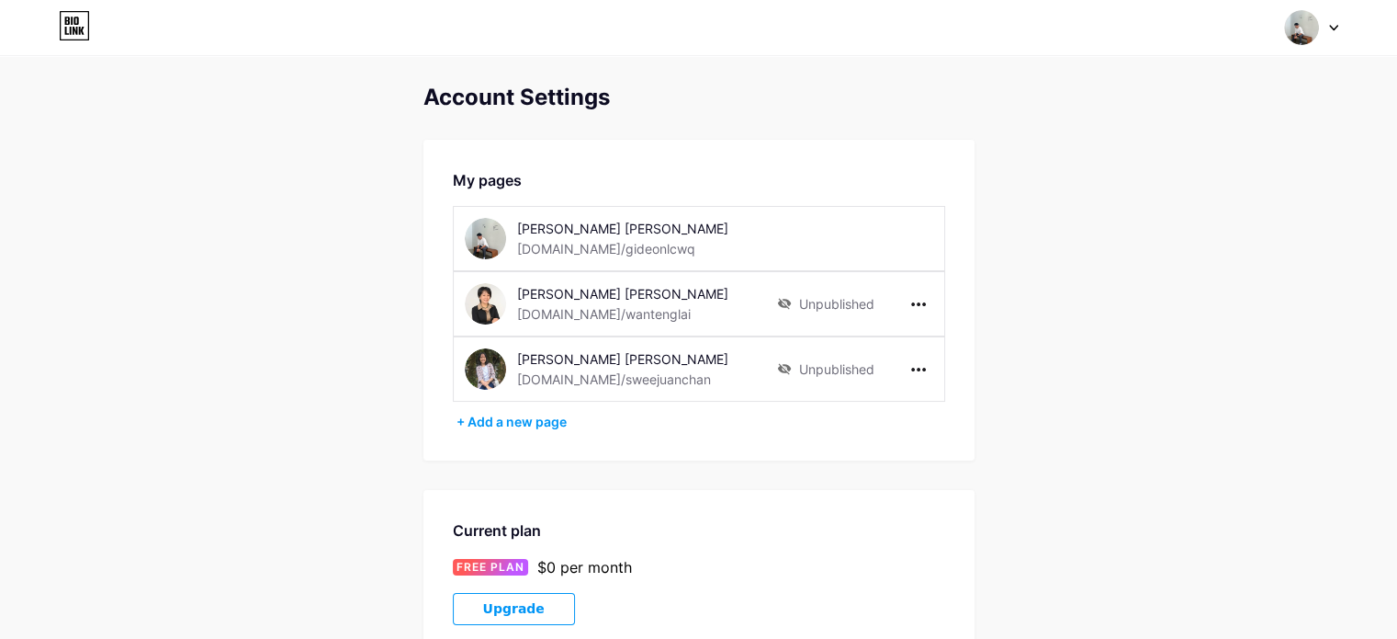
click at [1338, 15] on div "Switch accounts [PERSON_NAME] [PERSON_NAME] [DOMAIN_NAME]/gideonlcwq + Add a ne…" at bounding box center [698, 27] width 1397 height 33
click at [1333, 18] on div at bounding box center [1311, 27] width 53 height 33
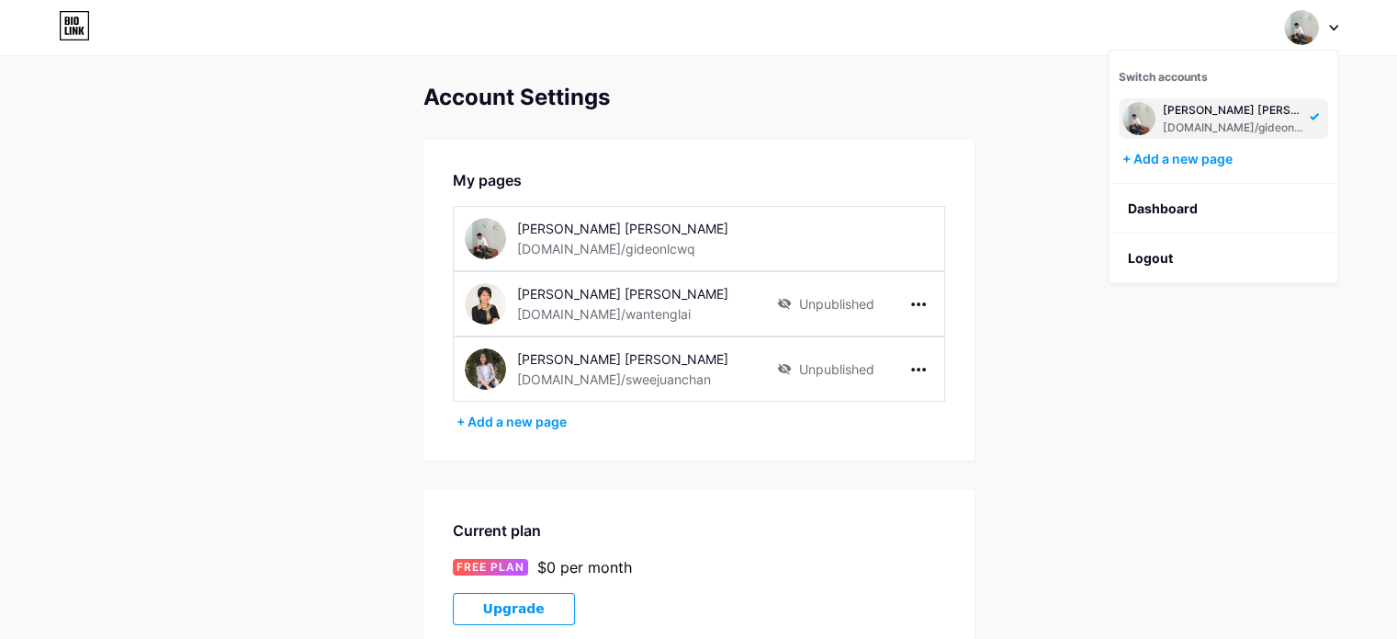
click at [1208, 115] on div "[PERSON_NAME] [PERSON_NAME]" at bounding box center [1233, 110] width 141 height 15
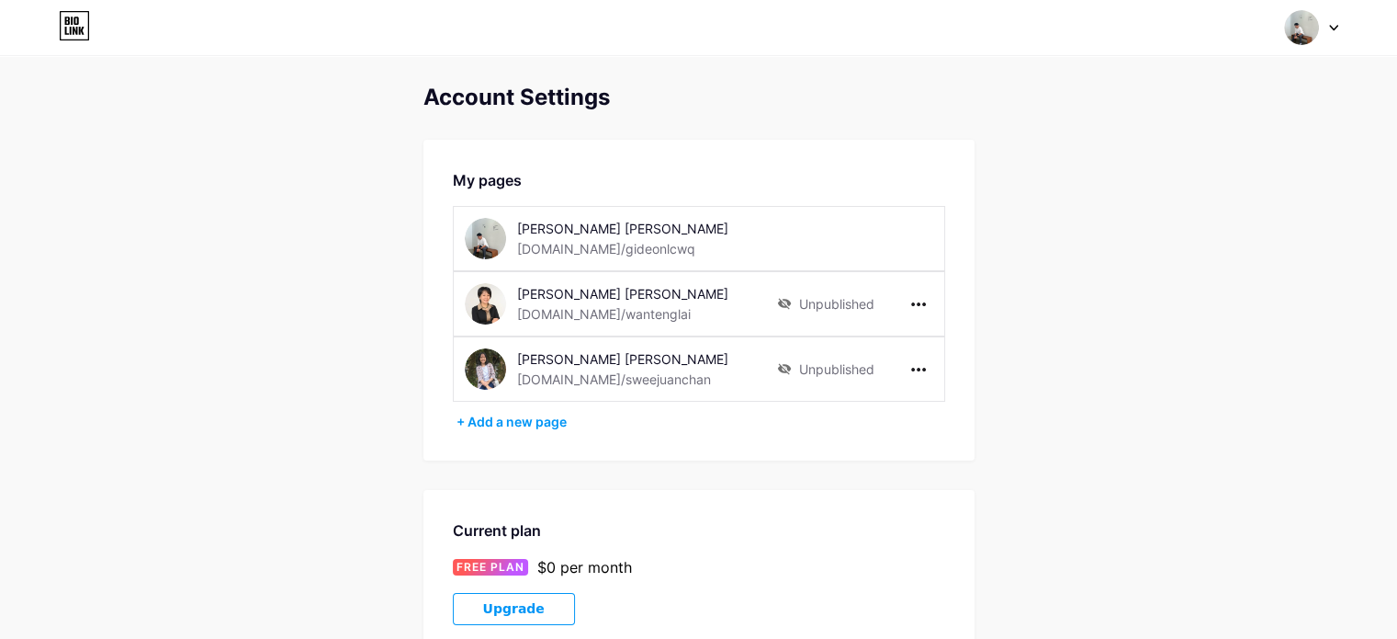
click at [1328, 38] on div at bounding box center [1311, 27] width 53 height 33
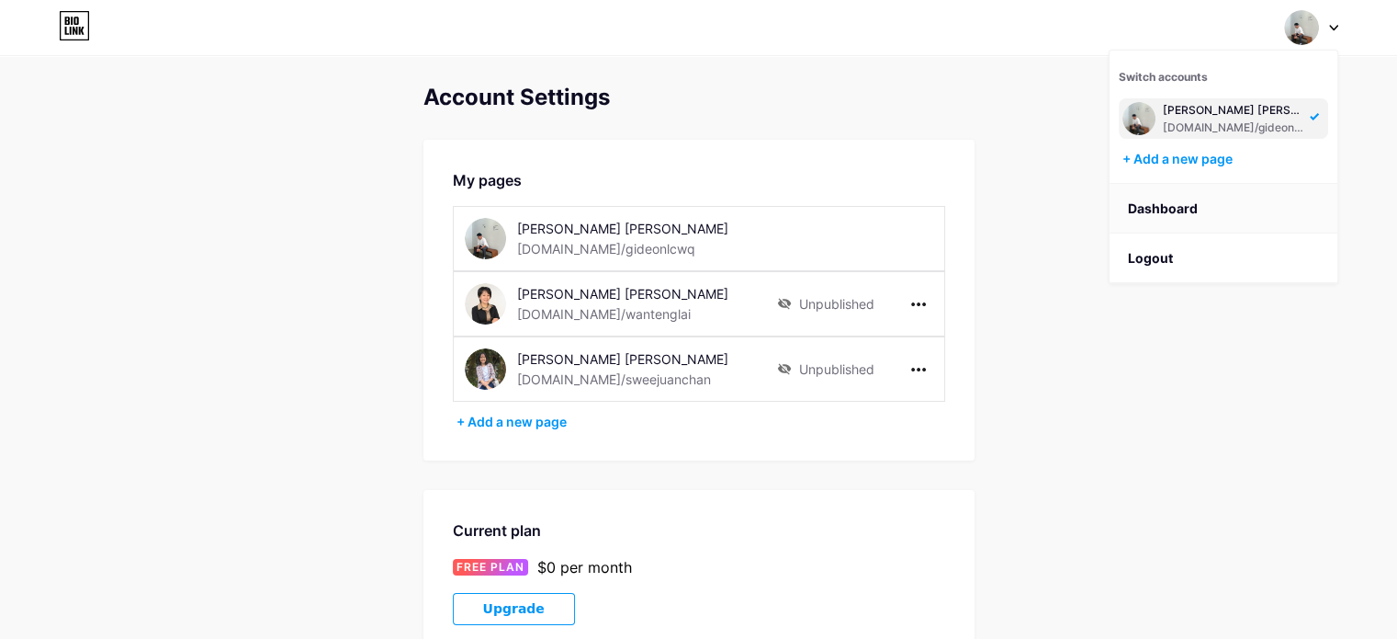
click at [1213, 189] on link "Dashboard" at bounding box center [1224, 209] width 228 height 50
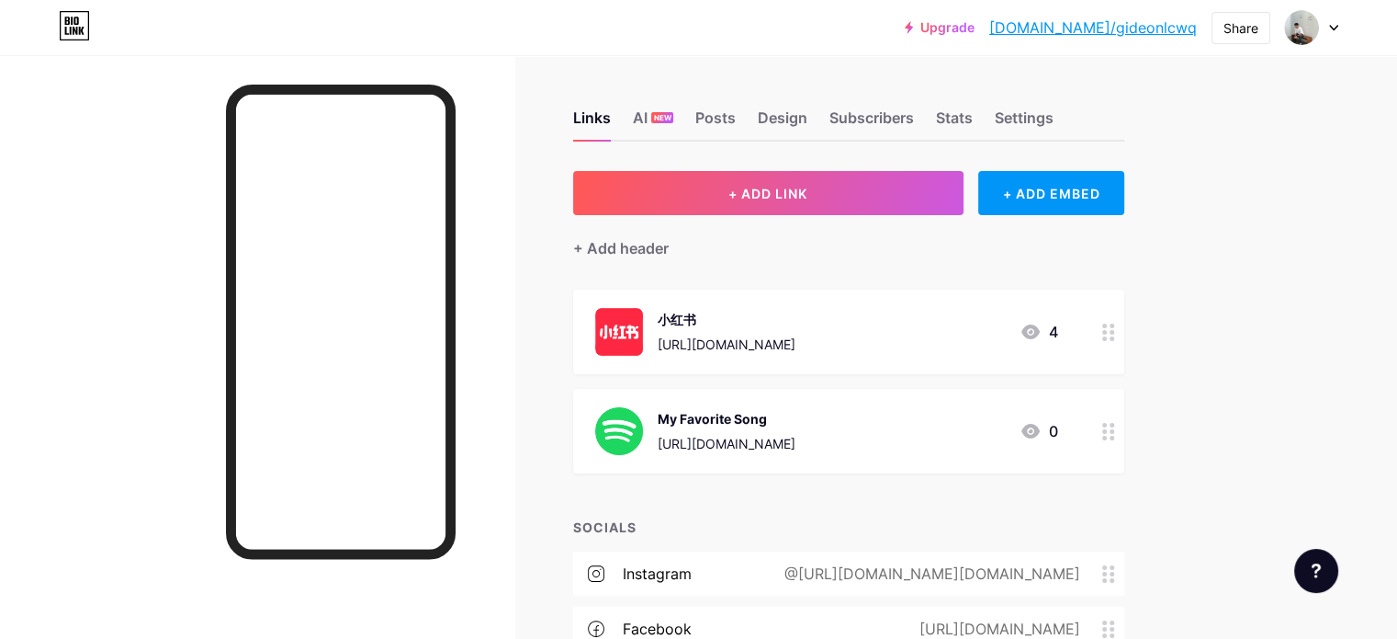
click at [1304, 571] on div at bounding box center [1317, 570] width 44 height 44
click at [1213, 494] on link at bounding box center [1224, 495] width 230 height 40
click at [1182, 486] on link at bounding box center [1224, 495] width 230 height 40
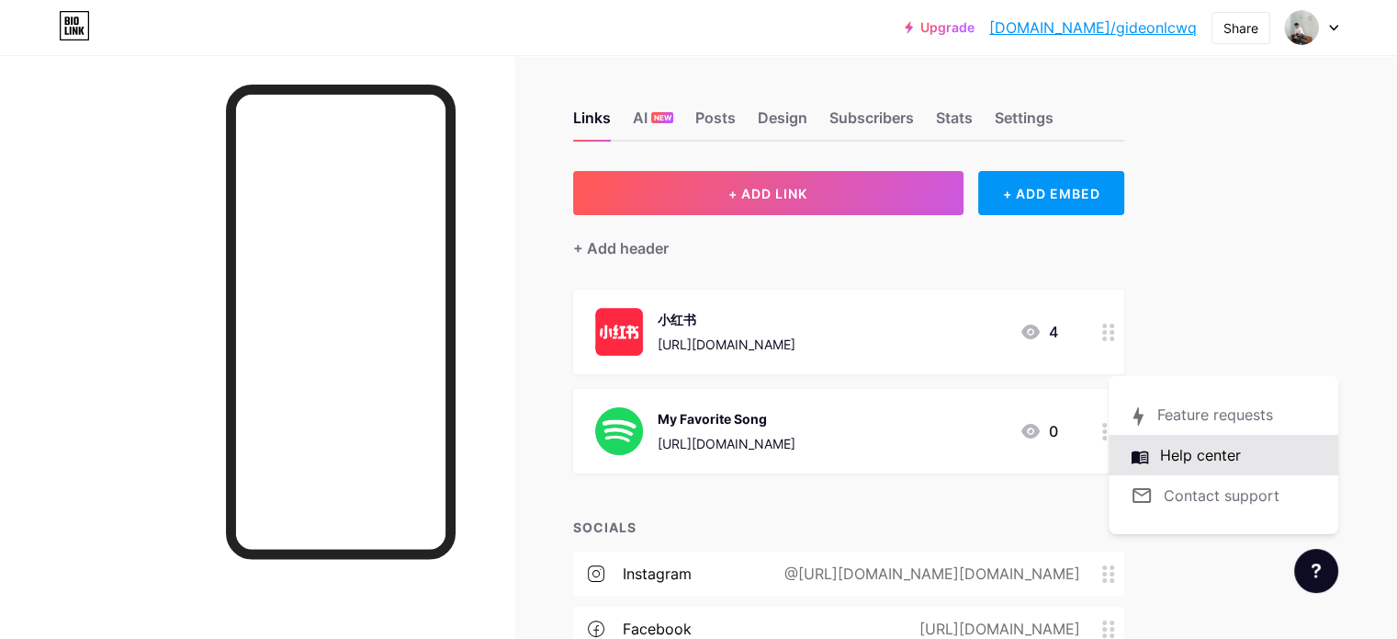
click at [1181, 464] on link at bounding box center [1224, 455] width 230 height 40
click at [84, 16] on icon at bounding box center [74, 25] width 31 height 29
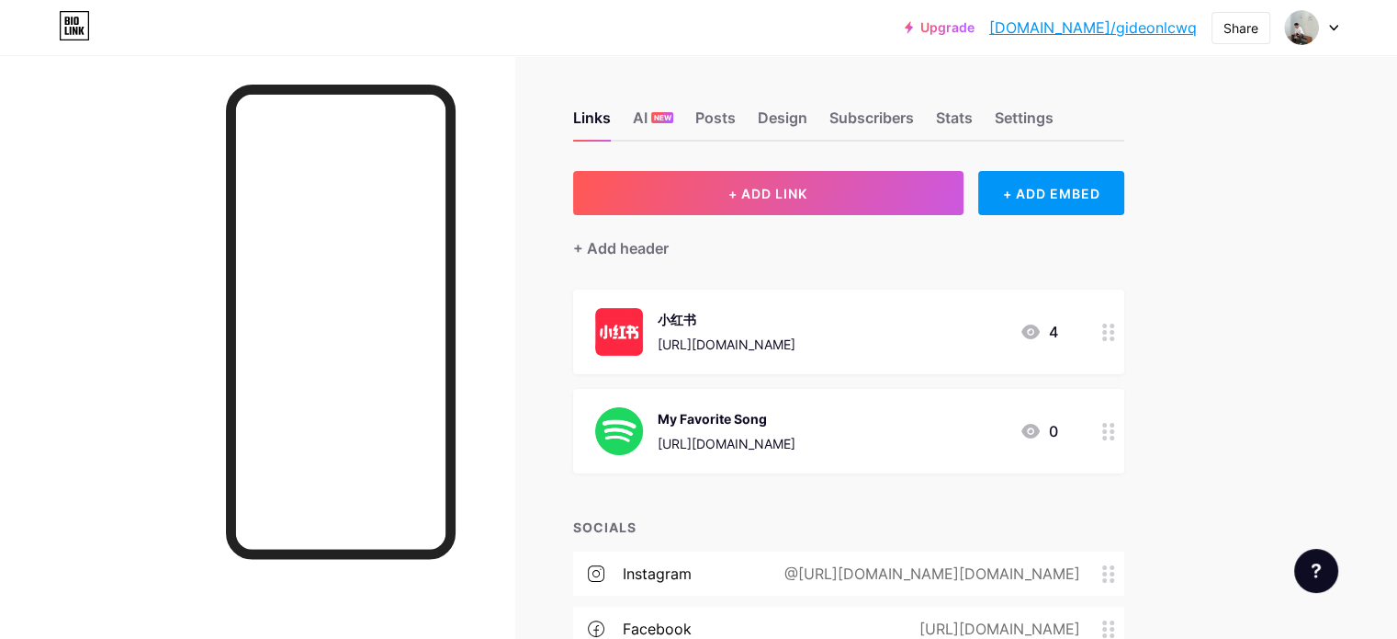
click at [1300, 578] on div at bounding box center [1317, 570] width 44 height 44
click at [1209, 499] on link at bounding box center [1224, 495] width 230 height 40
click at [1235, 489] on link at bounding box center [1224, 495] width 230 height 40
click at [1330, 30] on icon at bounding box center [1333, 28] width 9 height 6
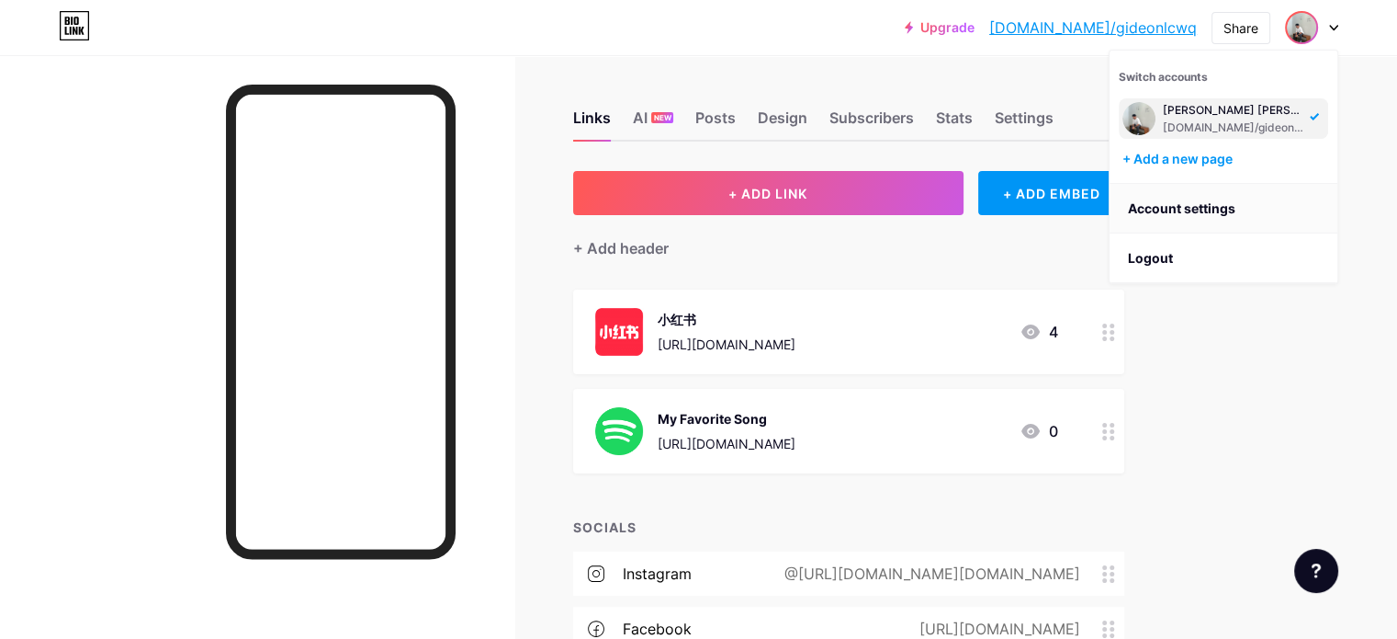
click at [1227, 202] on link "Account settings" at bounding box center [1224, 209] width 228 height 50
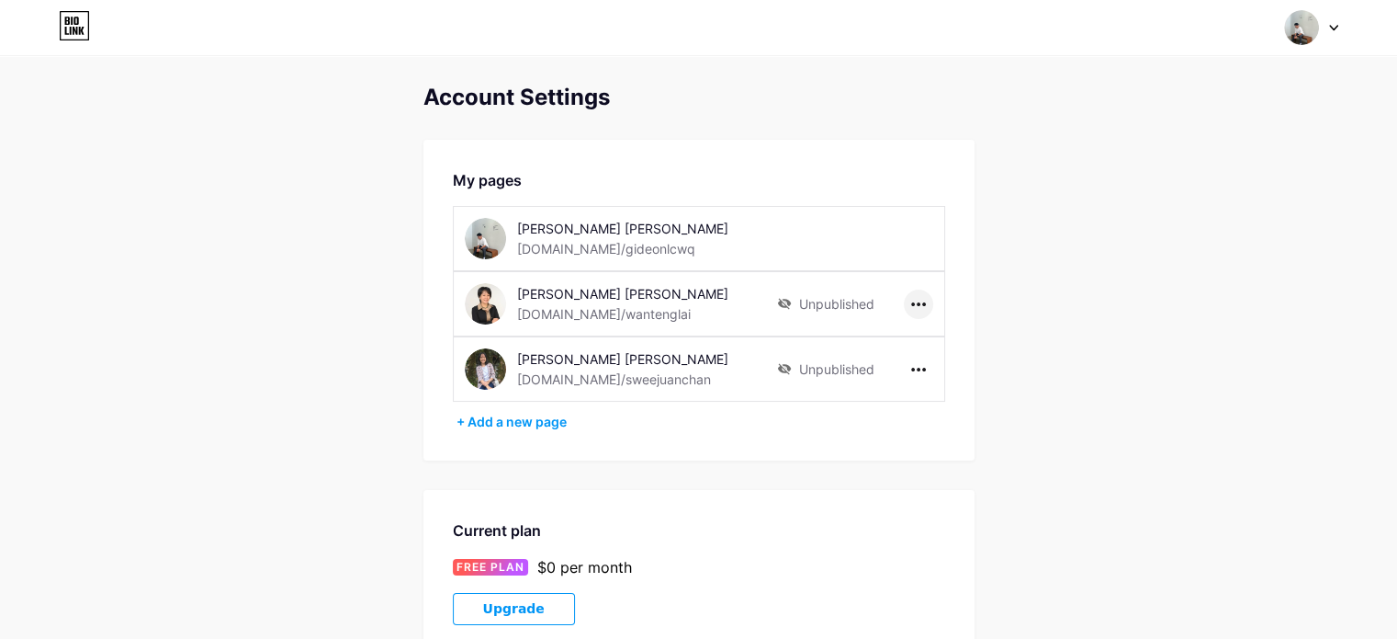
click at [922, 302] on icon at bounding box center [918, 304] width 15 height 4
click at [944, 370] on li "Delete page" at bounding box center [975, 376] width 141 height 34
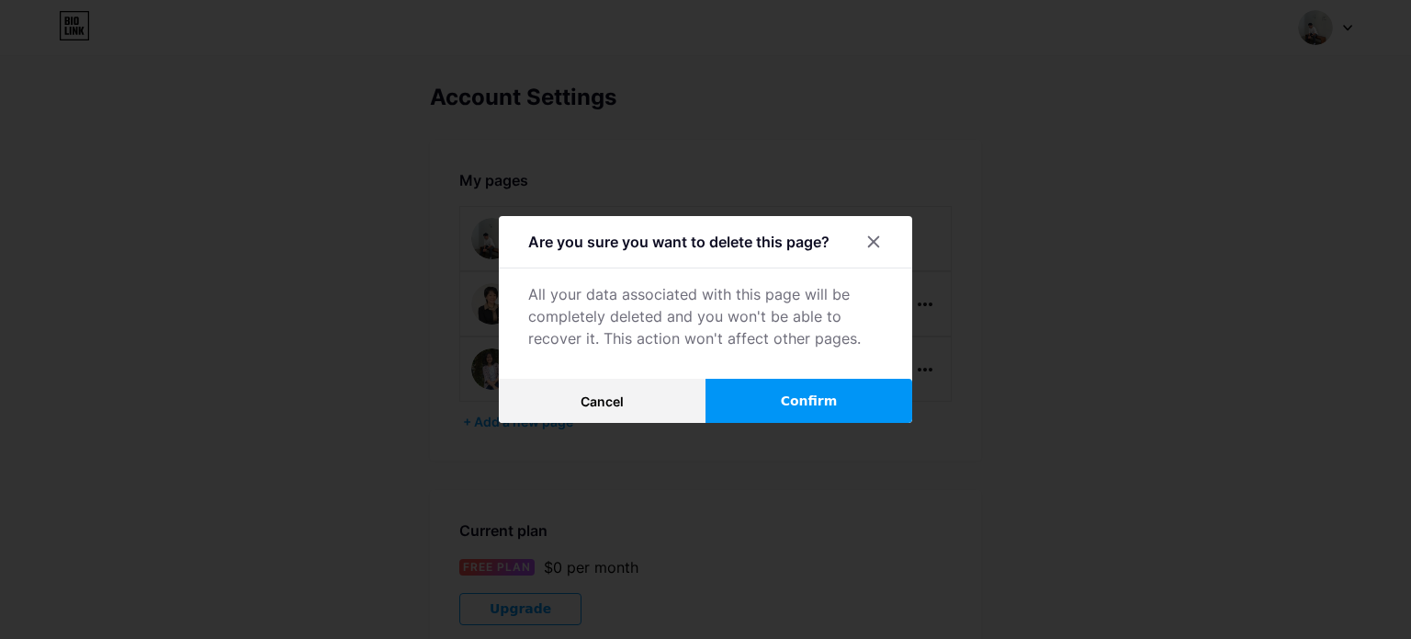
click at [832, 389] on button "Confirm" at bounding box center [809, 401] width 207 height 44
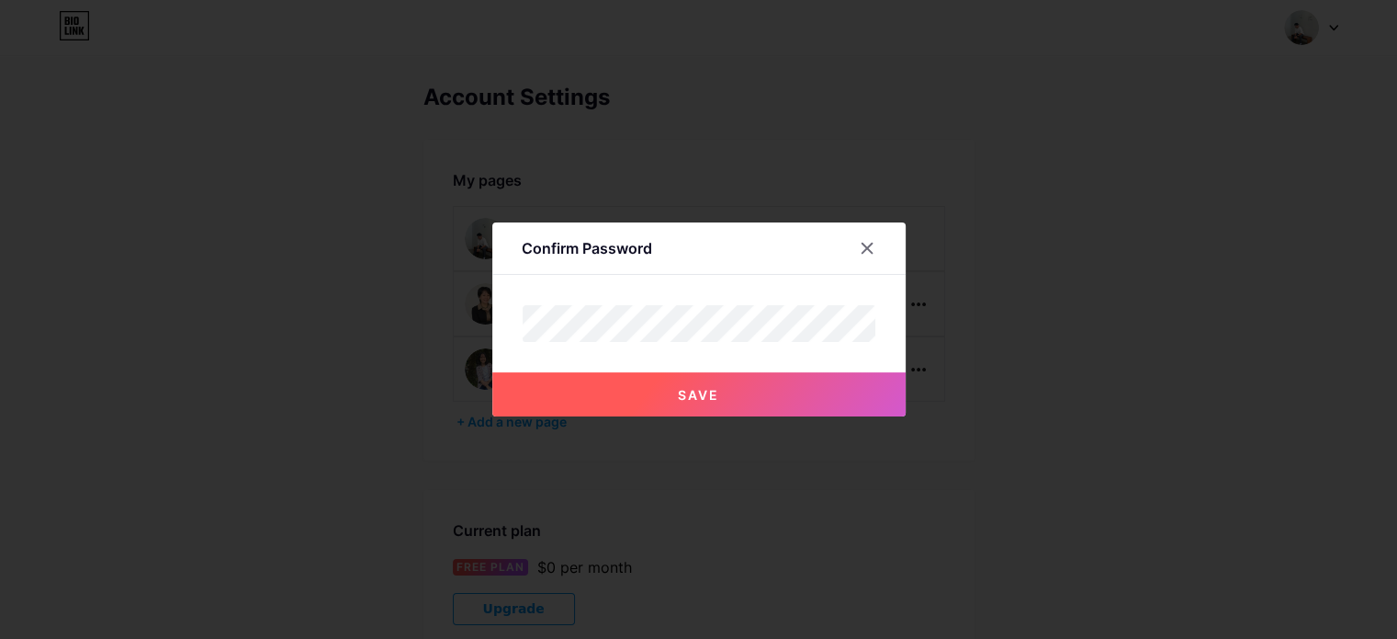
click at [704, 410] on button "Save" at bounding box center [698, 394] width 413 height 44
